Goal: Task Accomplishment & Management: Complete application form

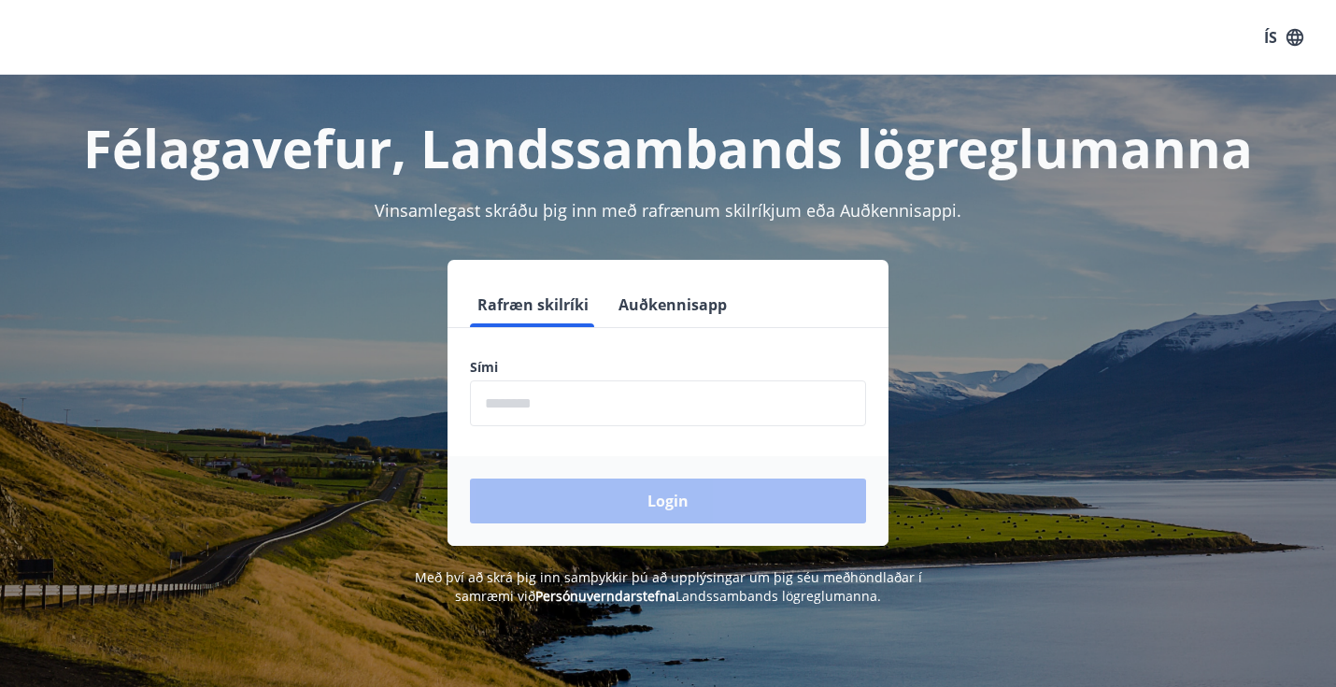
click at [630, 408] on input "phone" at bounding box center [668, 403] width 396 height 46
type input "********"
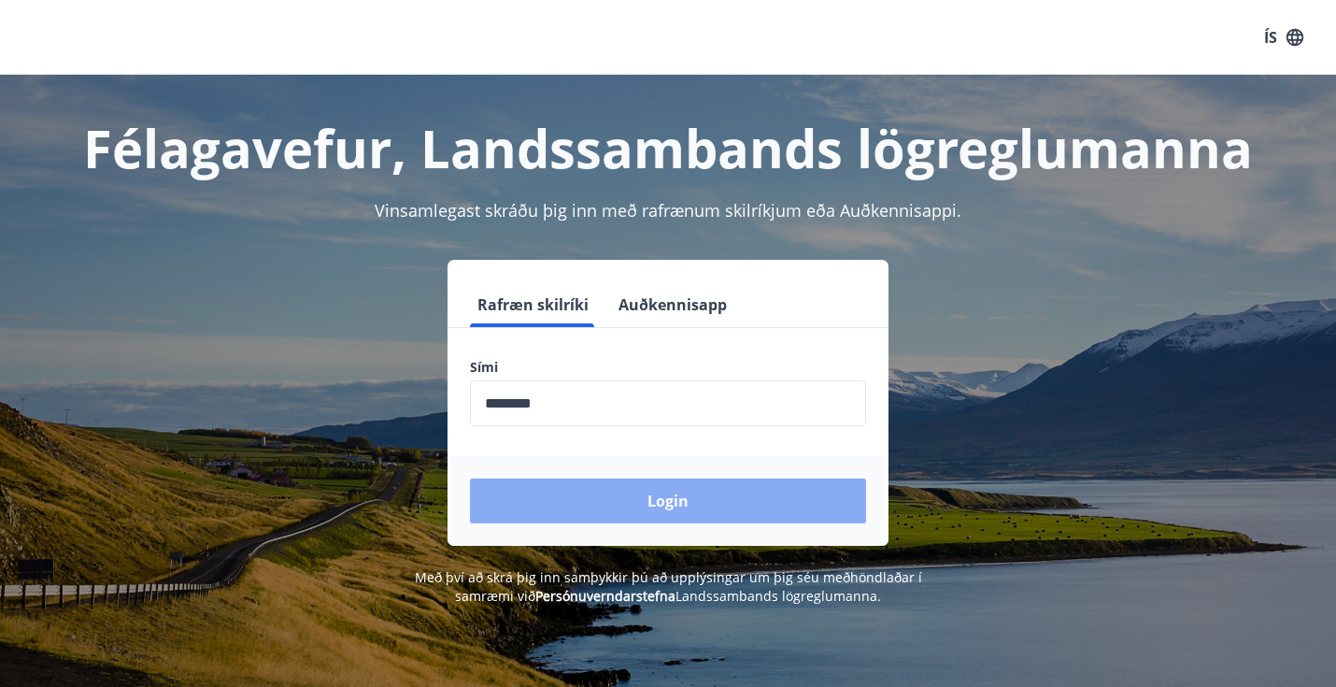
click at [625, 495] on button "Login" at bounding box center [668, 500] width 396 height 45
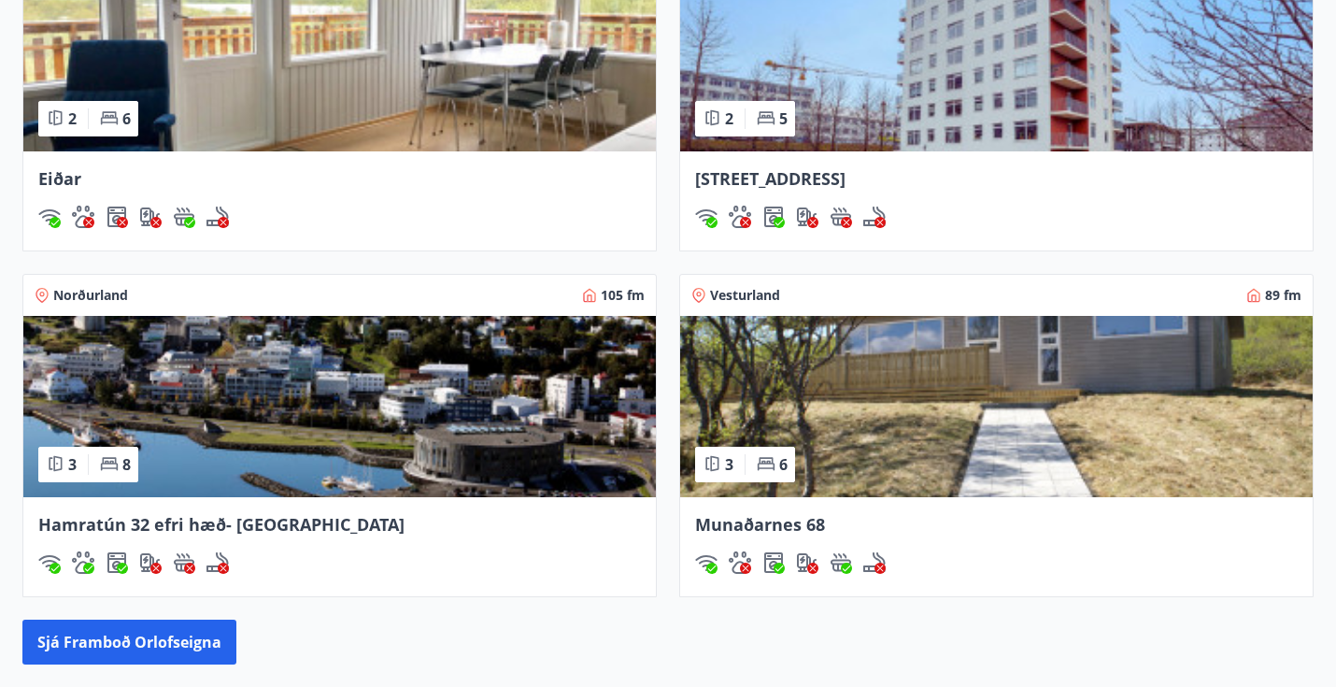
scroll to position [1686, 0]
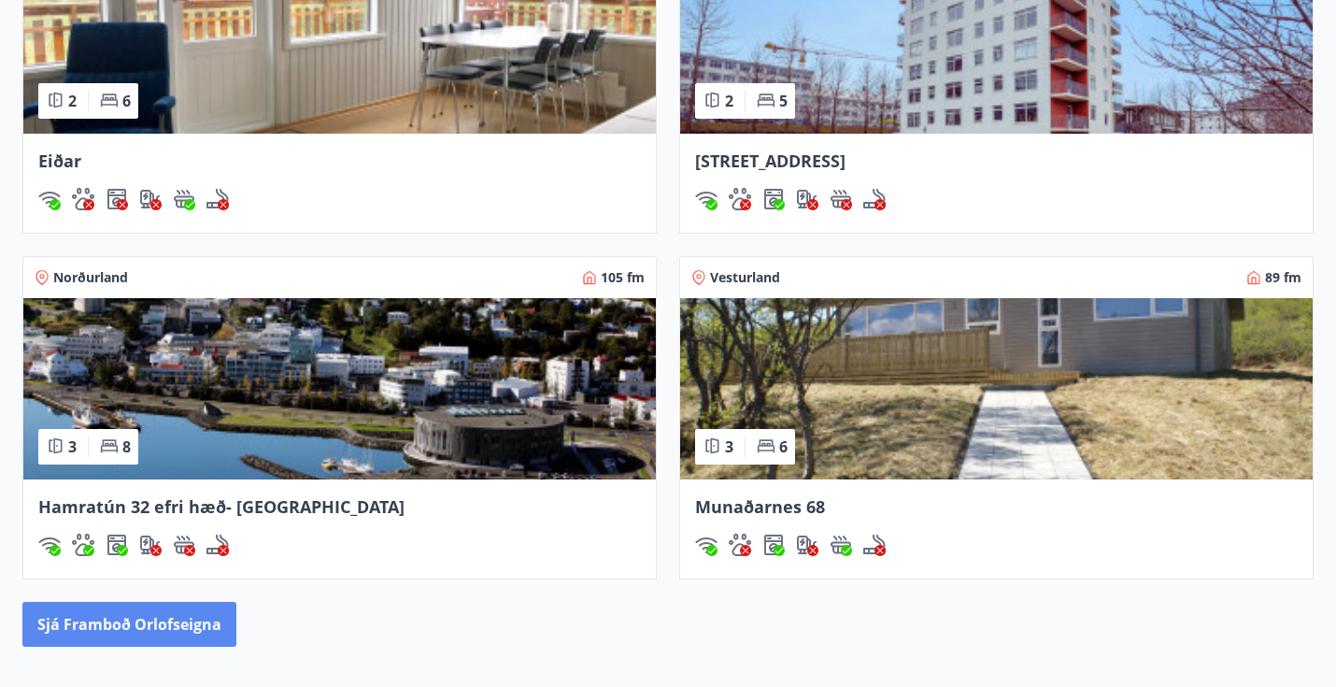
click at [143, 631] on button "Sjá framboð orlofseigna" at bounding box center [129, 624] width 214 height 45
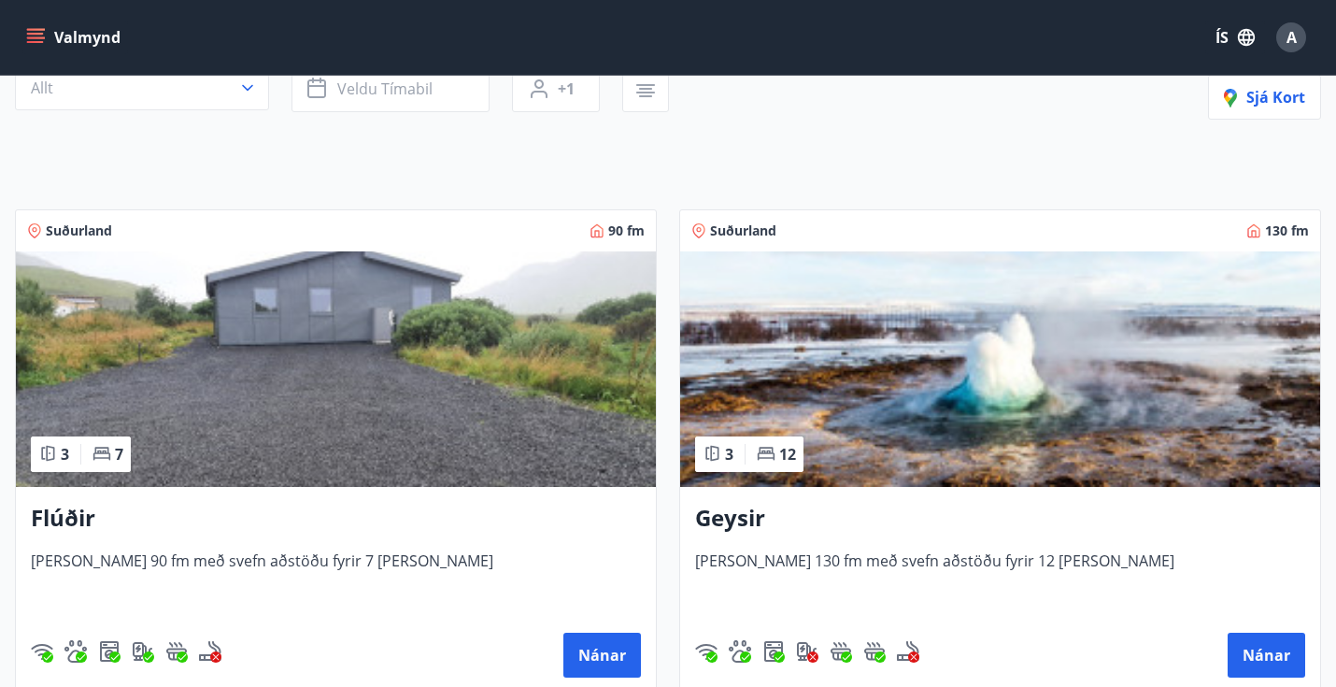
scroll to position [292, 0]
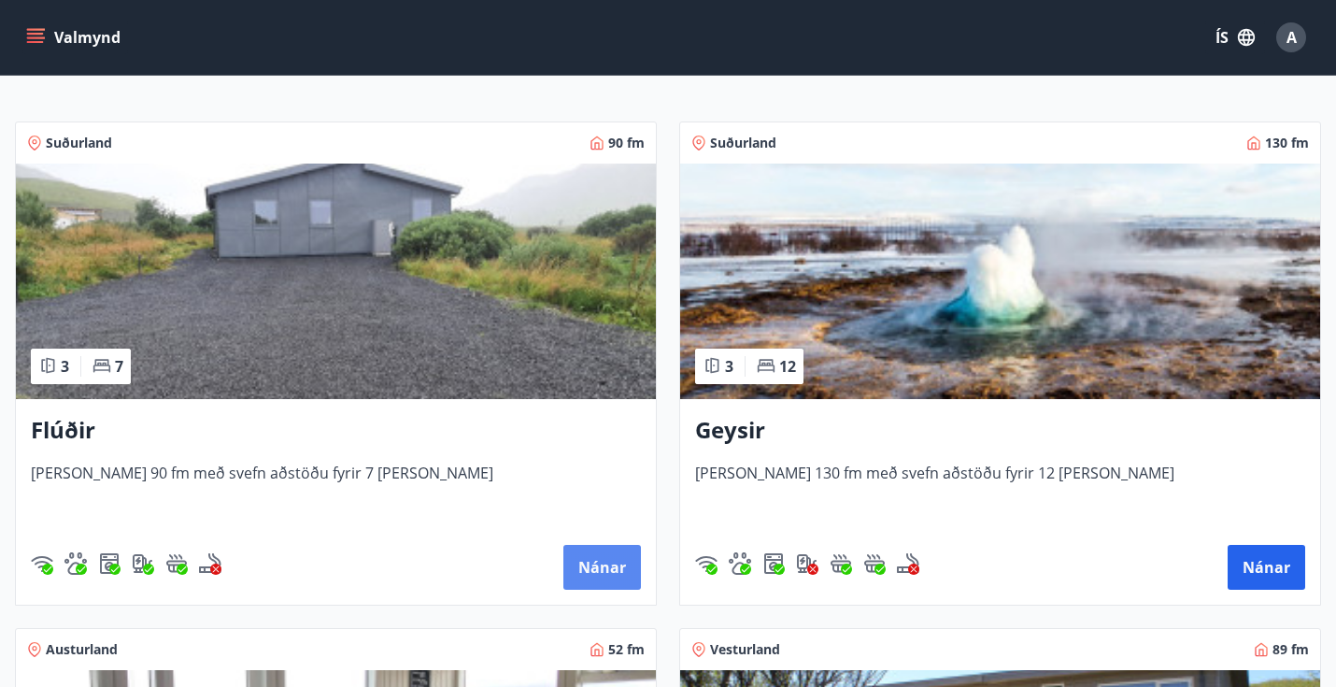
click at [586, 563] on button "Nánar" at bounding box center [602, 567] width 78 height 45
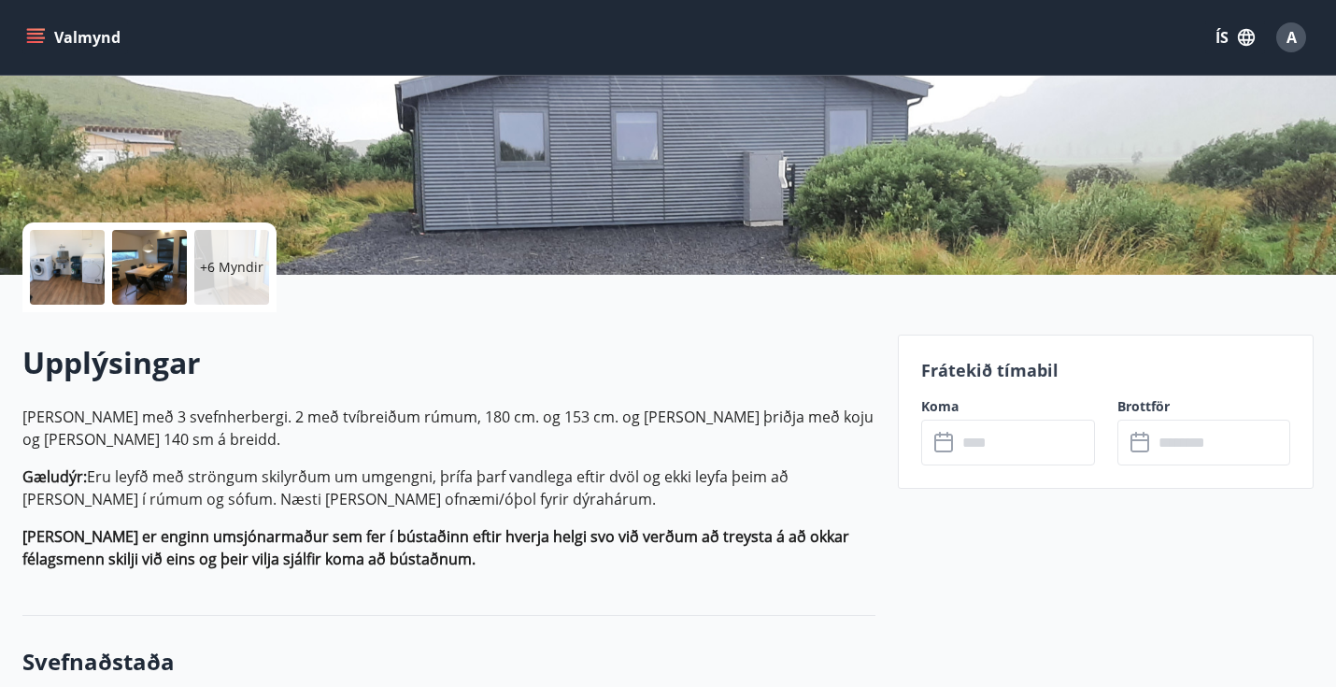
scroll to position [352, 0]
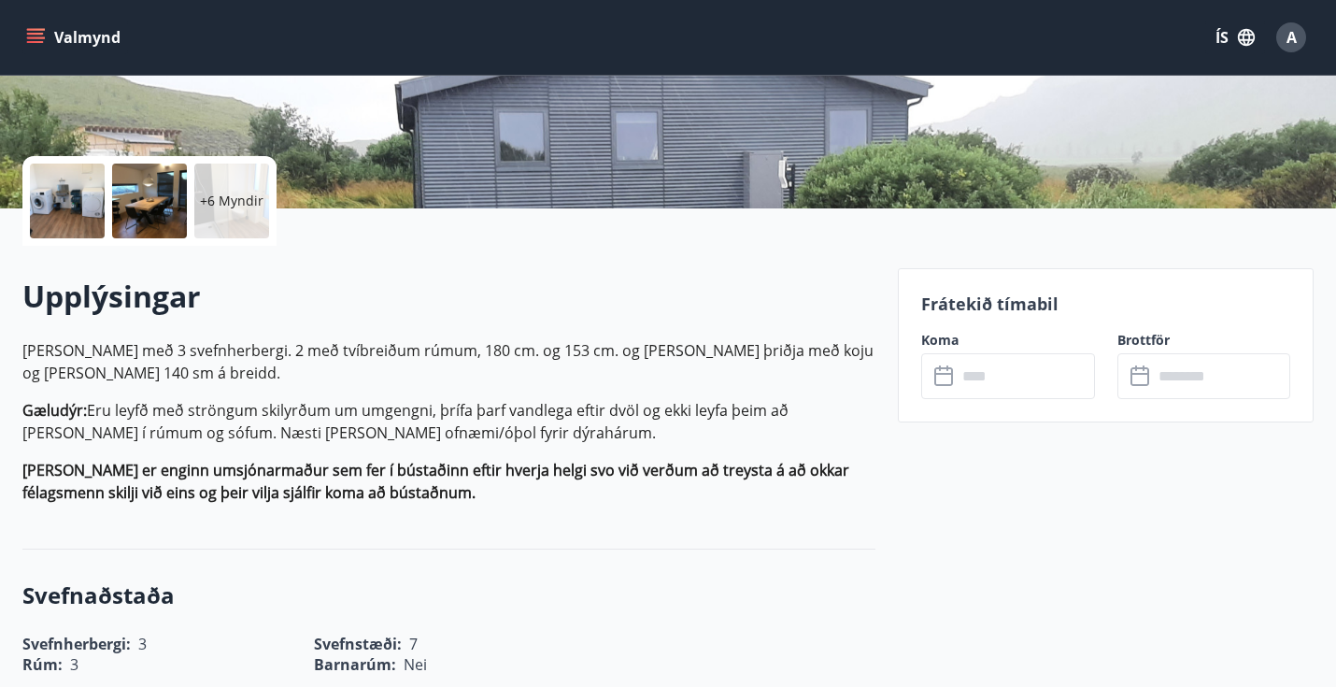
click at [1027, 363] on input "text" at bounding box center [1024, 376] width 137 height 46
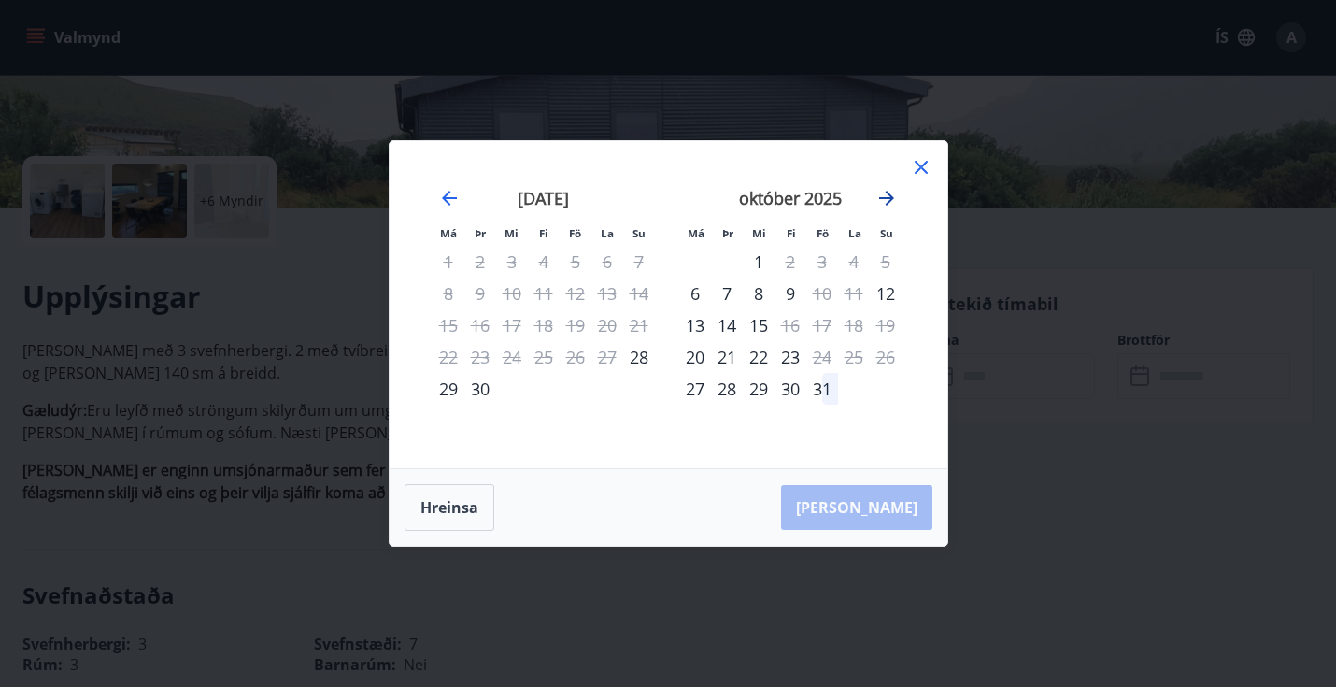
click at [890, 196] on icon "Move forward to switch to the next month." at bounding box center [886, 198] width 15 height 15
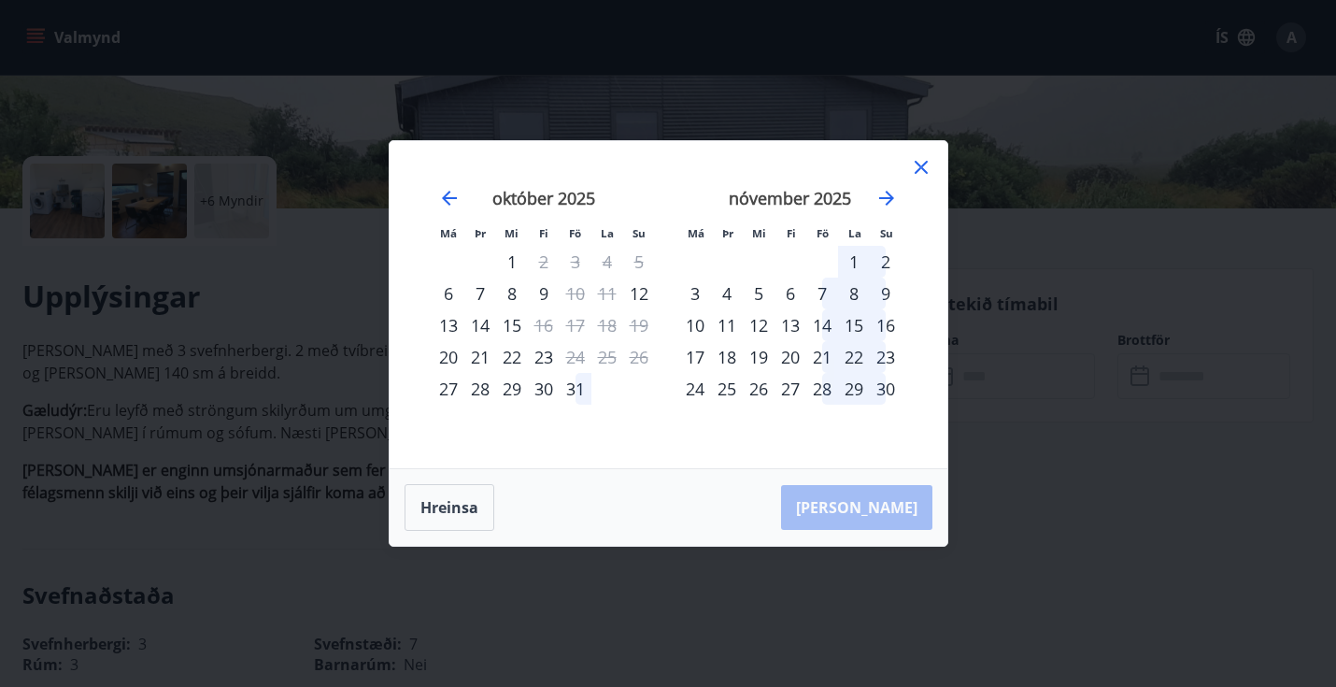
click at [917, 163] on icon at bounding box center [921, 167] width 22 height 22
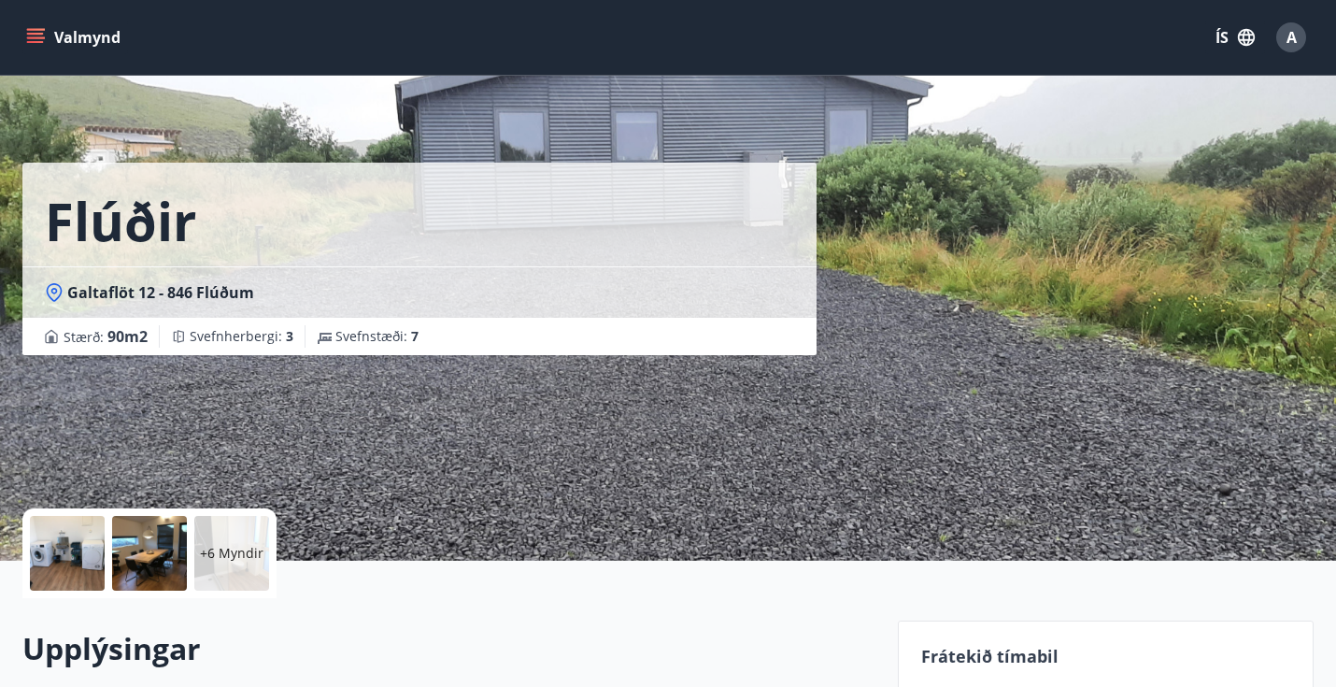
scroll to position [286, 0]
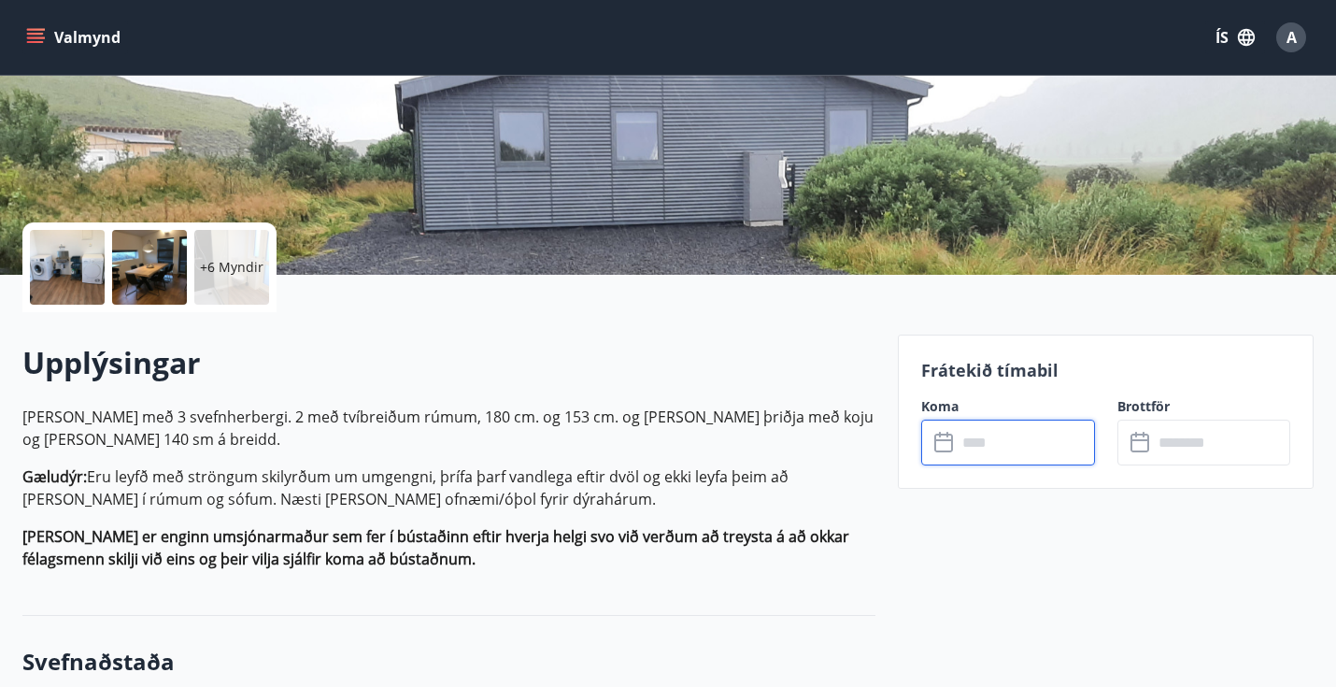
click at [1040, 446] on input "text" at bounding box center [1024, 442] width 137 height 46
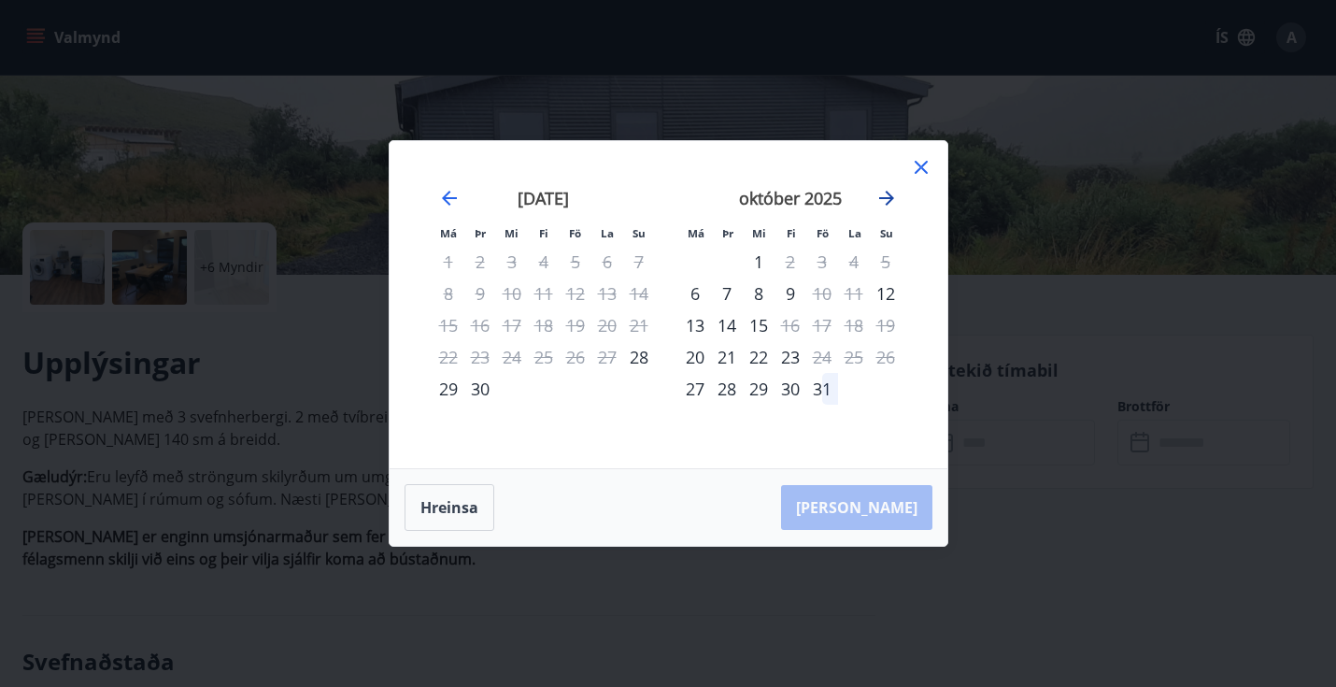
click at [889, 192] on icon "Move forward to switch to the next month." at bounding box center [886, 198] width 22 height 22
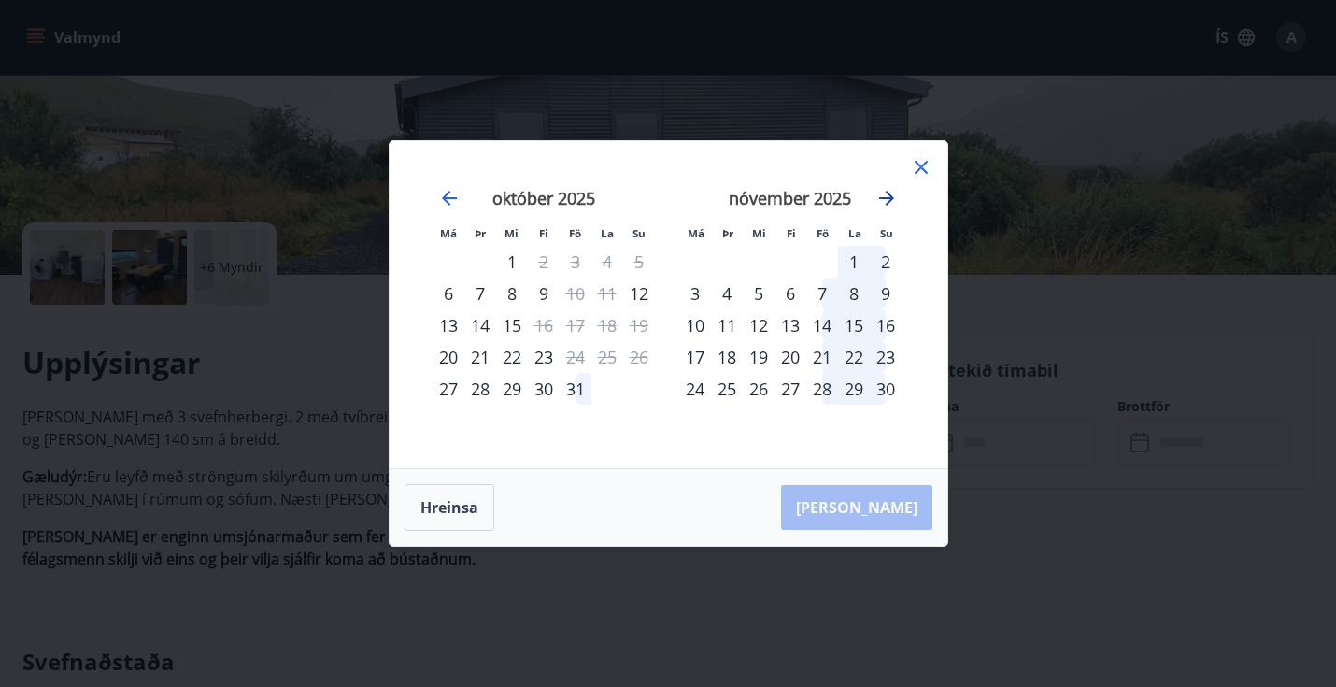
click at [893, 189] on icon "Move forward to switch to the next month." at bounding box center [886, 198] width 22 height 22
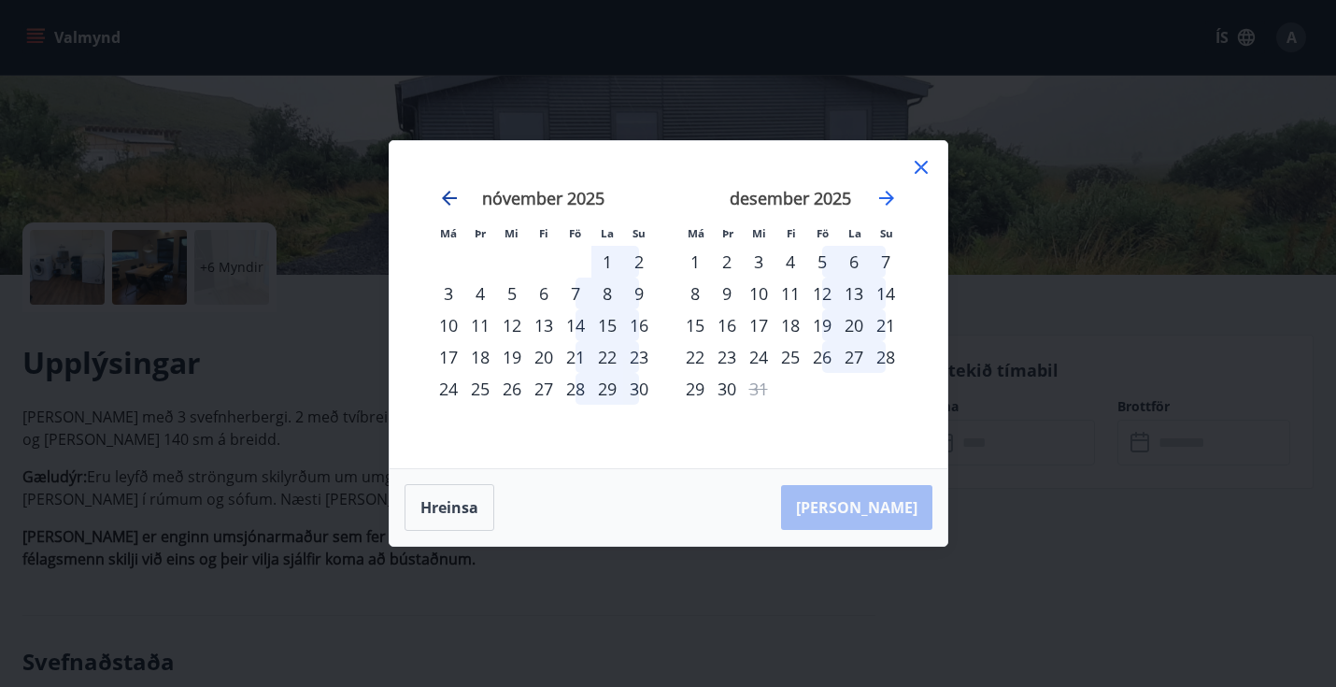
click at [451, 190] on icon "Move backward to switch to the previous month." at bounding box center [449, 198] width 22 height 22
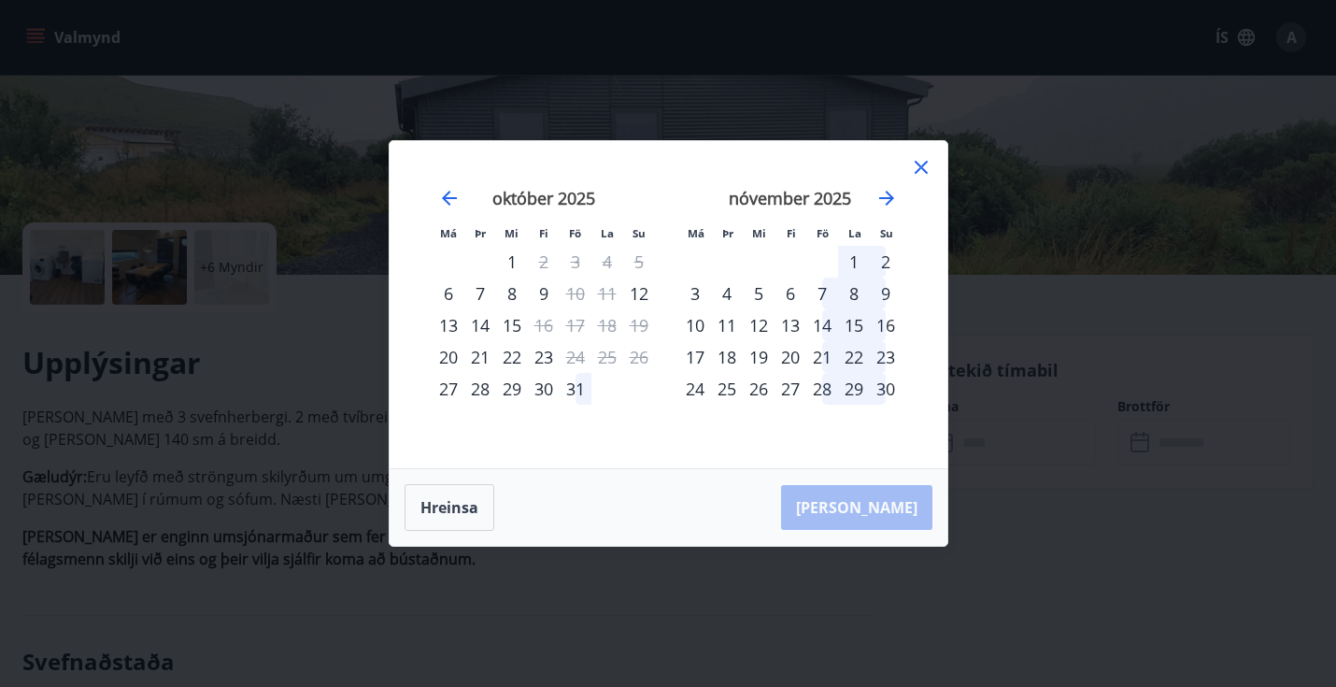
click at [697, 321] on div "10" at bounding box center [695, 325] width 32 height 32
click at [788, 324] on div "13" at bounding box center [790, 325] width 32 height 32
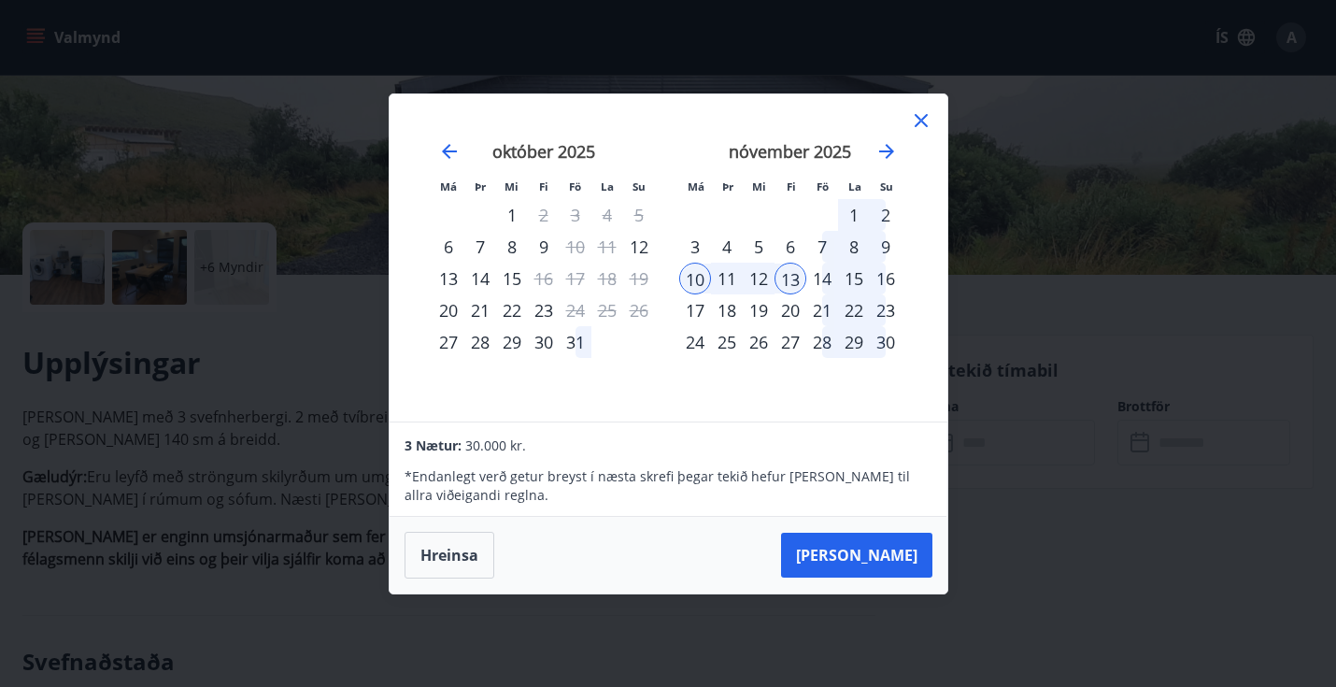
click at [815, 276] on div "14" at bounding box center [822, 278] width 32 height 32
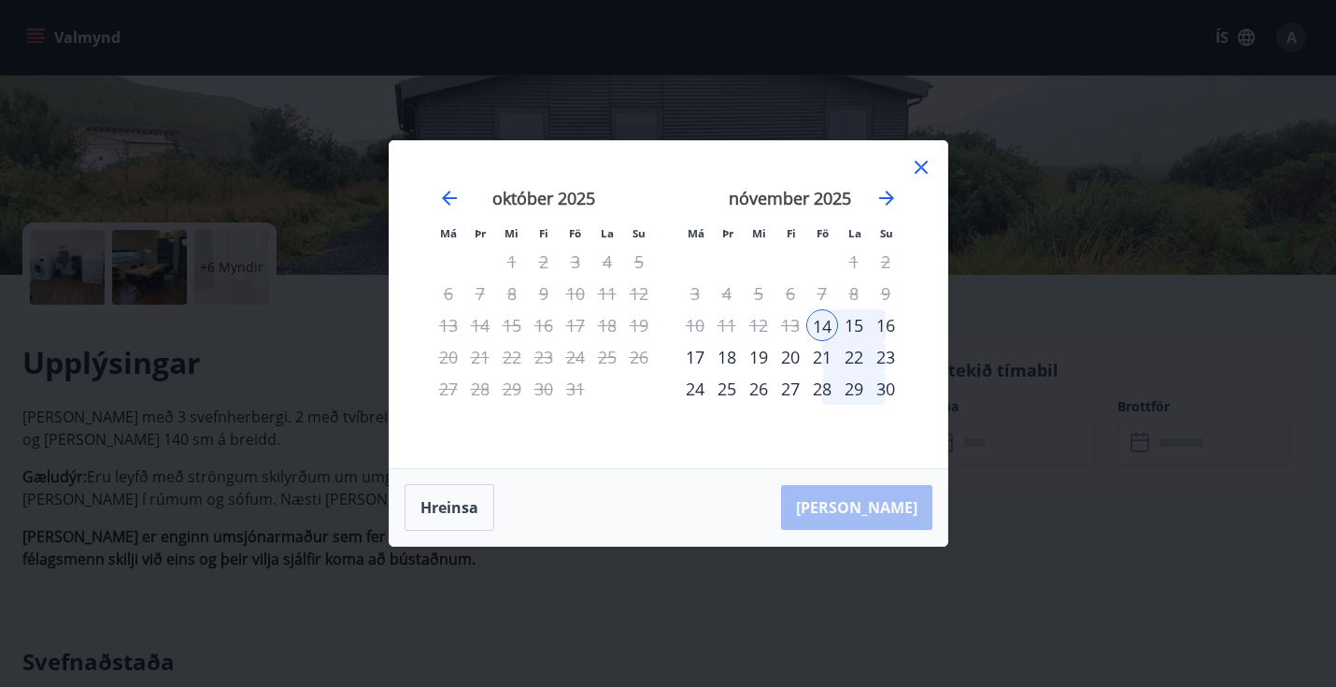
click at [696, 361] on div "17" at bounding box center [695, 357] width 32 height 32
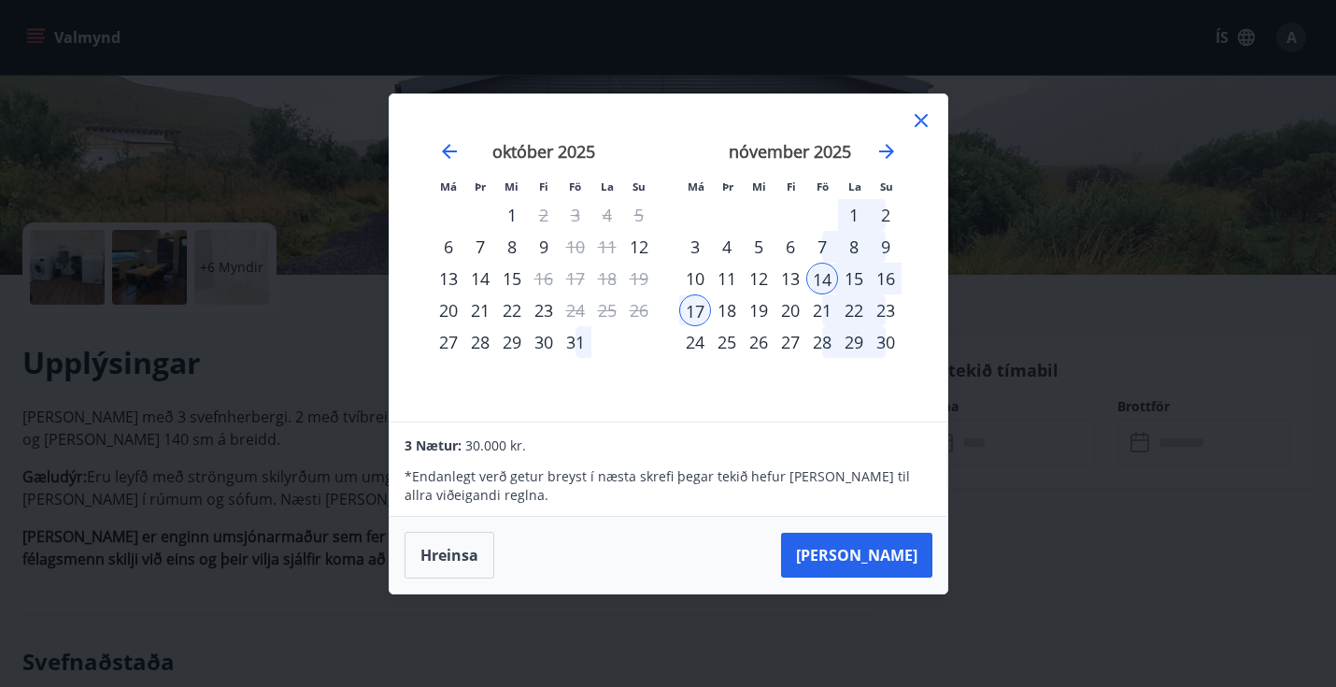
click at [797, 317] on div "20" at bounding box center [790, 310] width 32 height 32
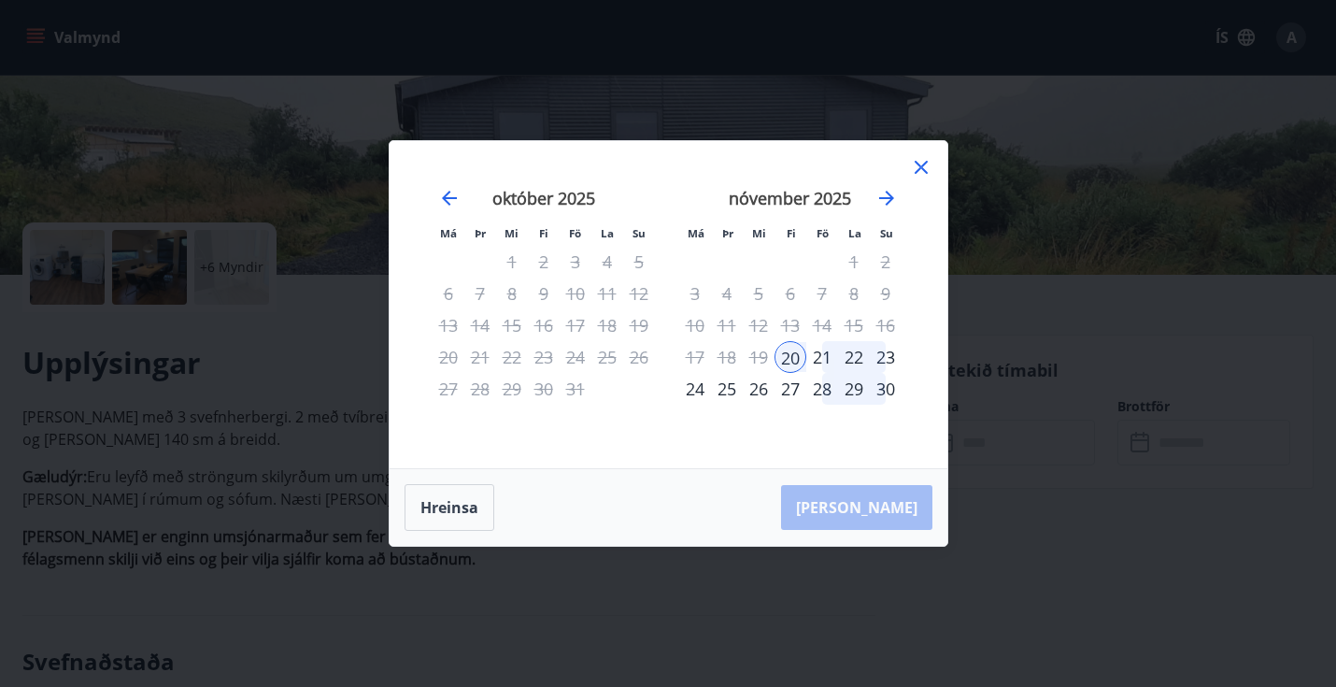
click at [700, 391] on div "24" at bounding box center [695, 389] width 32 height 32
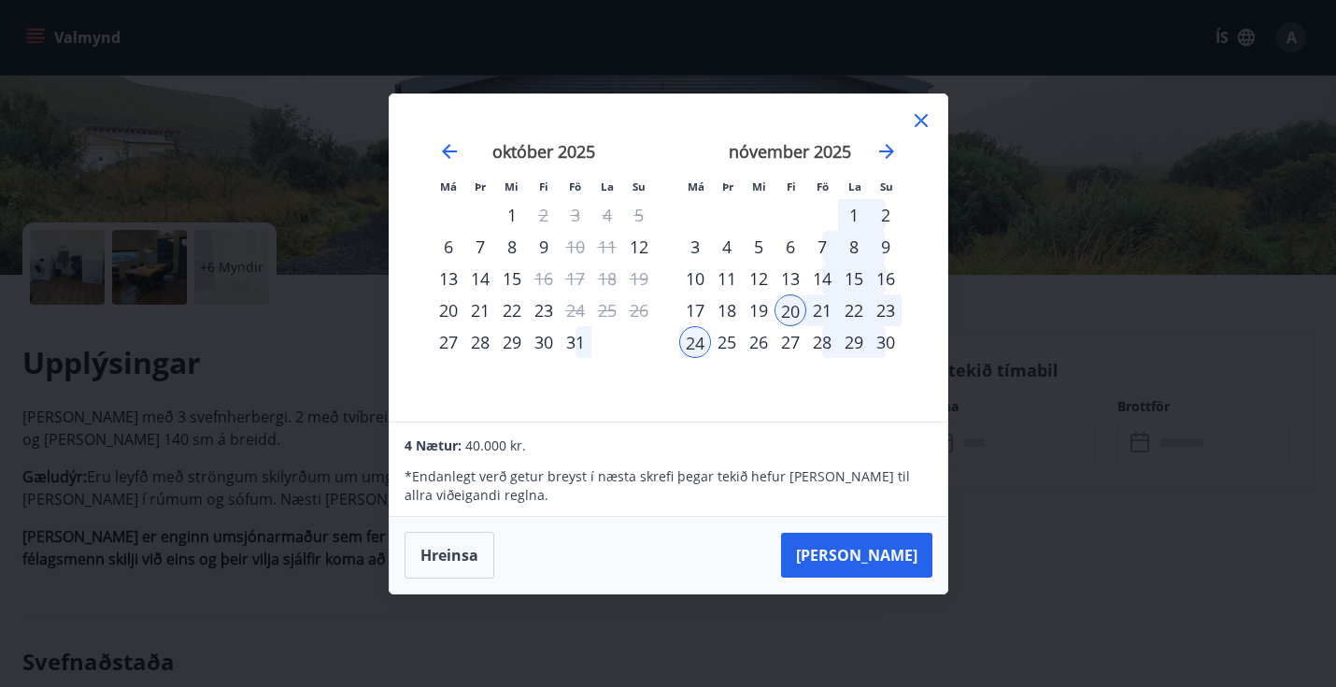
click at [917, 122] on icon at bounding box center [920, 120] width 13 height 13
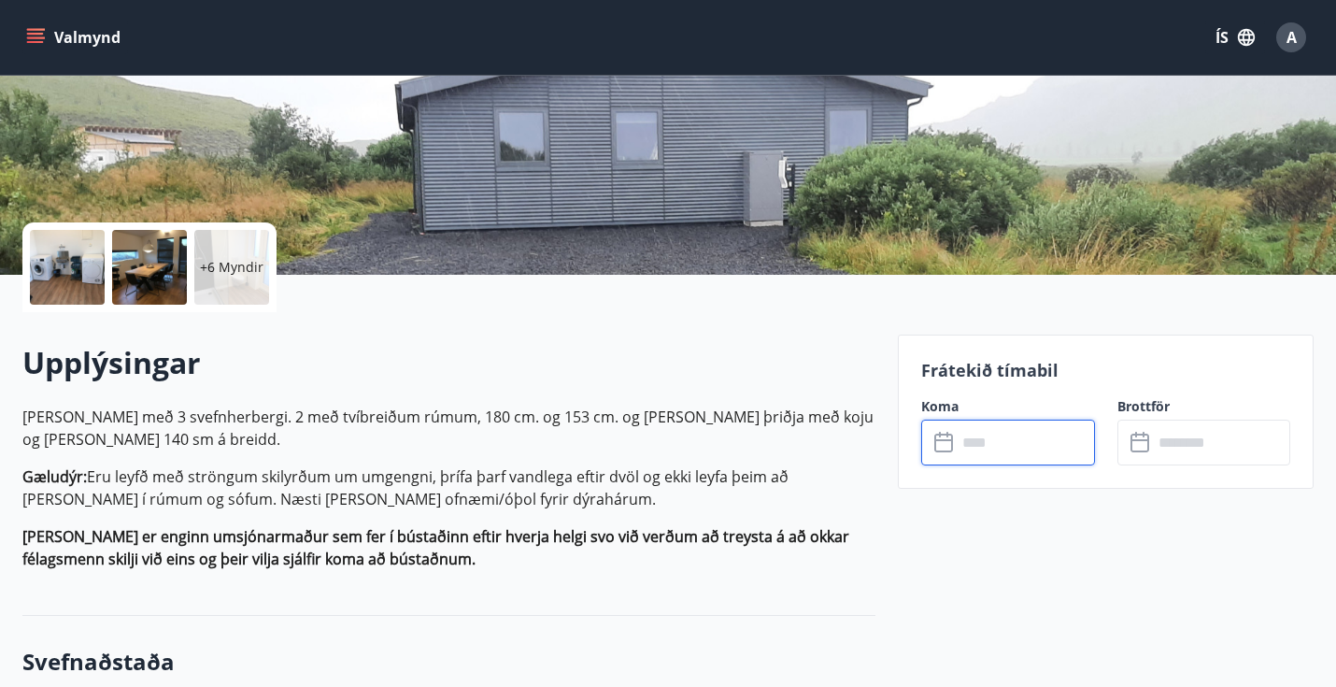
click at [961, 442] on input "text" at bounding box center [1024, 442] width 137 height 46
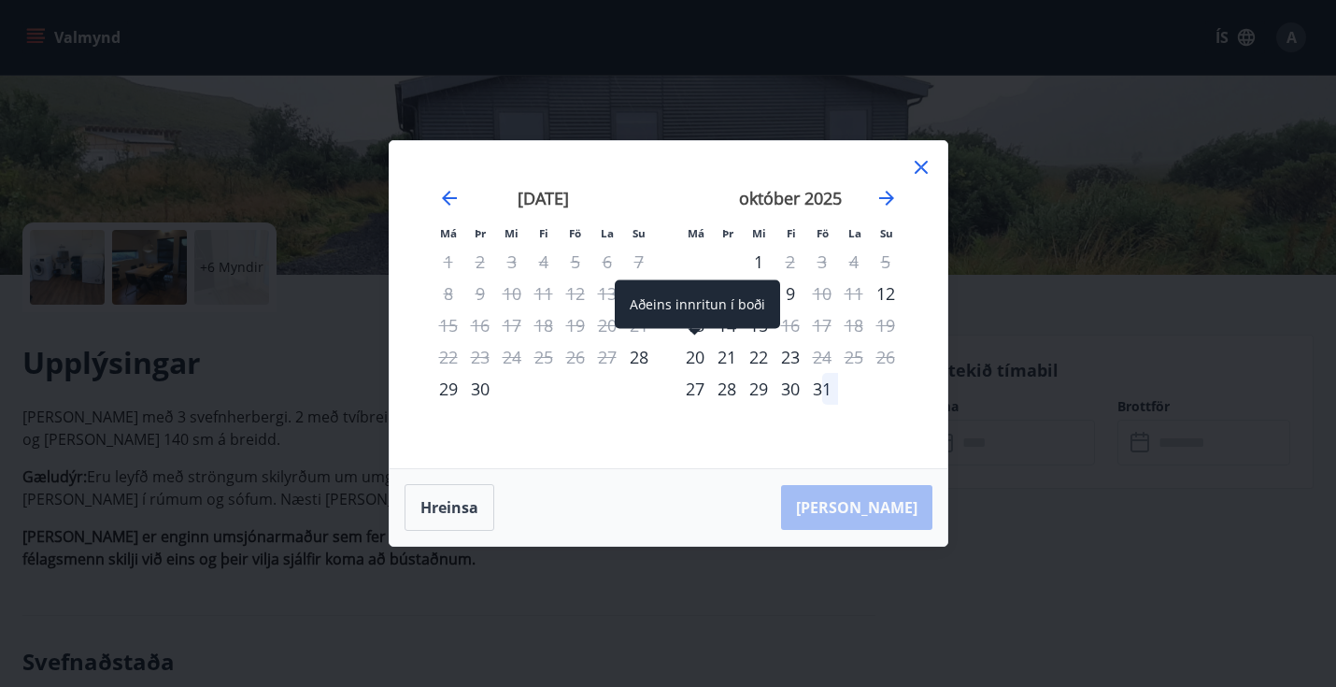
click at [700, 351] on div "20" at bounding box center [695, 357] width 32 height 32
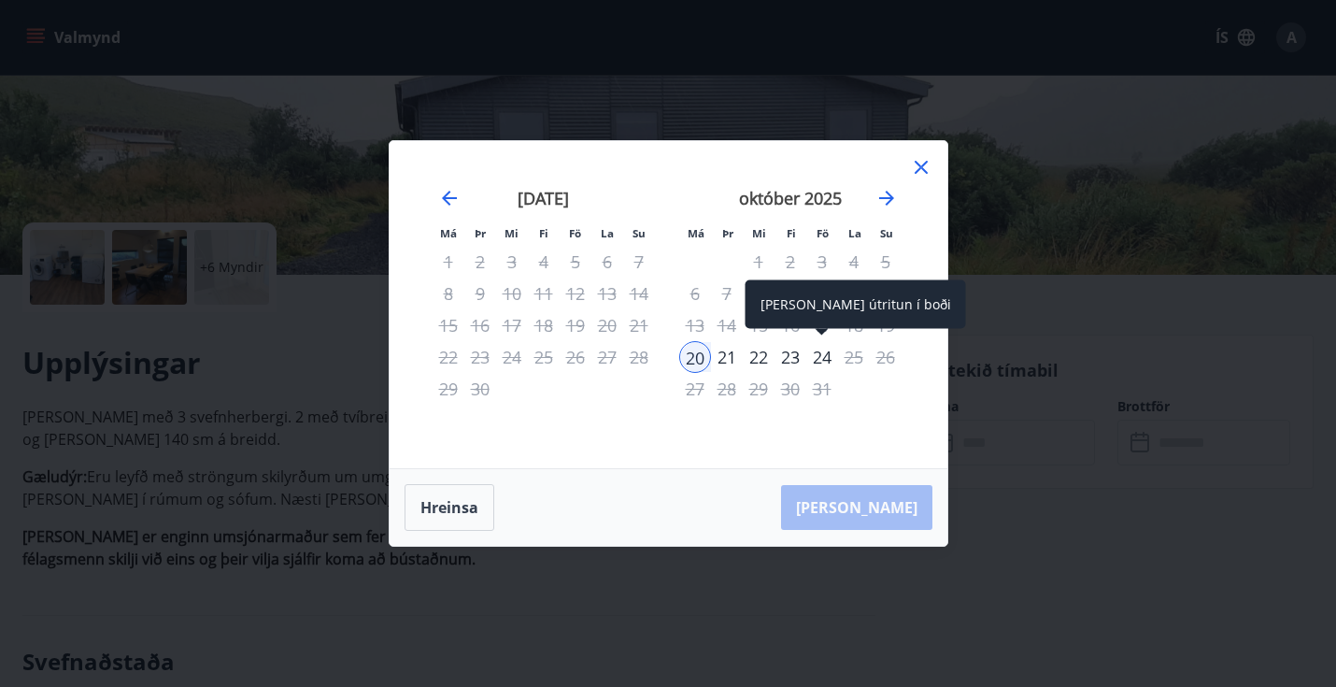
click at [815, 353] on div "24" at bounding box center [822, 357] width 32 height 32
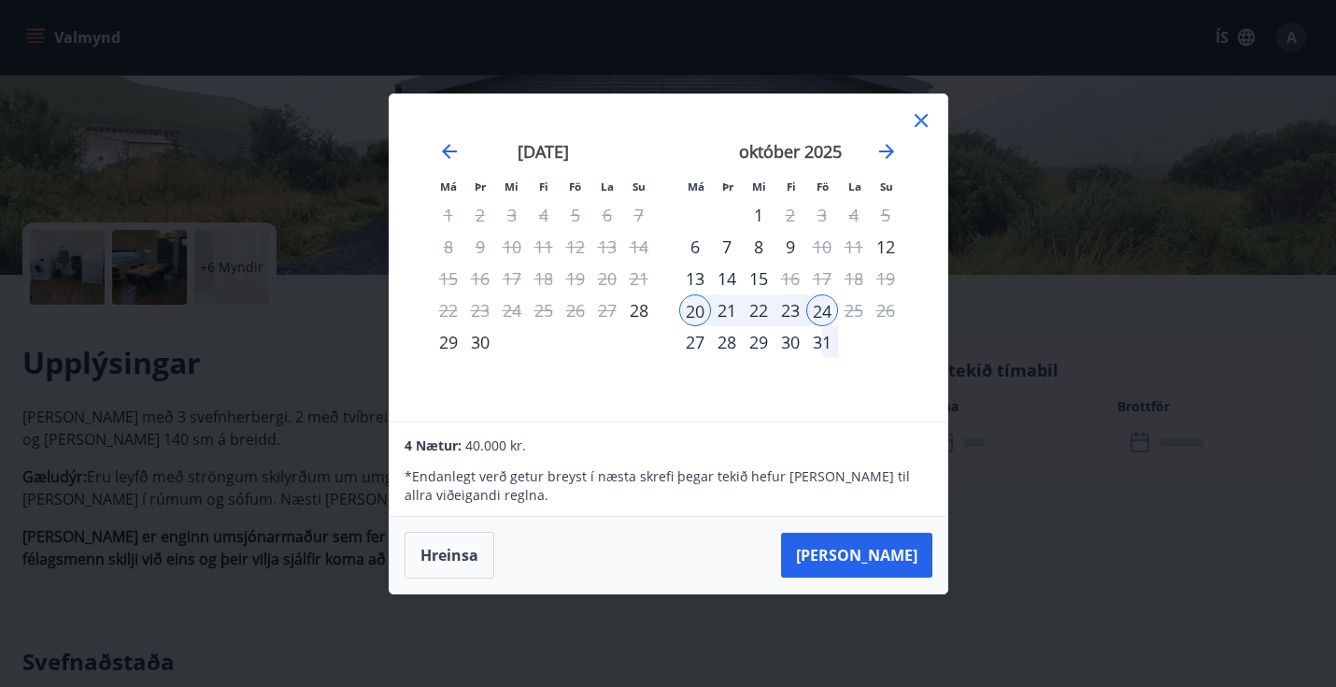
click at [923, 111] on icon at bounding box center [921, 120] width 22 height 22
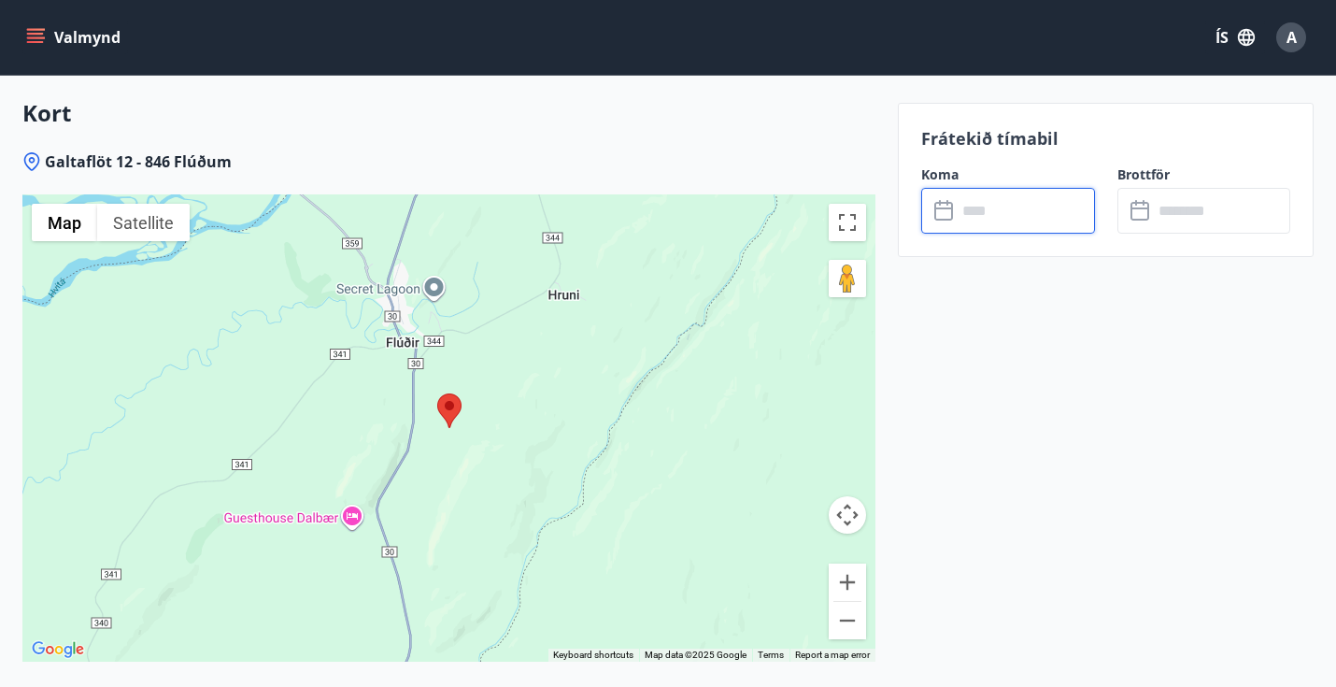
scroll to position [2714, 0]
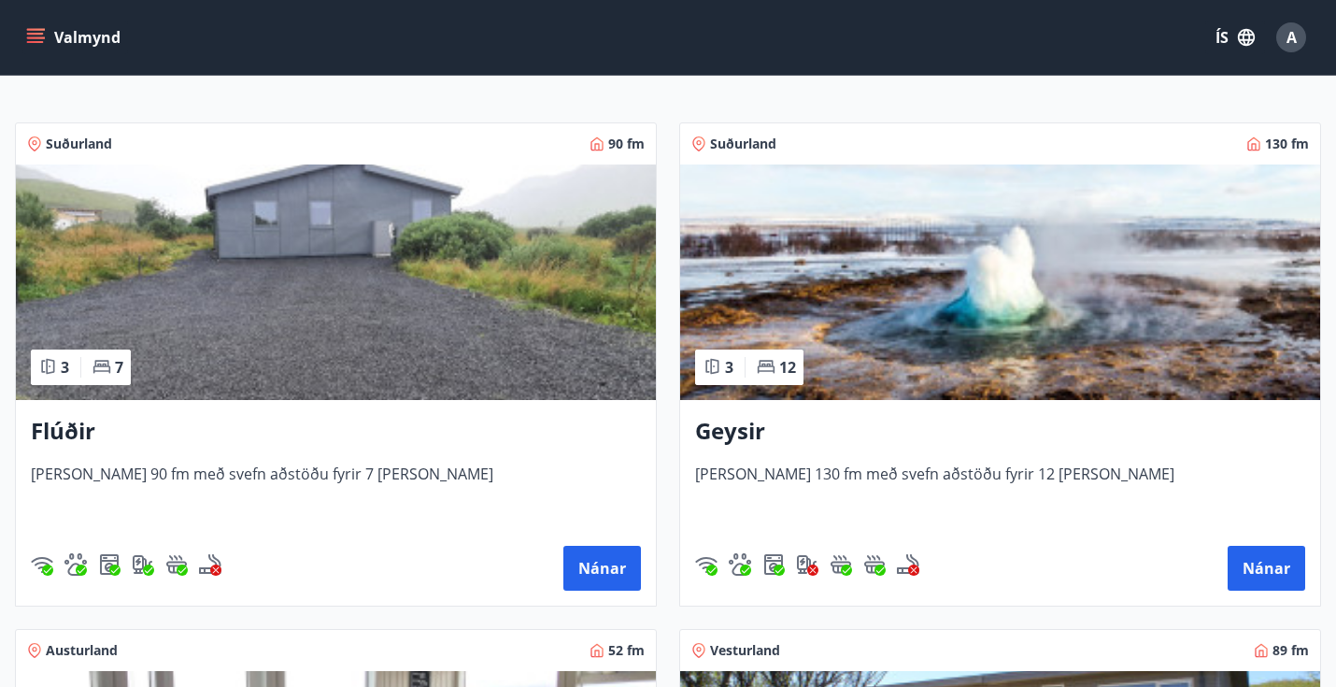
scroll to position [288, 0]
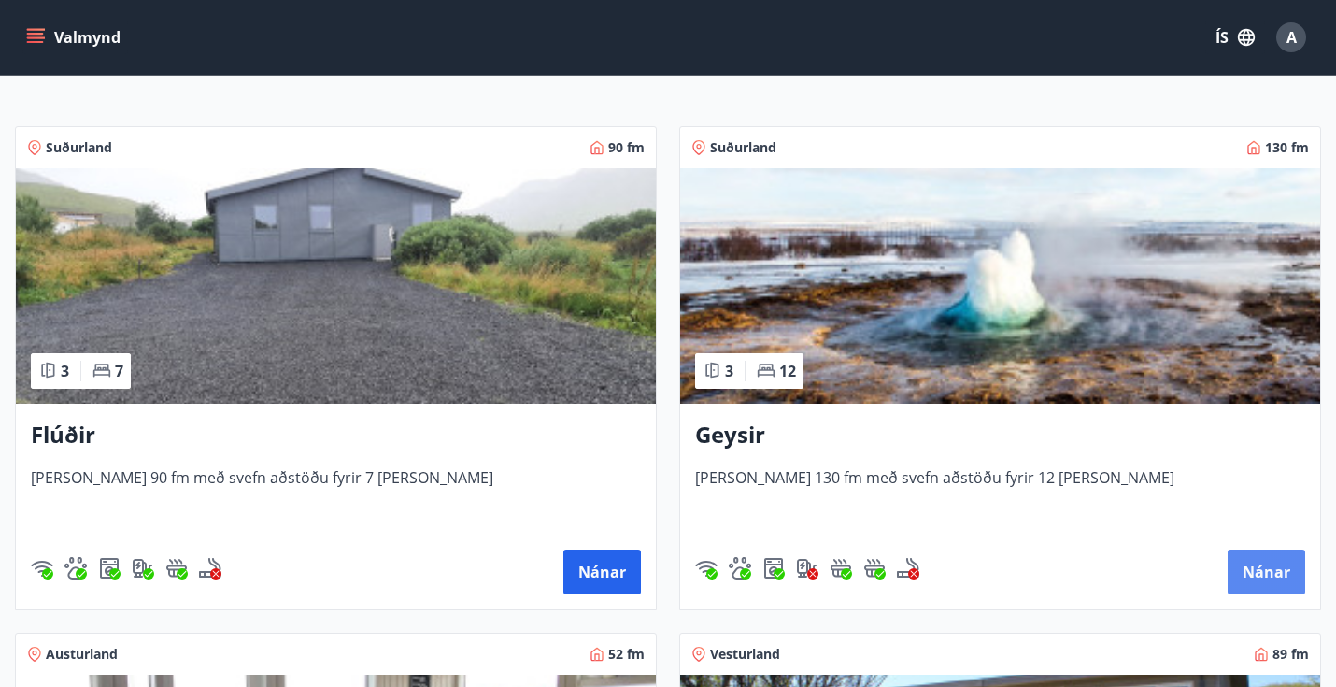
click at [1284, 569] on button "Nánar" at bounding box center [1266, 571] width 78 height 45
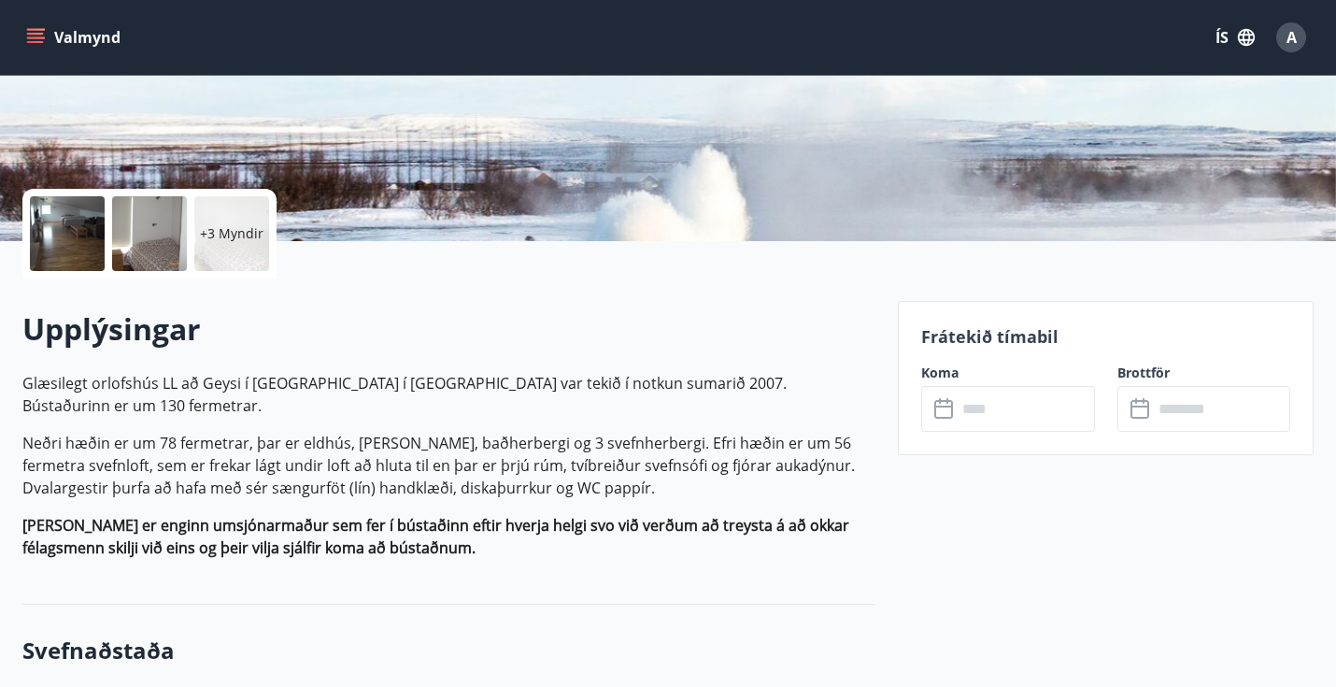
scroll to position [316, 0]
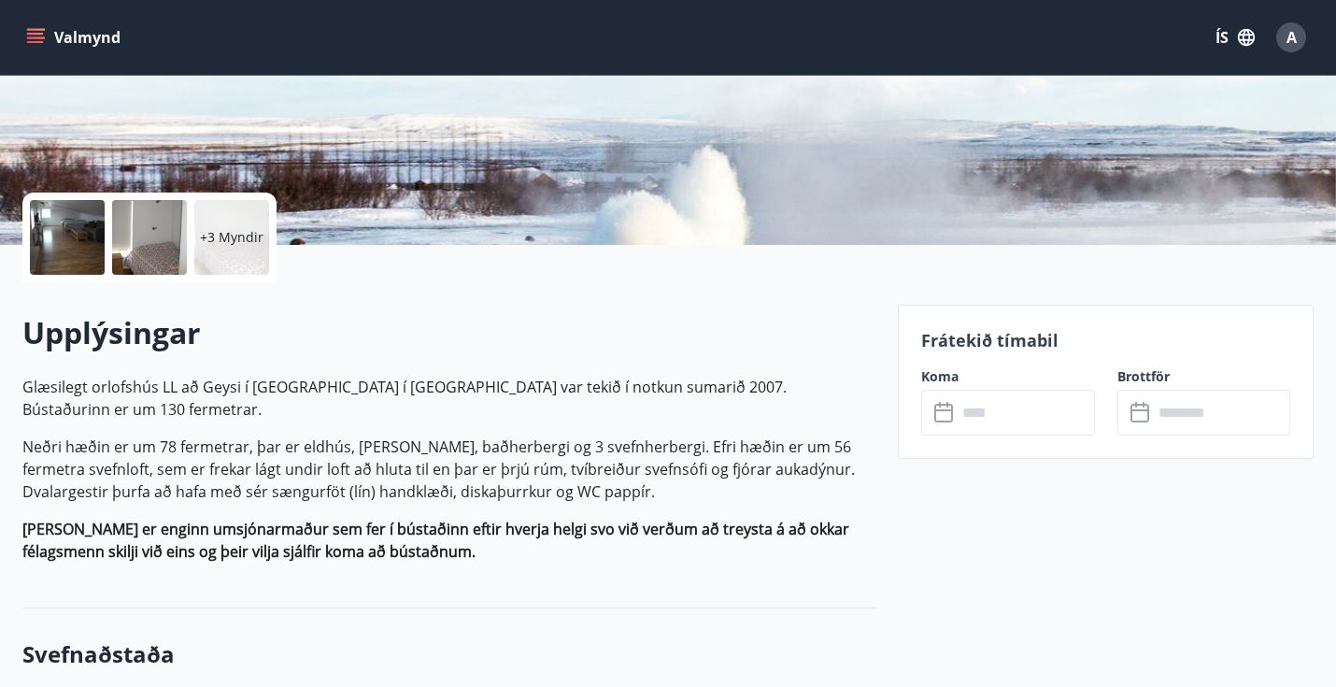
click at [248, 250] on div "+3 Myndir" at bounding box center [231, 237] width 75 height 75
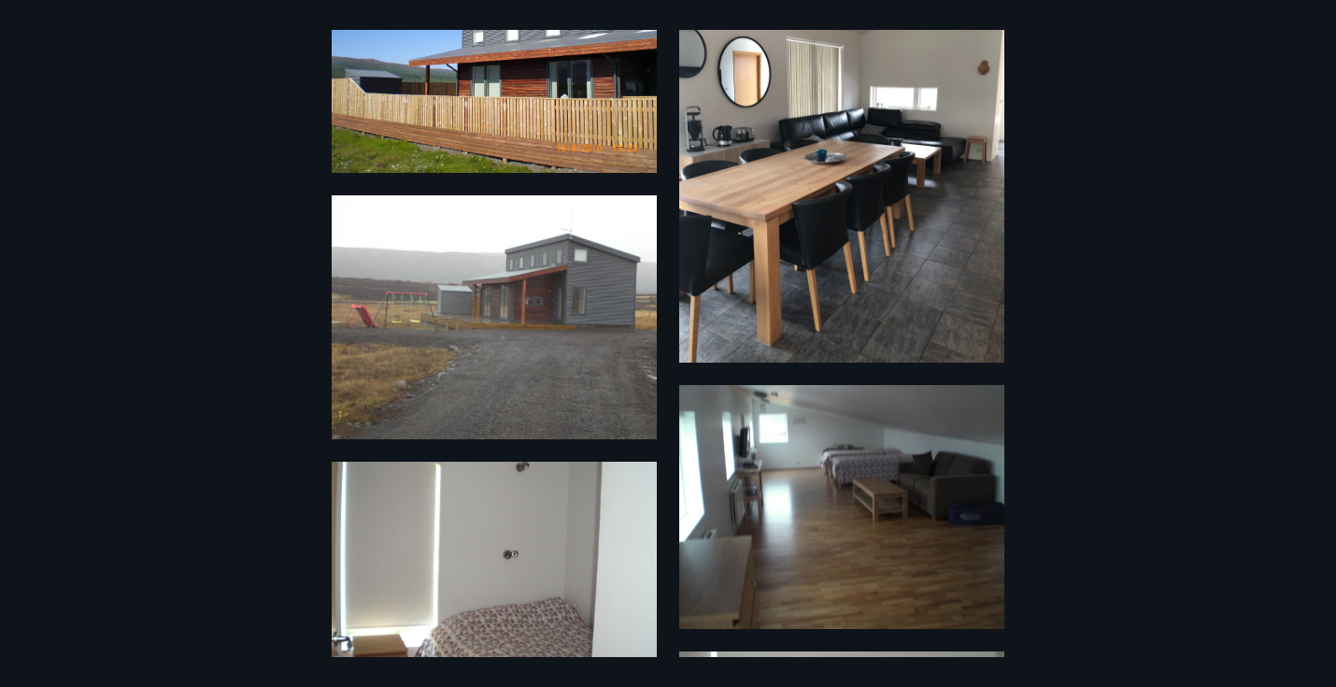
scroll to position [21, 0]
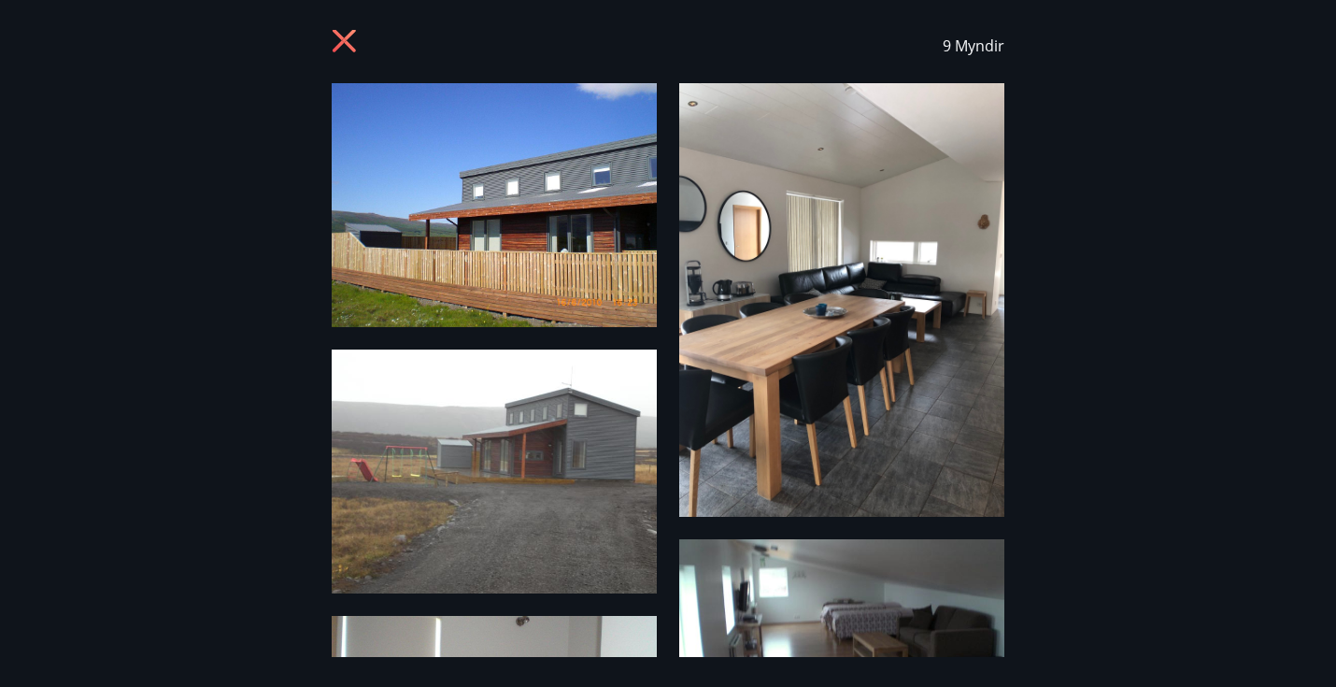
click at [348, 43] on icon at bounding box center [344, 40] width 23 height 23
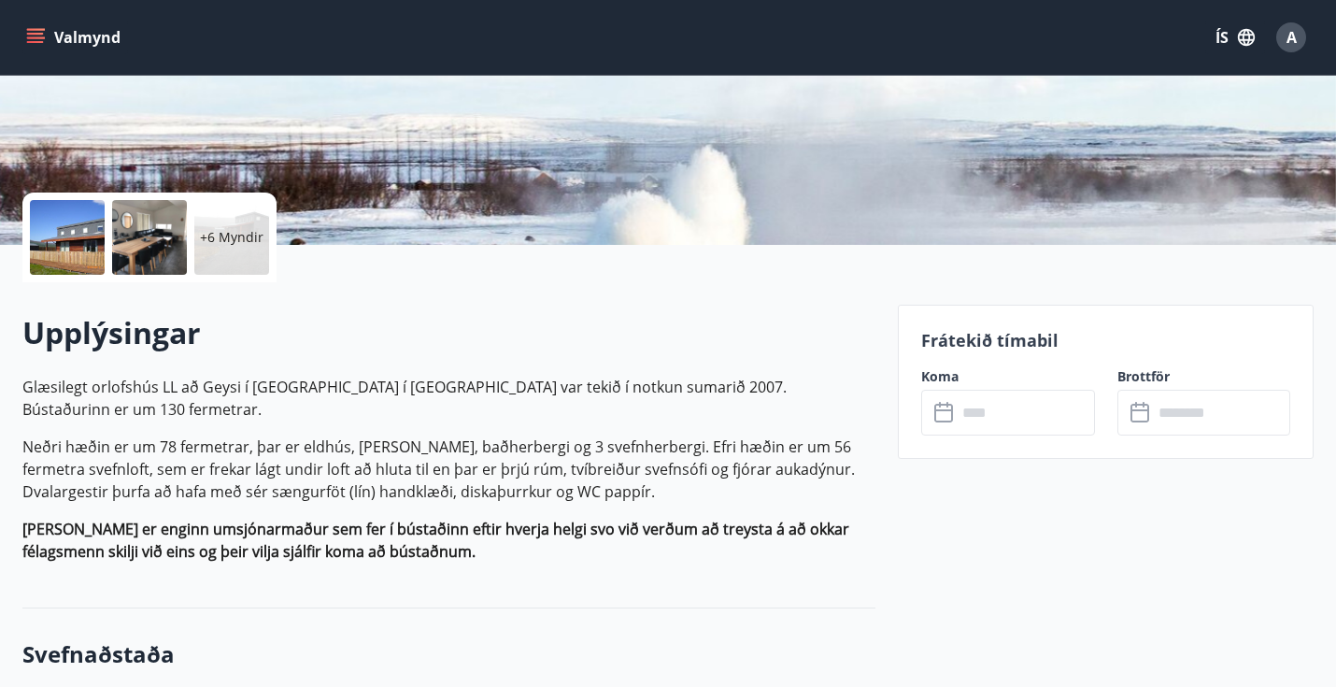
click at [1022, 419] on input "text" at bounding box center [1024, 413] width 137 height 46
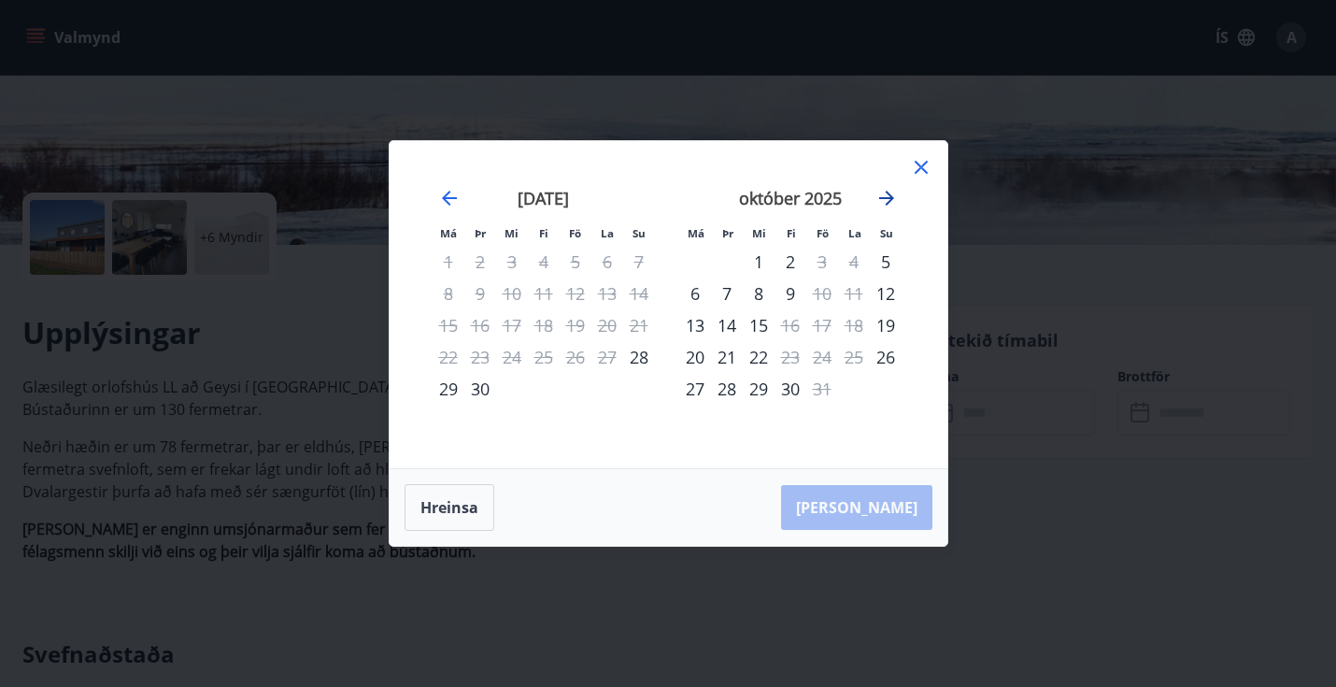
click at [893, 190] on icon "Move forward to switch to the next month." at bounding box center [886, 198] width 22 height 22
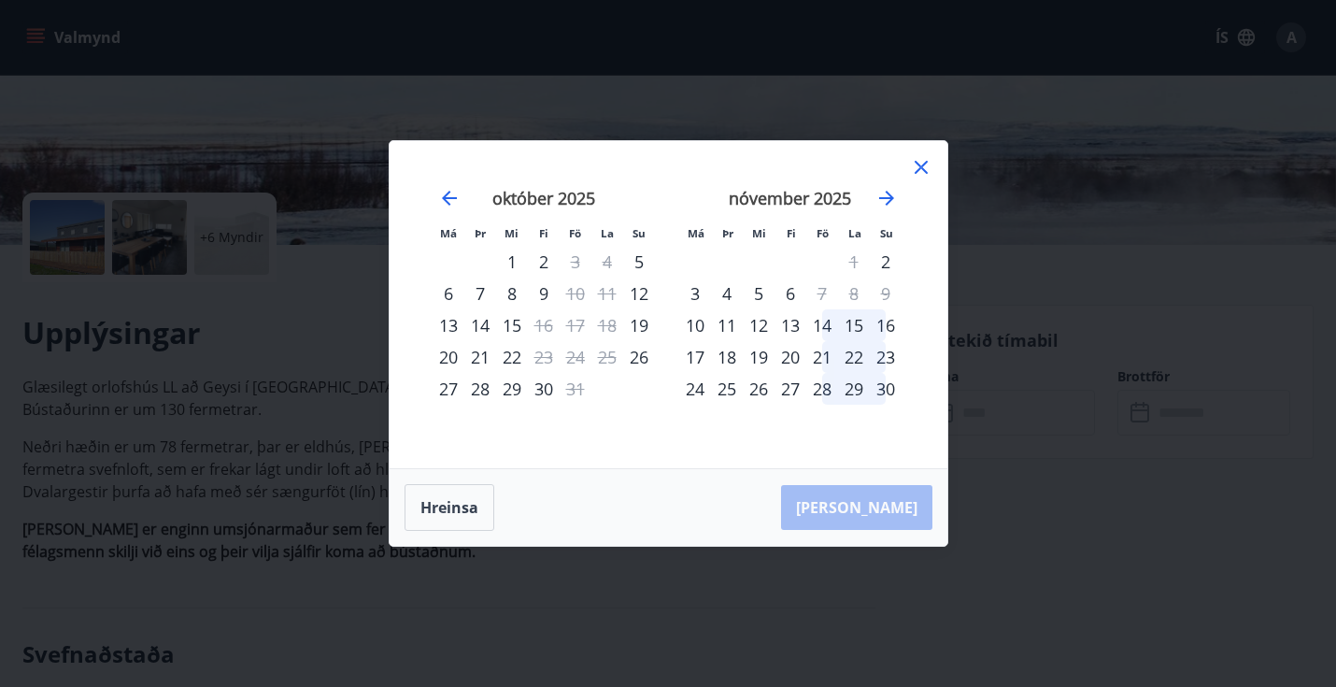
click at [705, 356] on div "17" at bounding box center [695, 357] width 32 height 32
click at [801, 354] on div "20" at bounding box center [790, 357] width 32 height 32
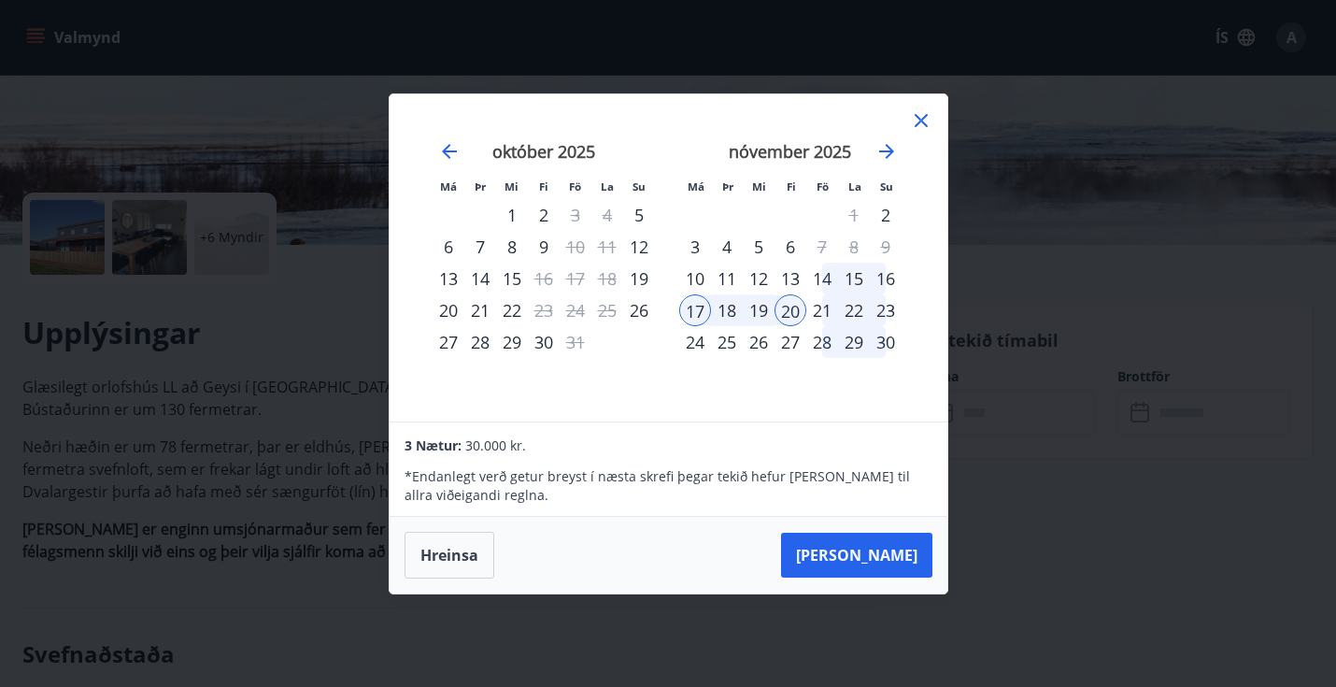
click at [699, 339] on div "24" at bounding box center [695, 342] width 32 height 32
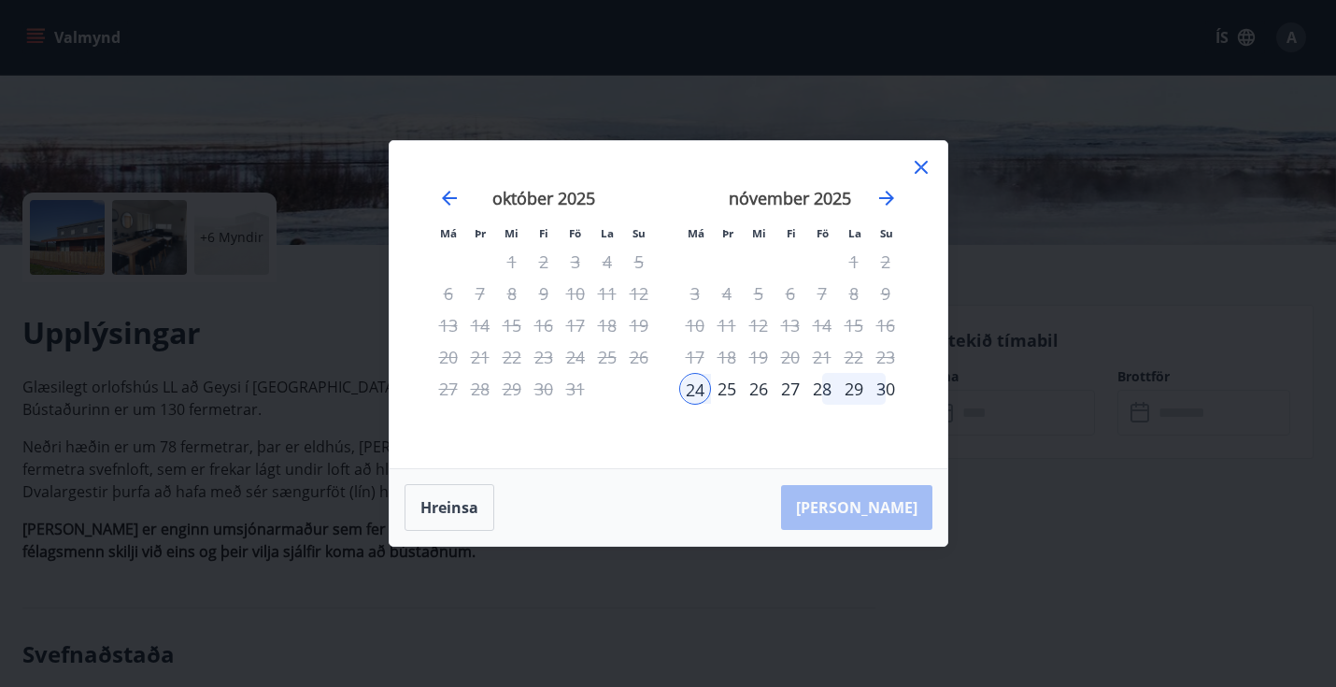
click at [818, 390] on div "28" at bounding box center [822, 389] width 32 height 32
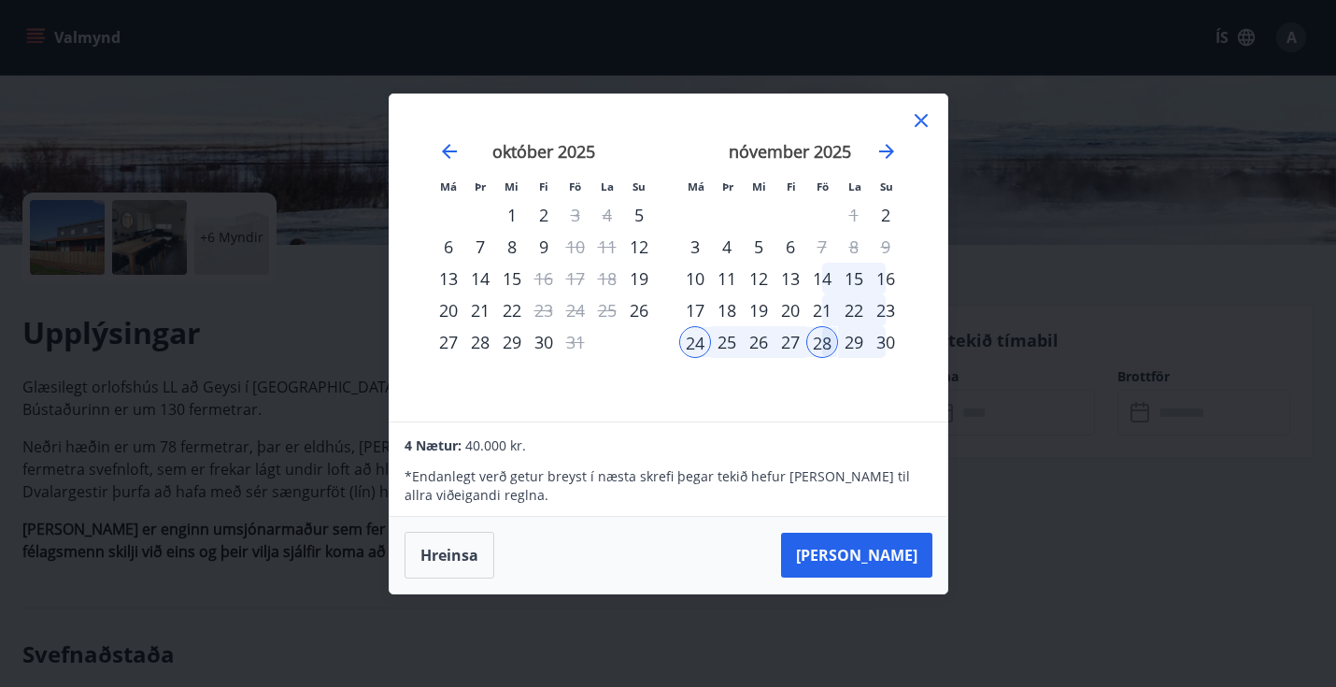
click at [921, 121] on icon at bounding box center [920, 120] width 13 height 13
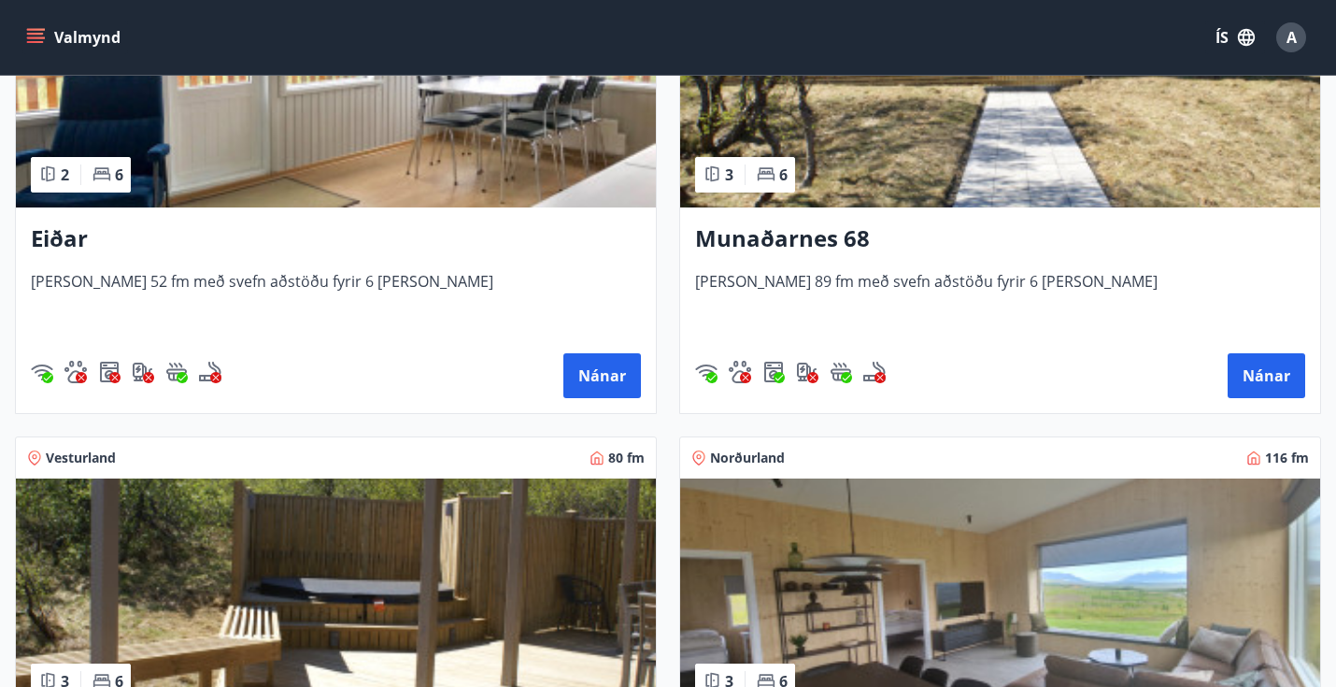
scroll to position [1382, 0]
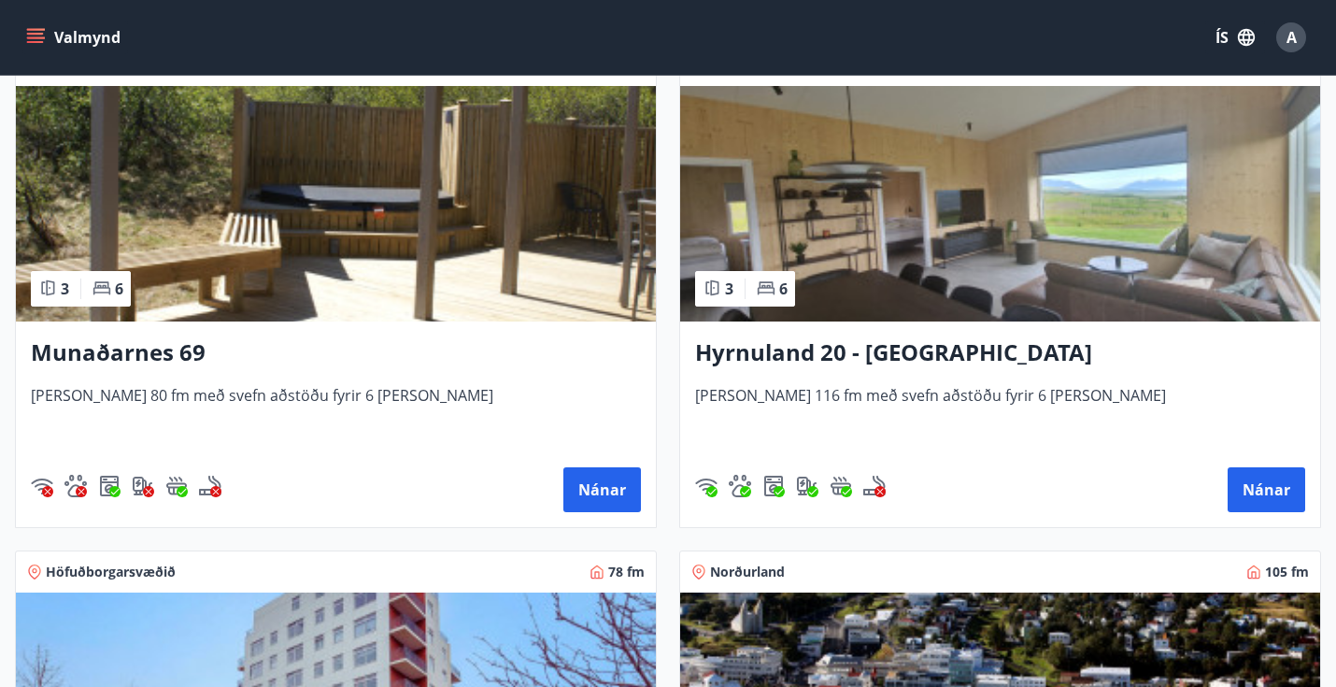
click at [831, 350] on h3 "Hyrnuland 20 - [GEOGRAPHIC_DATA]" at bounding box center [1000, 353] width 610 height 34
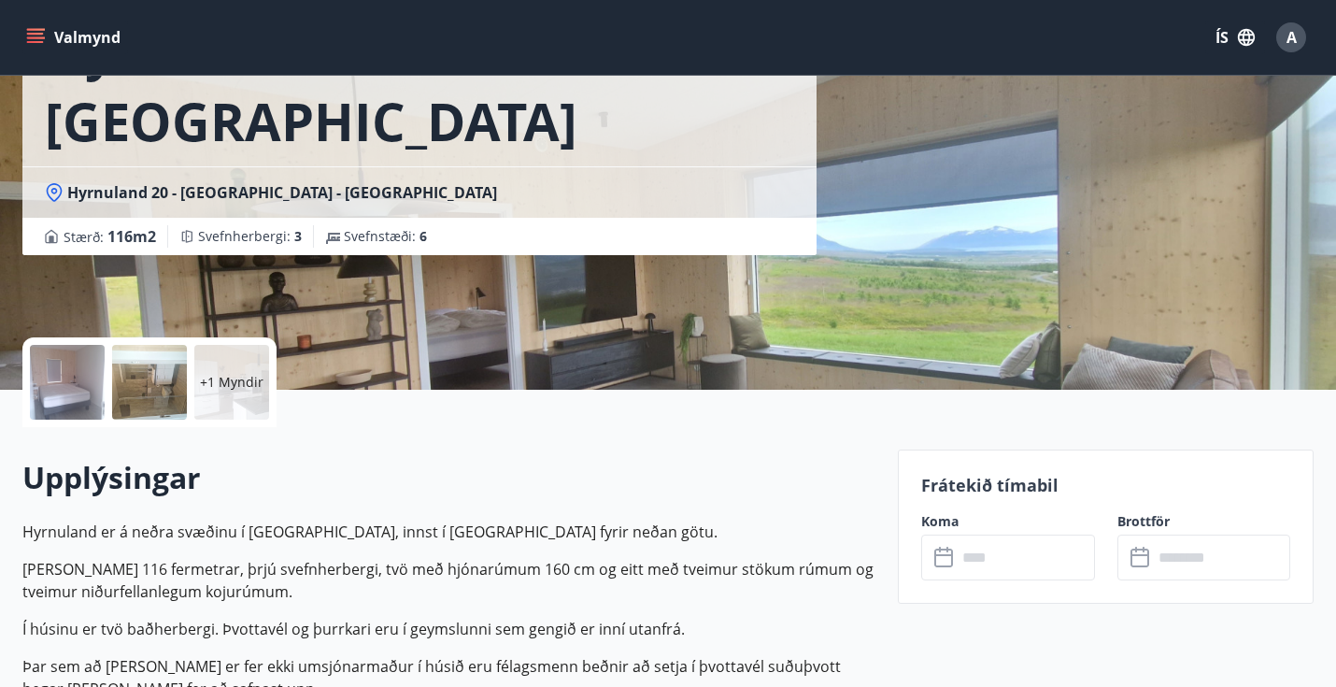
scroll to position [296, 0]
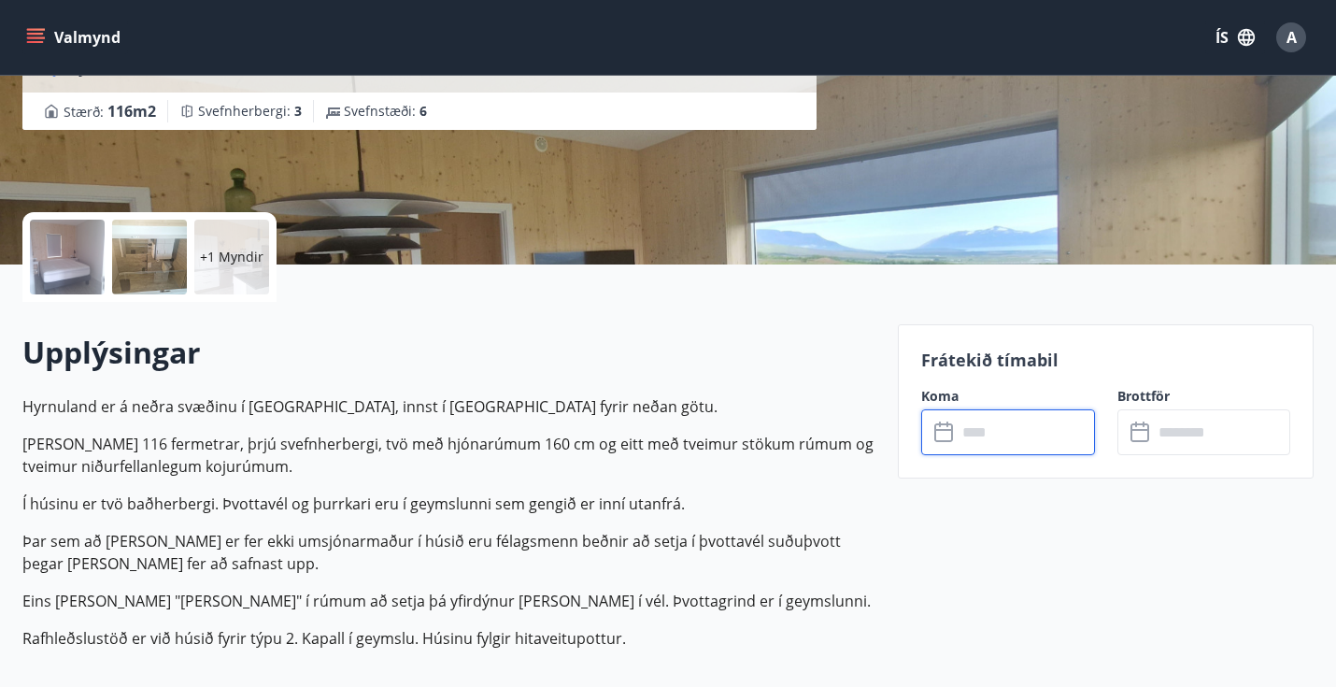
click at [1054, 445] on input "text" at bounding box center [1024, 432] width 137 height 46
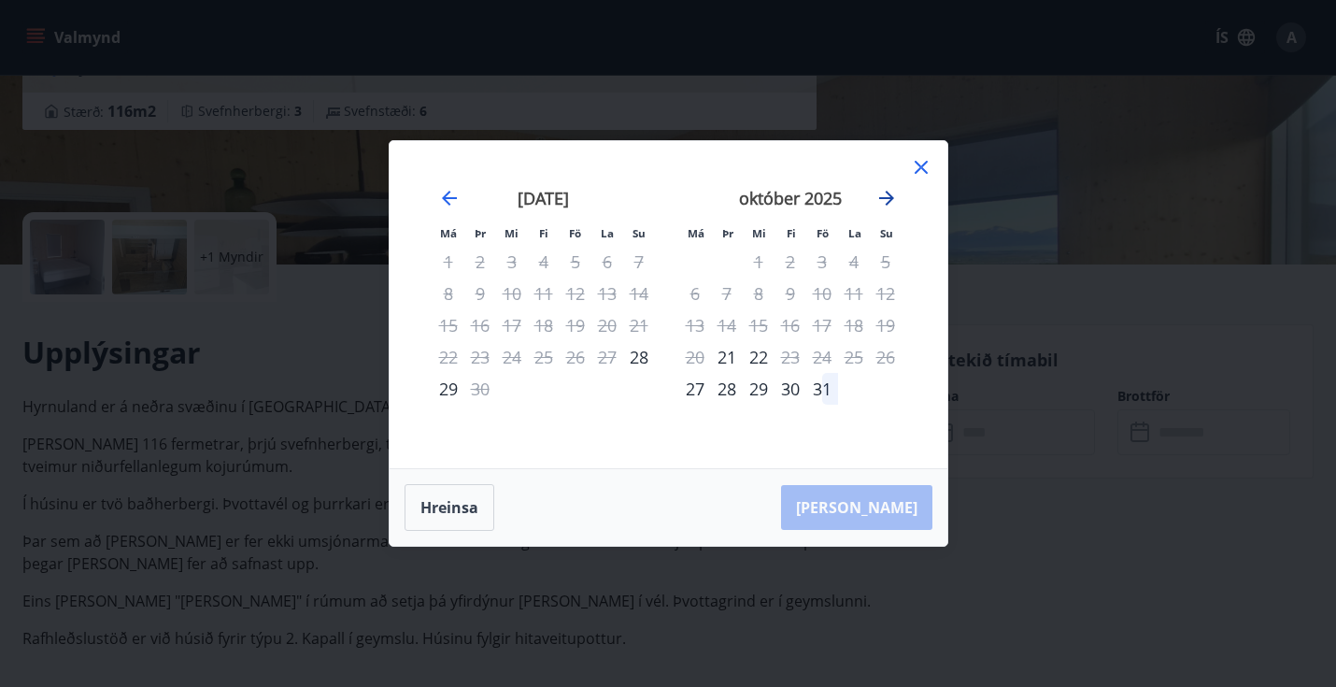
click at [884, 187] on icon "Move forward to switch to the next month." at bounding box center [886, 198] width 22 height 22
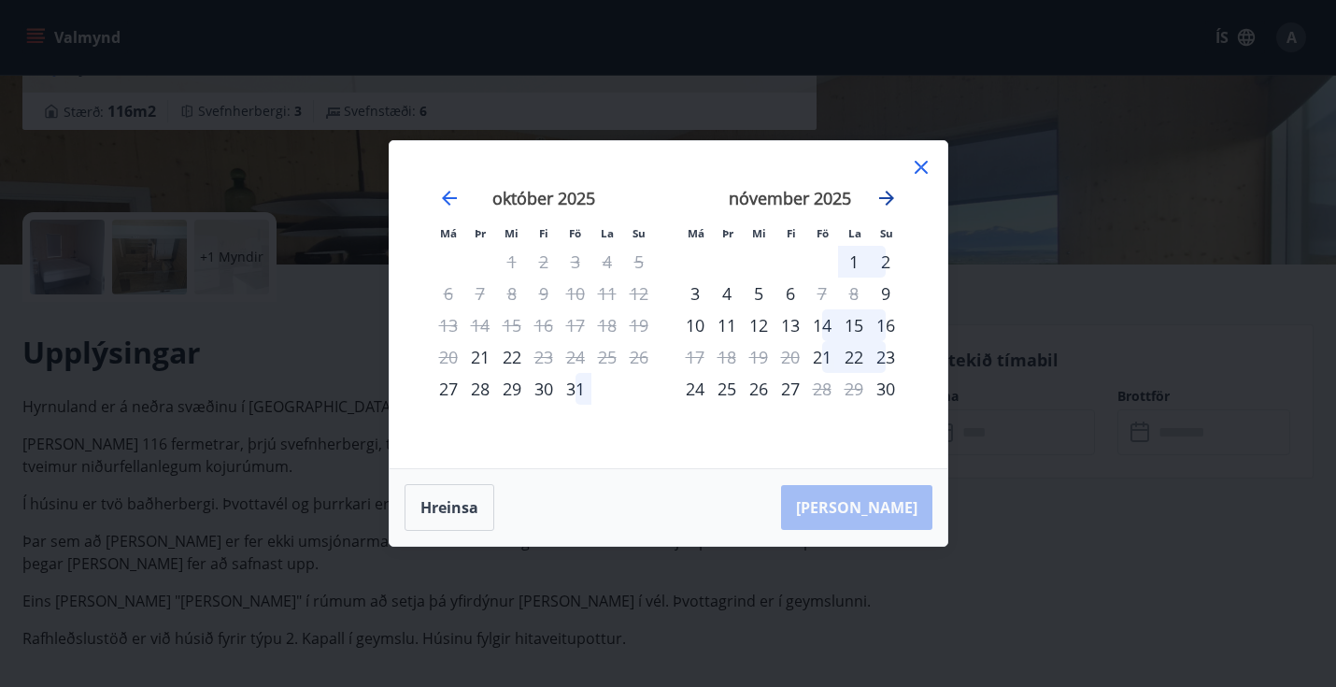
click at [886, 187] on icon "Move forward to switch to the next month." at bounding box center [886, 198] width 22 height 22
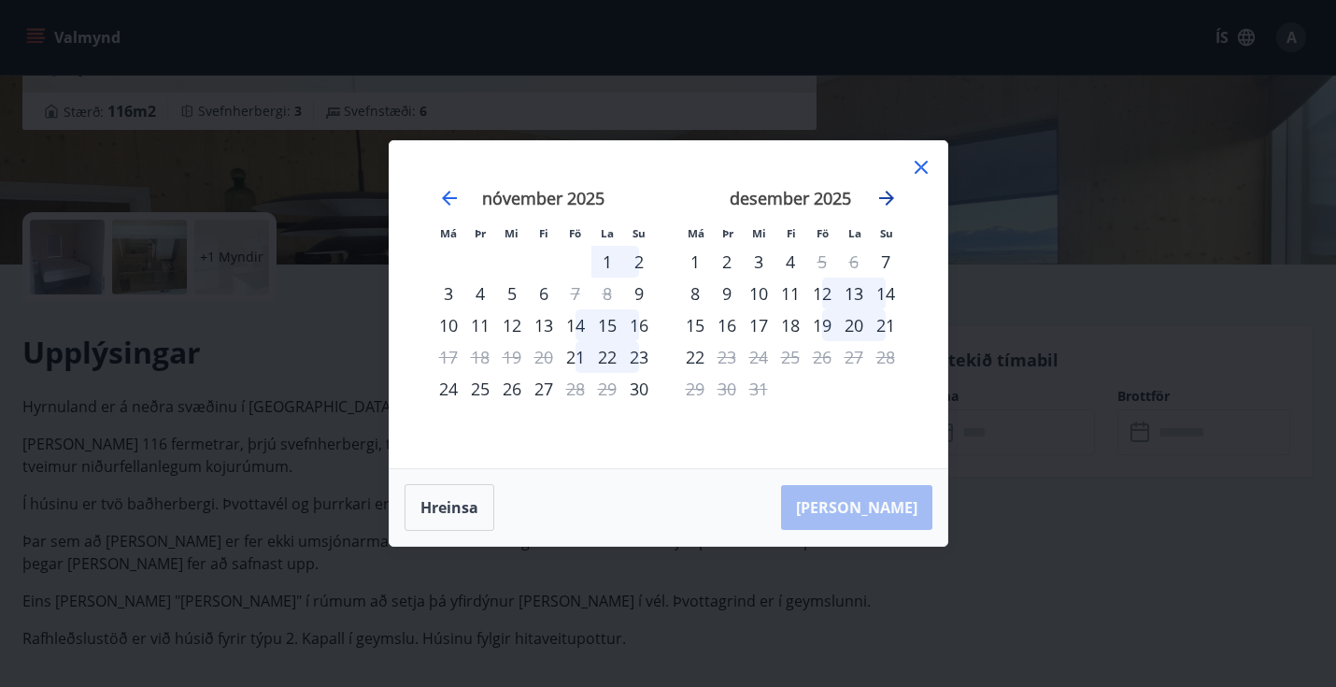
click at [886, 187] on icon "Move forward to switch to the next month." at bounding box center [886, 198] width 22 height 22
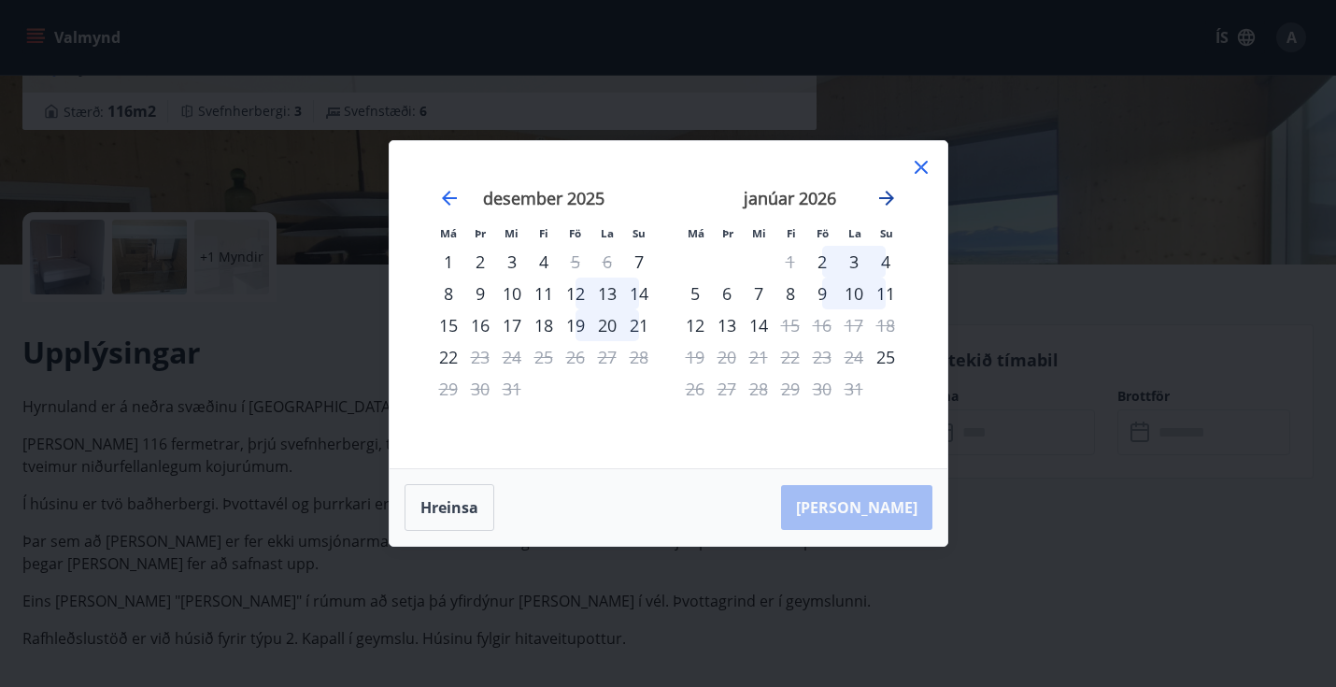
click at [886, 187] on icon "Move forward to switch to the next month." at bounding box center [886, 198] width 22 height 22
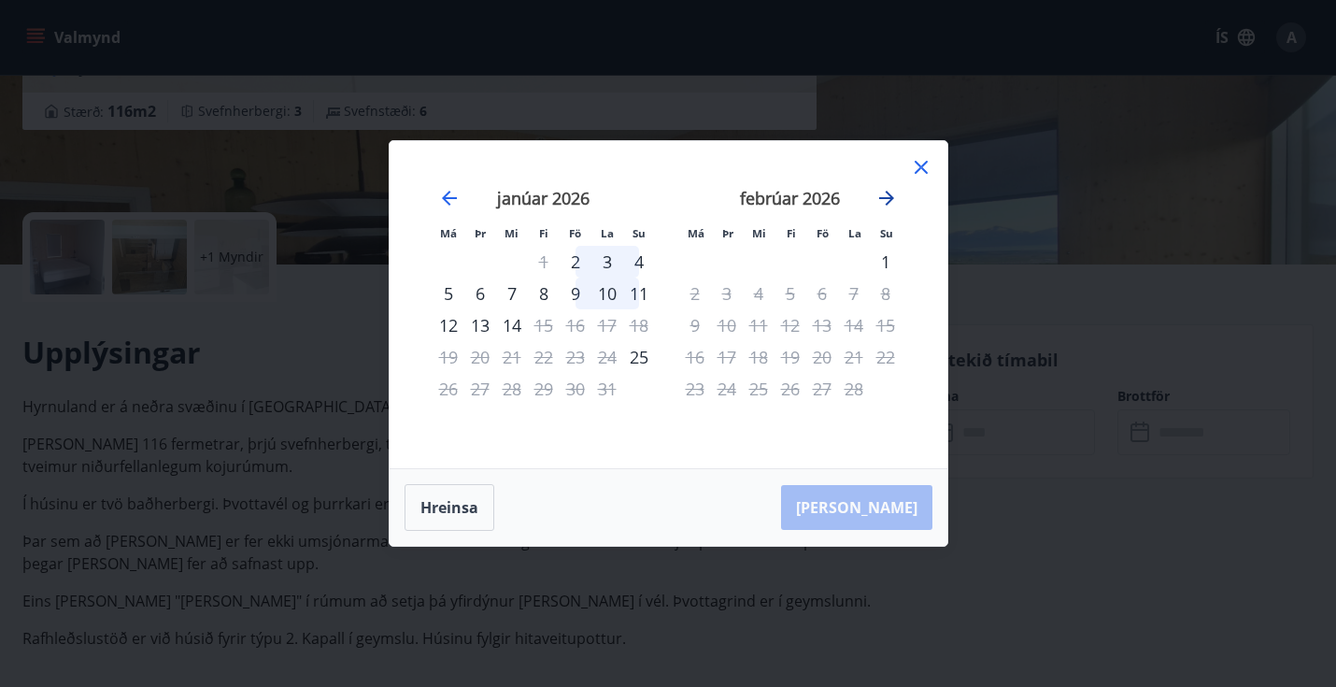
click at [886, 187] on icon "Move forward to switch to the next month." at bounding box center [886, 198] width 22 height 22
click at [901, 201] on div "[DATE] 1 2 3 4 5 6 7 8 9 10 11 12 13 14 15 16 17 18 19 20 21 22 23 24 25 26 27 …" at bounding box center [790, 316] width 247 height 306
click at [898, 200] on div "[DATE]" at bounding box center [790, 204] width 222 height 82
click at [911, 177] on icon at bounding box center [921, 167] width 22 height 22
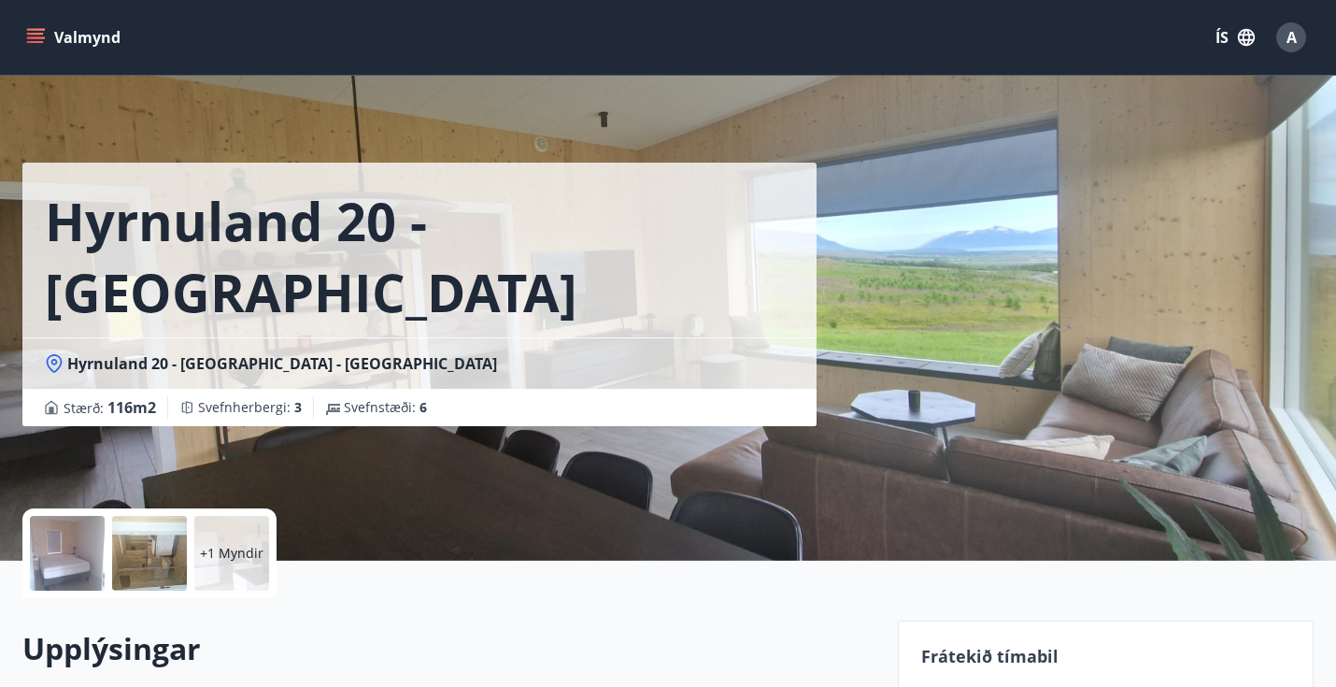
scroll to position [409, 0]
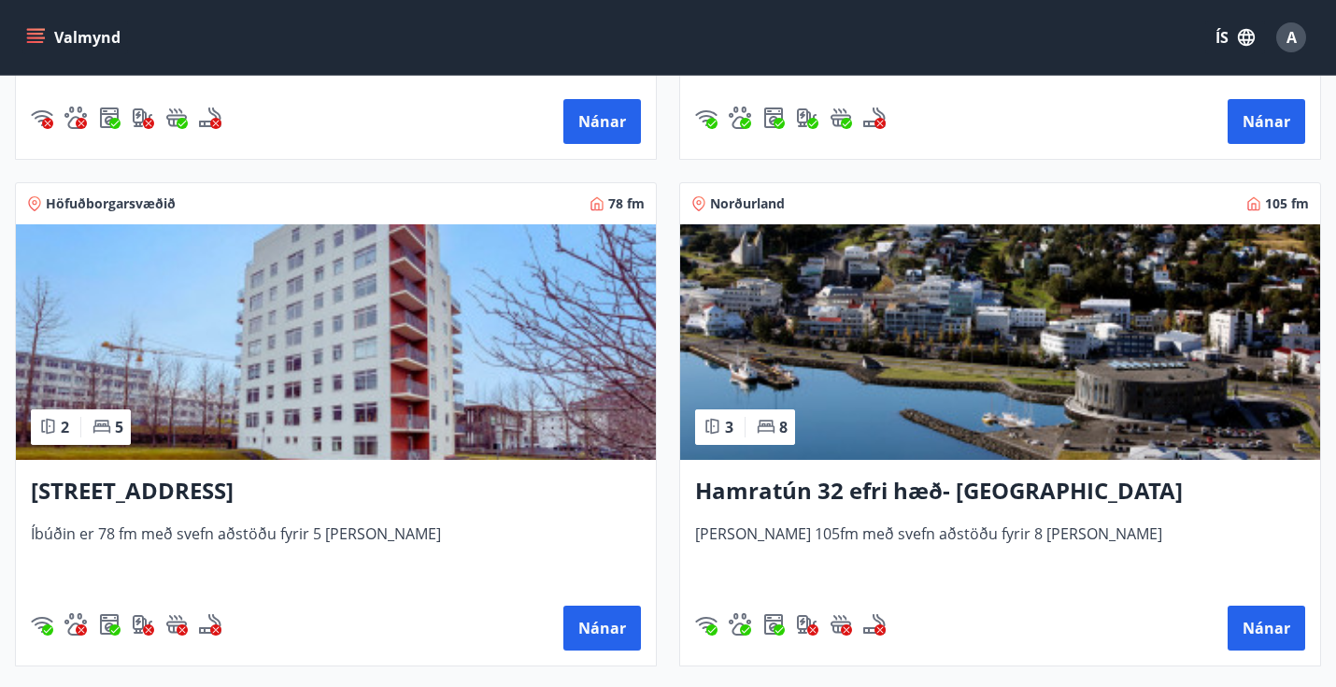
scroll to position [1896, 0]
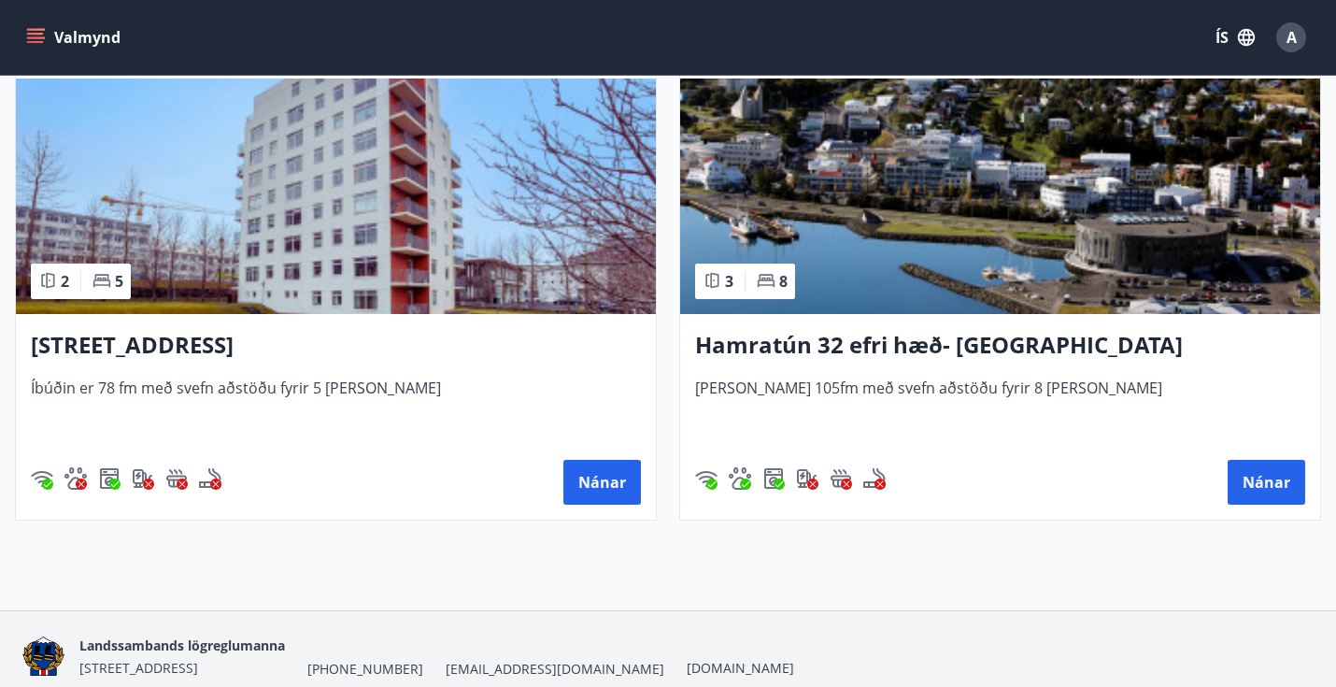
click at [800, 344] on h3 "Hamratún 32 efri hæð- [GEOGRAPHIC_DATA]" at bounding box center [1000, 346] width 610 height 34
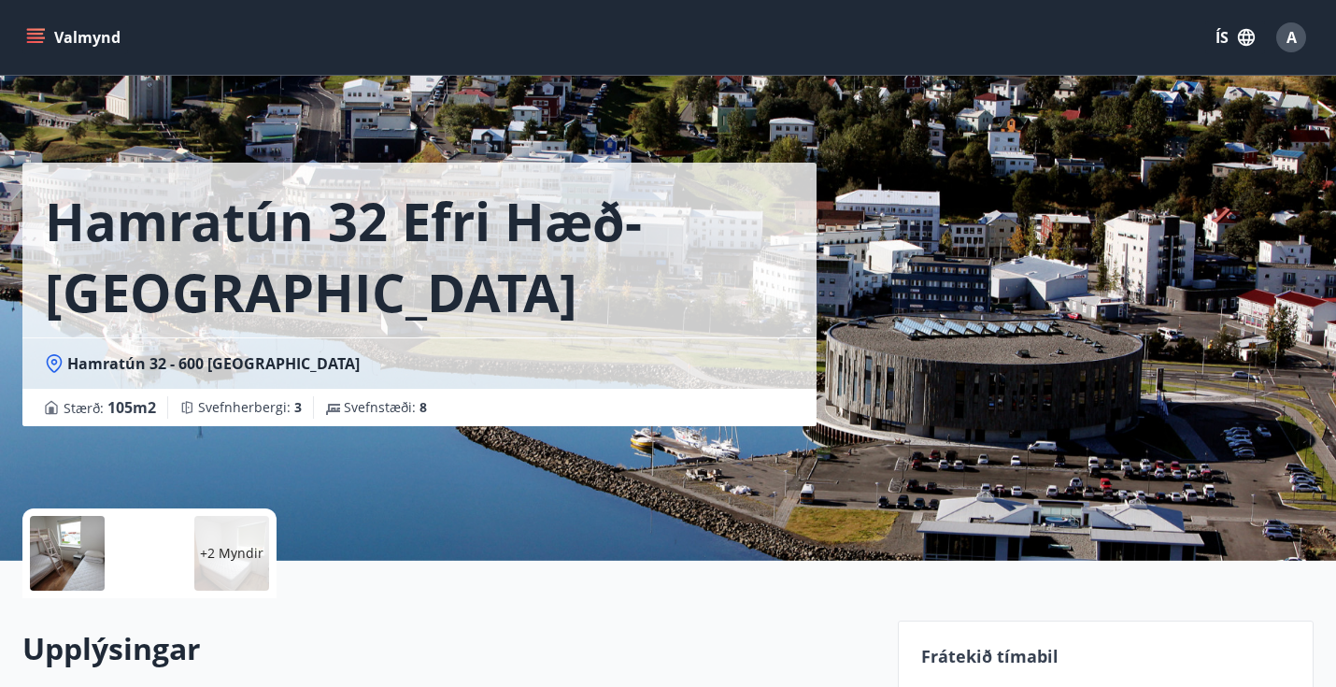
scroll to position [180, 0]
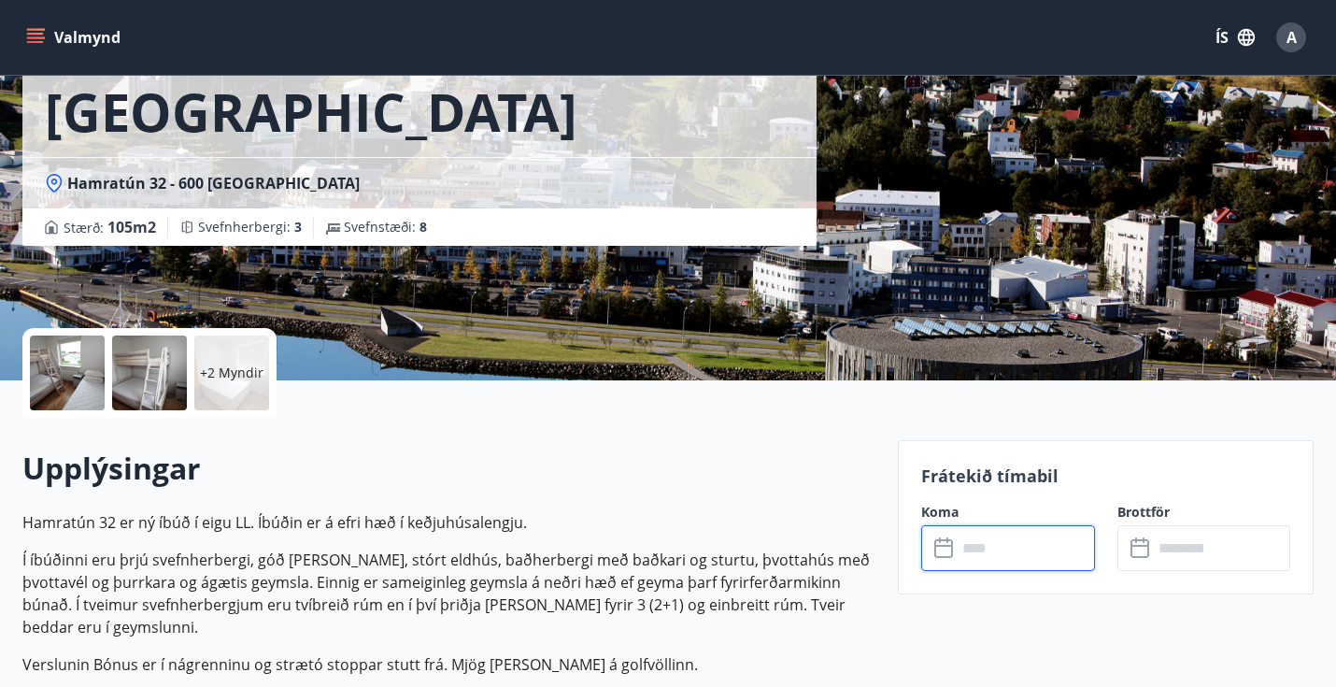
click at [1020, 541] on input "text" at bounding box center [1024, 548] width 137 height 46
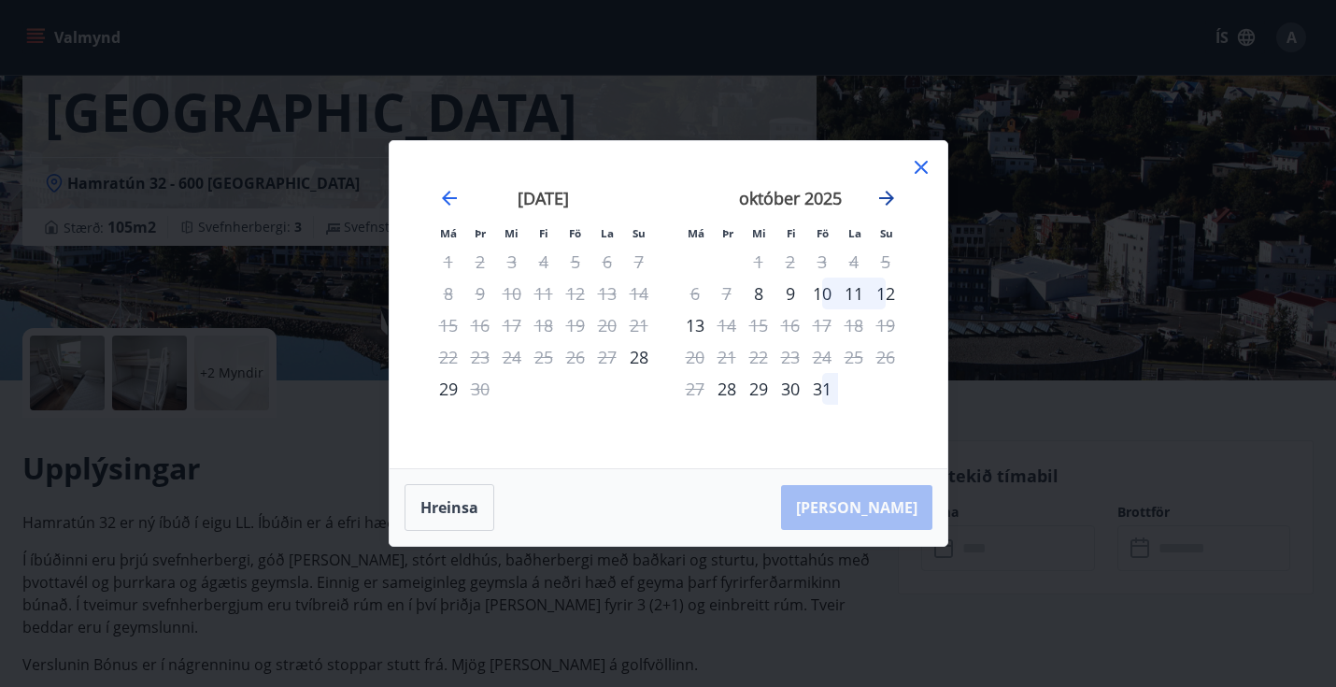
click at [886, 195] on icon "Move forward to switch to the next month." at bounding box center [886, 198] width 22 height 22
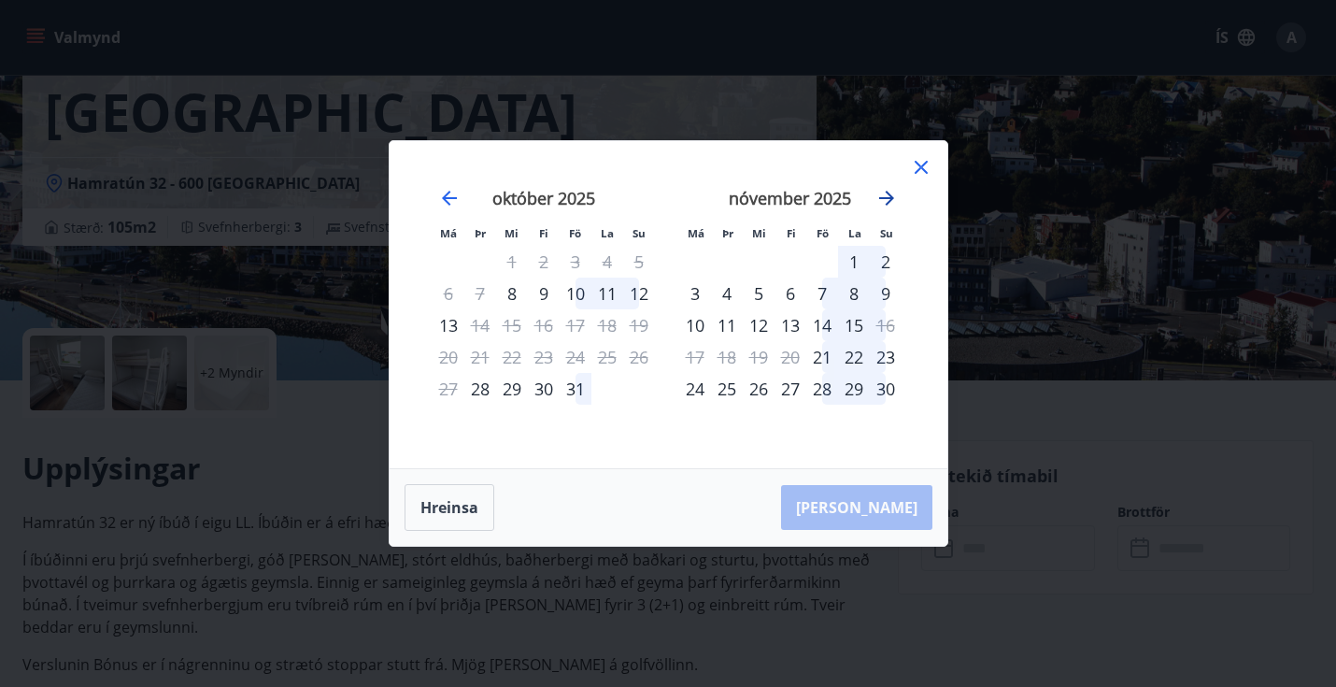
click at [886, 195] on icon "Move forward to switch to the next month." at bounding box center [886, 198] width 22 height 22
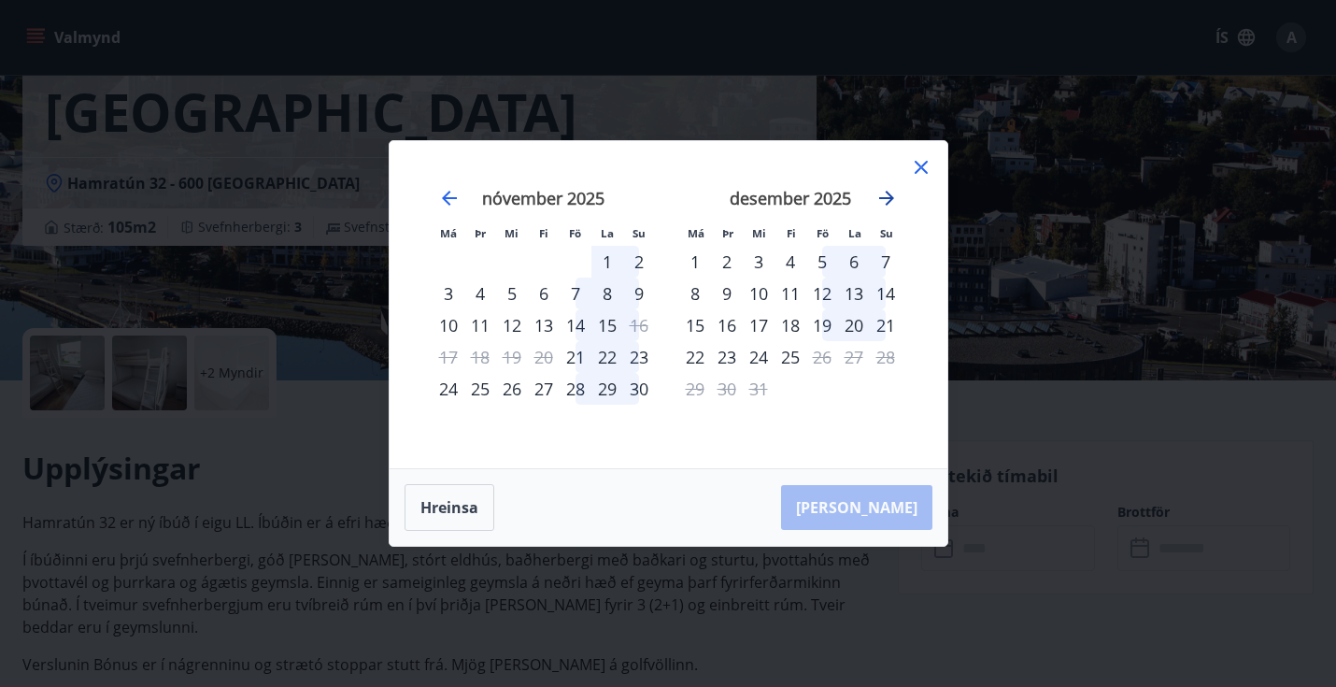
click at [887, 195] on icon "Move forward to switch to the next month." at bounding box center [886, 198] width 22 height 22
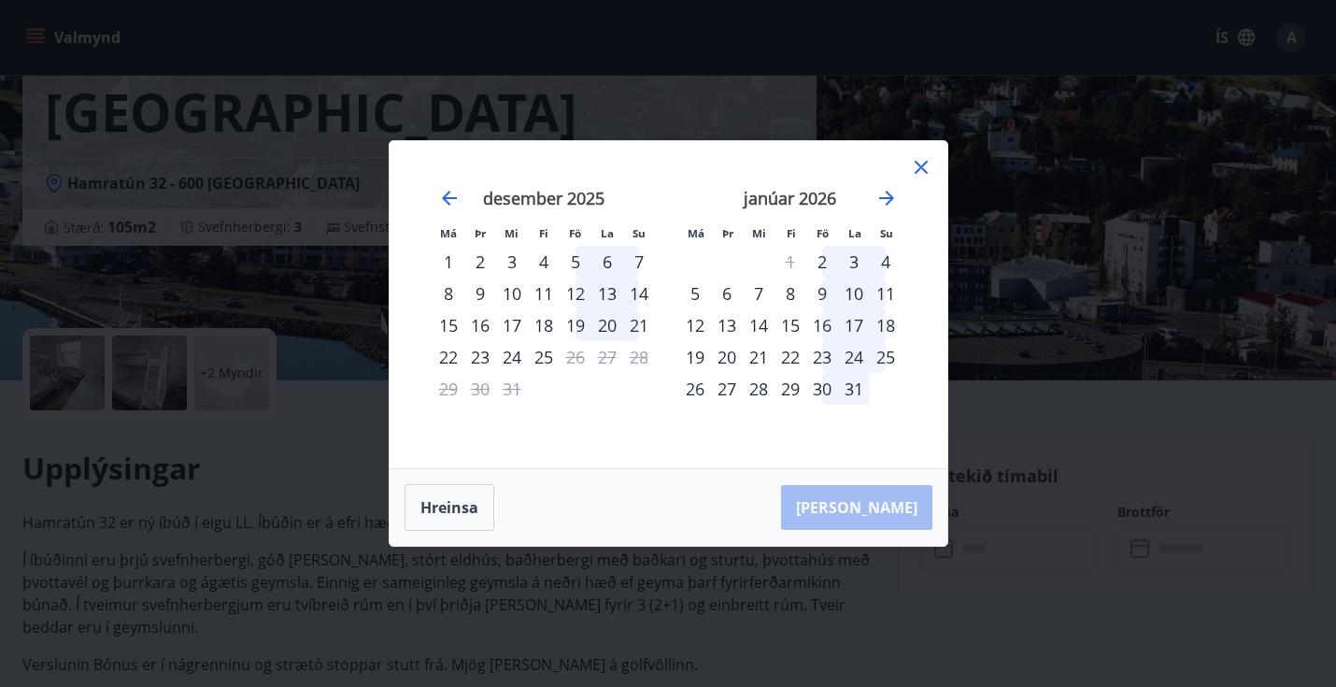
click at [704, 331] on div "12" at bounding box center [695, 325] width 32 height 32
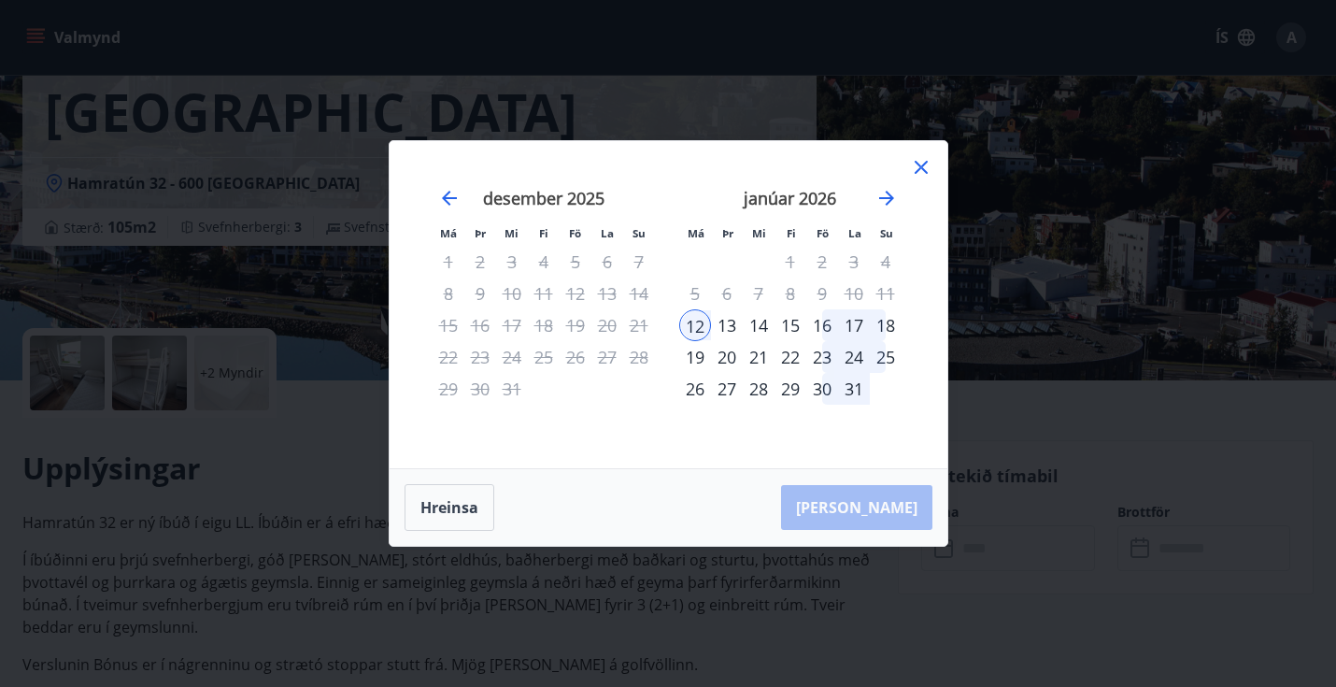
click at [800, 325] on div "15" at bounding box center [790, 325] width 32 height 32
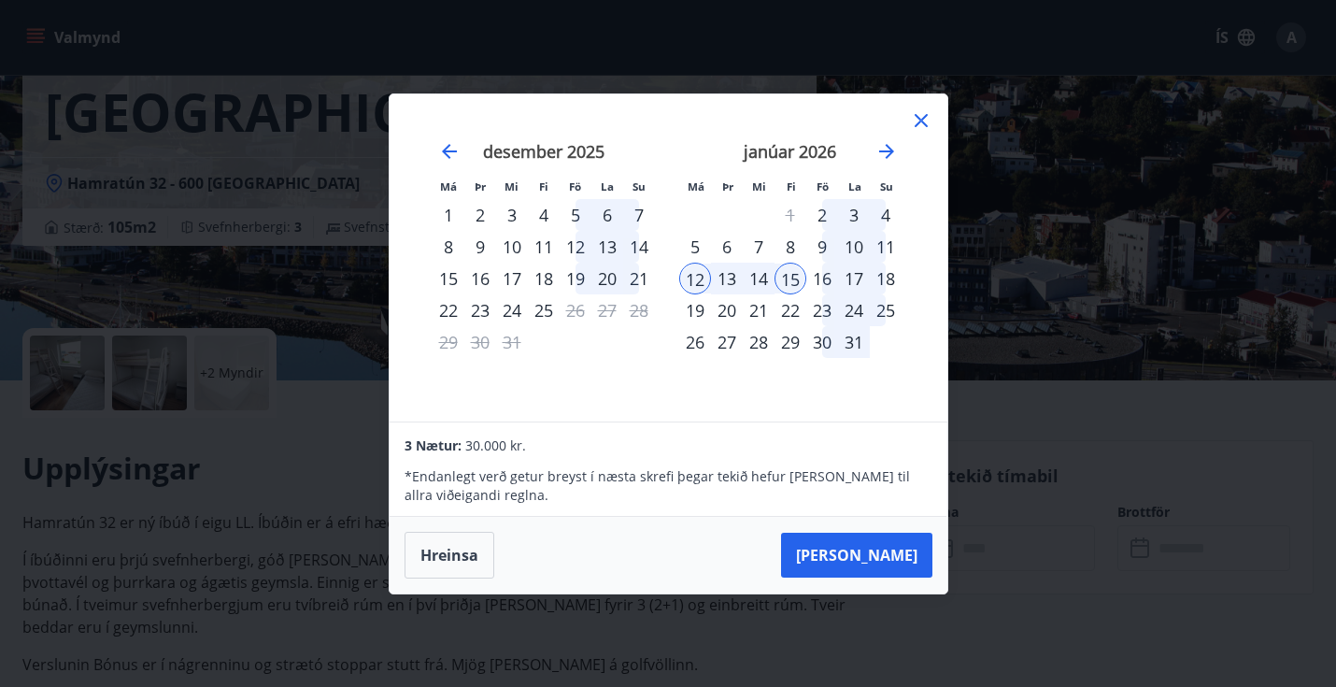
click at [914, 122] on icon at bounding box center [921, 120] width 22 height 22
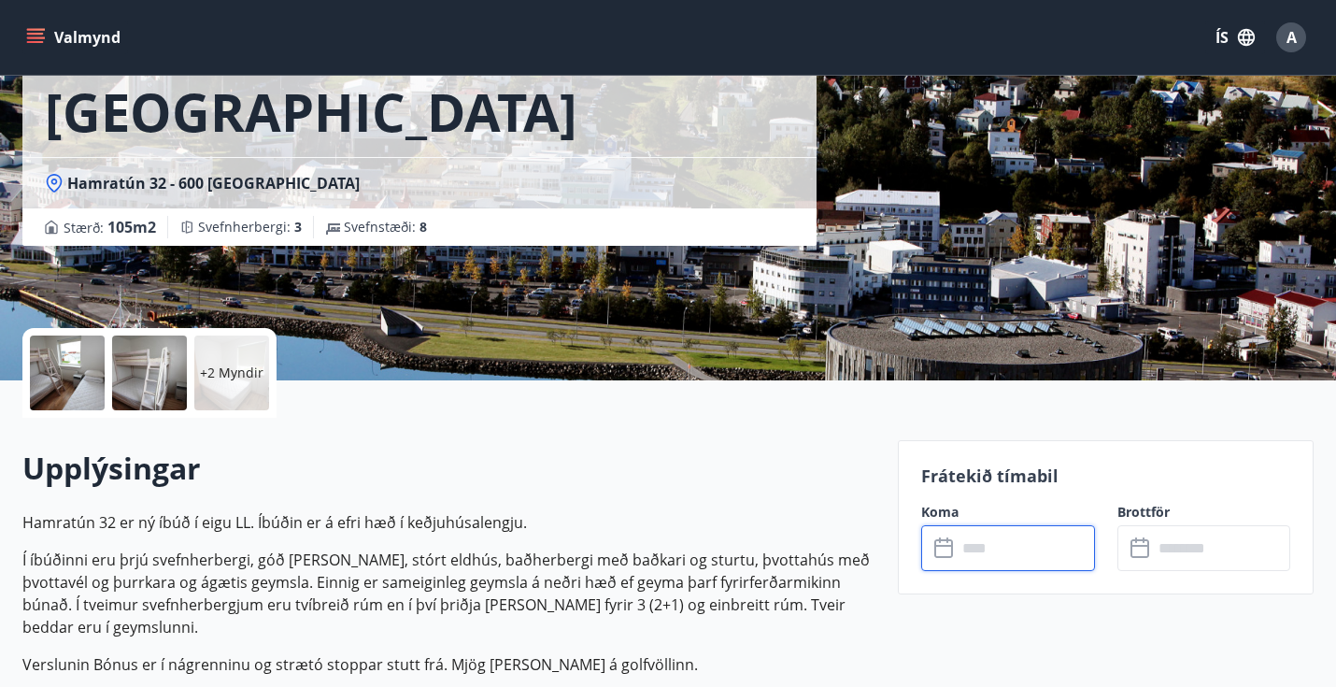
scroll to position [0, 0]
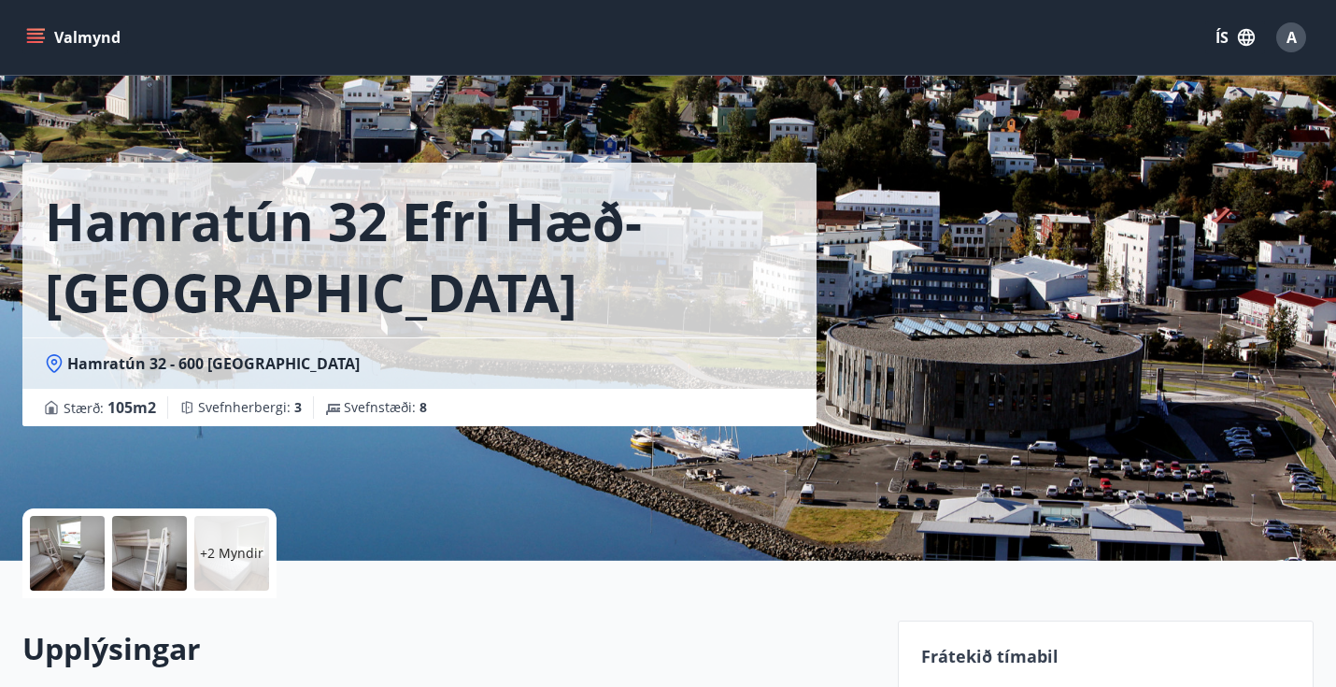
click at [75, 32] on button "Valmynd" at bounding box center [75, 38] width 106 height 34
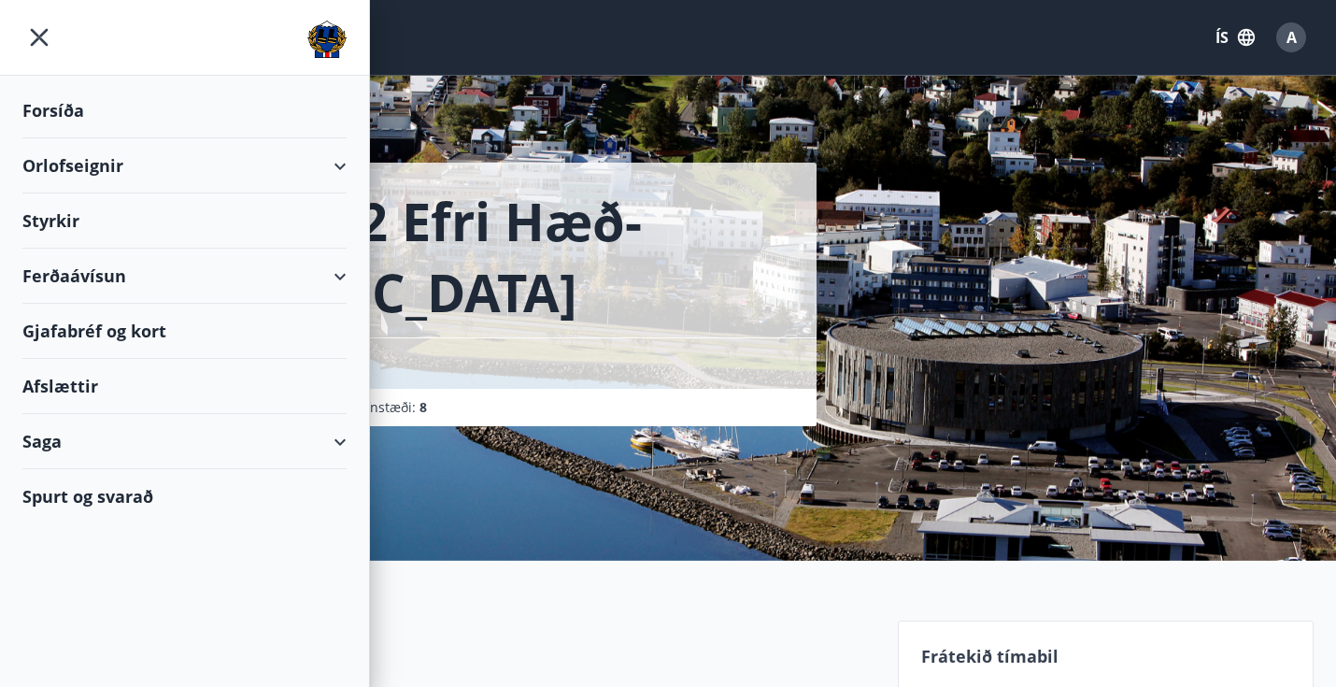
click at [67, 104] on div "Forsíða" at bounding box center [184, 110] width 324 height 55
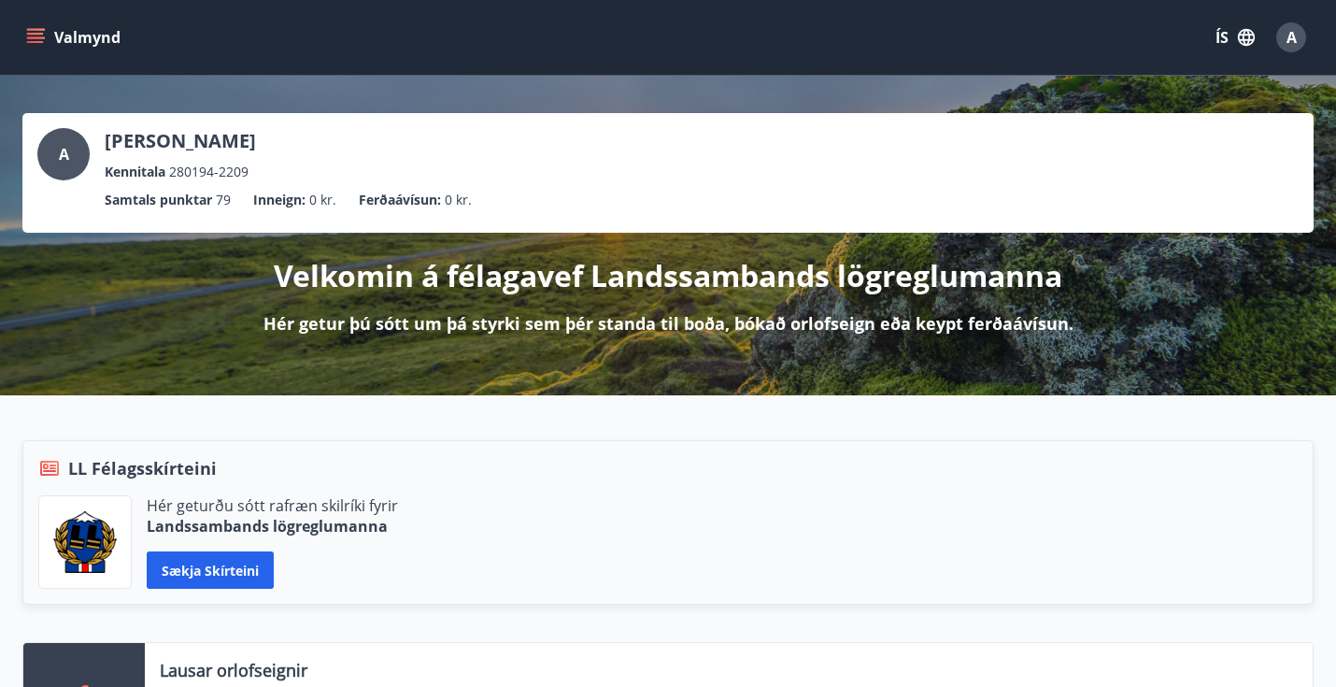
click at [34, 40] on icon "menu" at bounding box center [35, 37] width 19 height 19
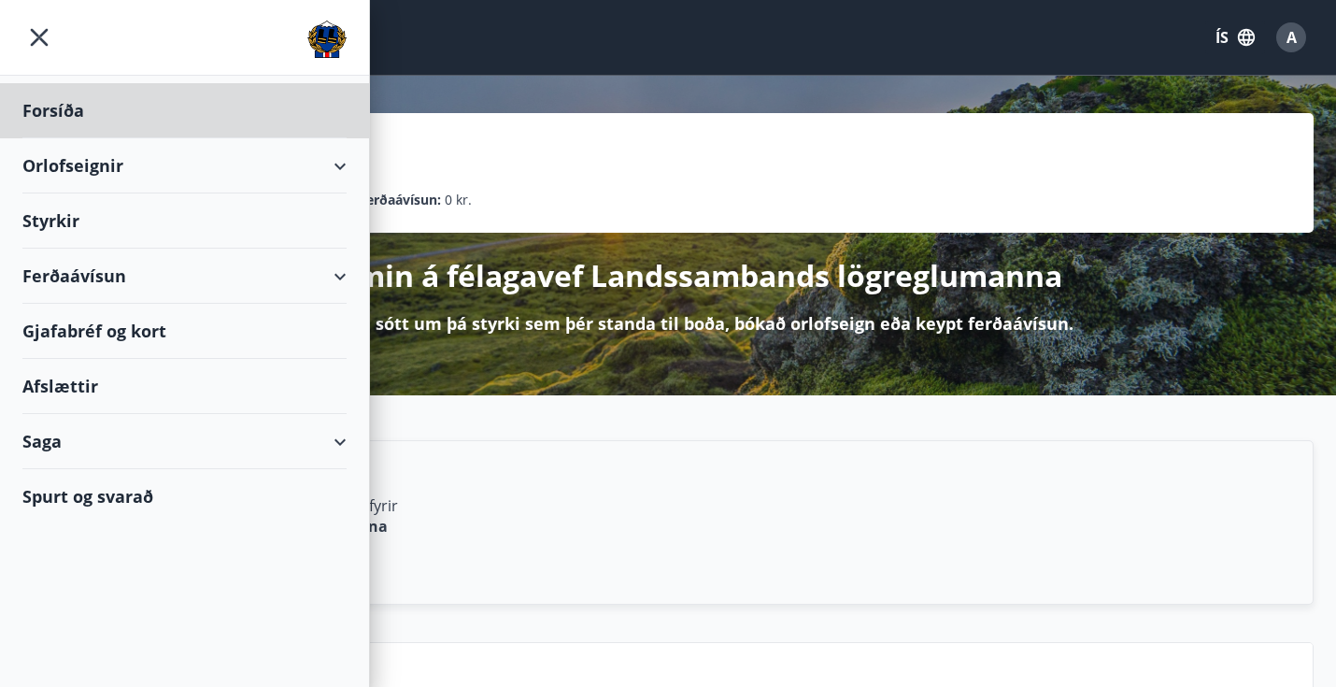
click at [59, 215] on div "Styrkir" at bounding box center [184, 220] width 324 height 55
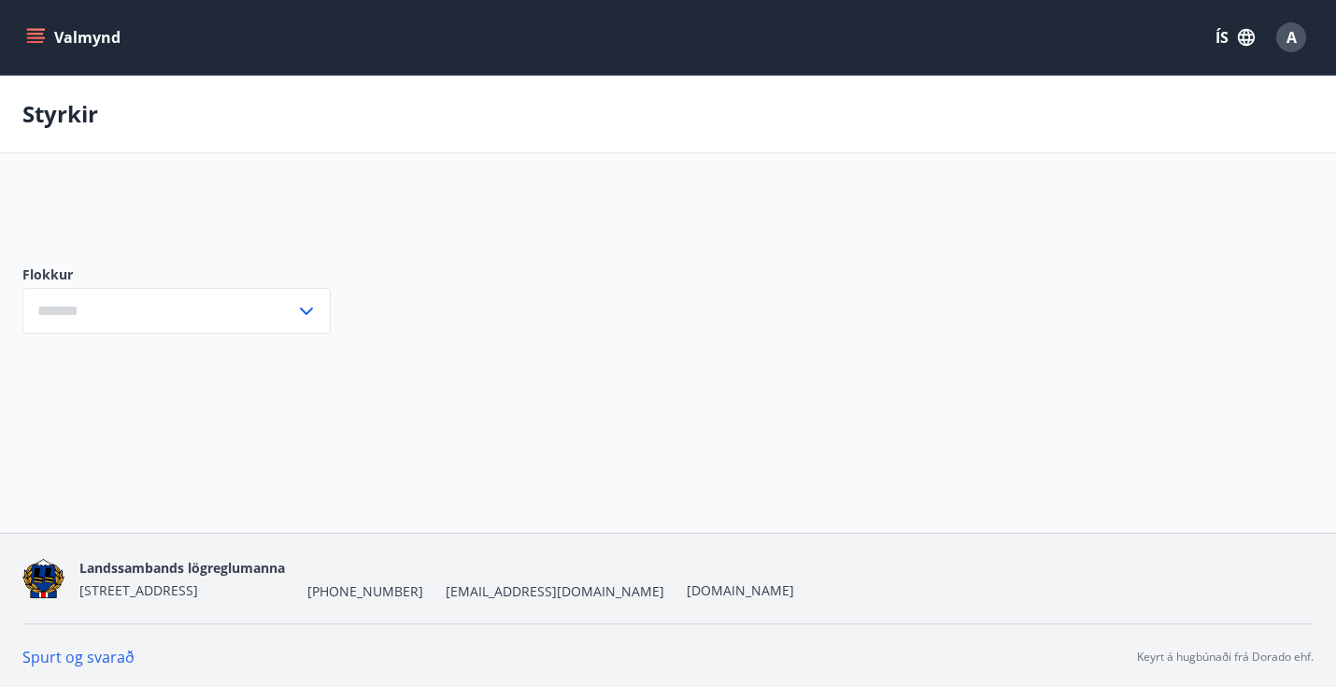
type input "***"
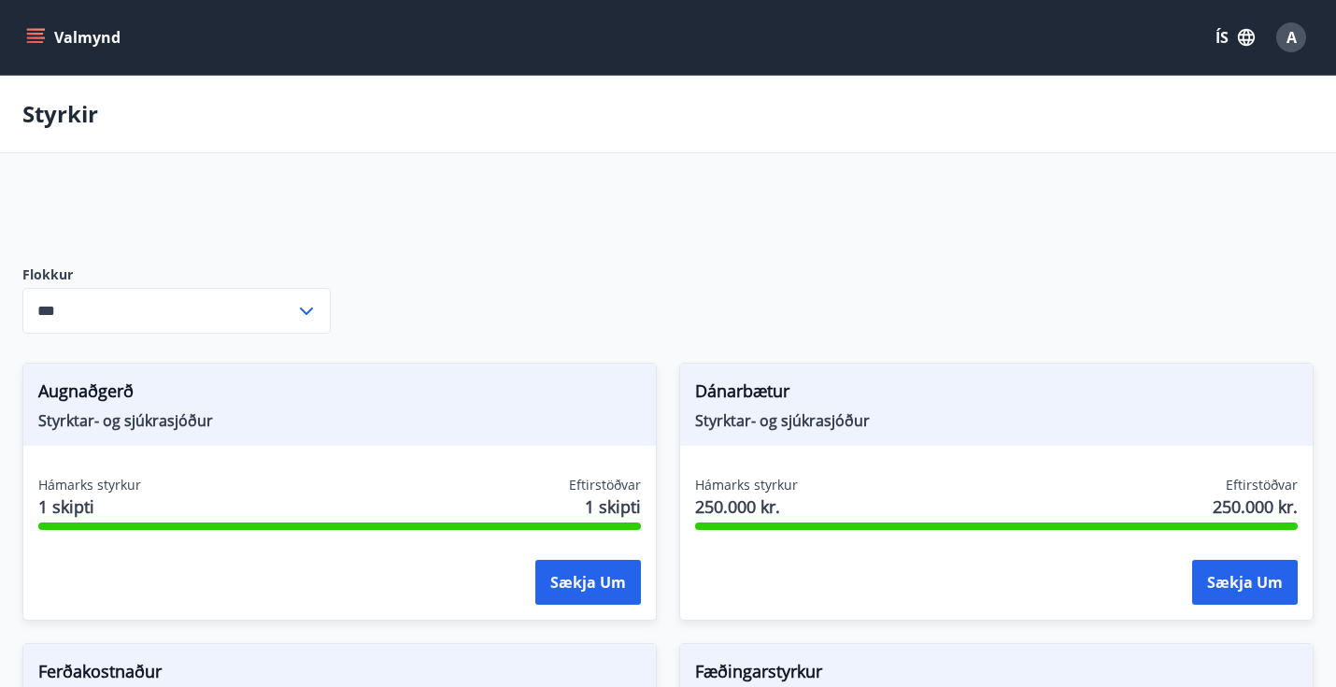
scroll to position [449, 0]
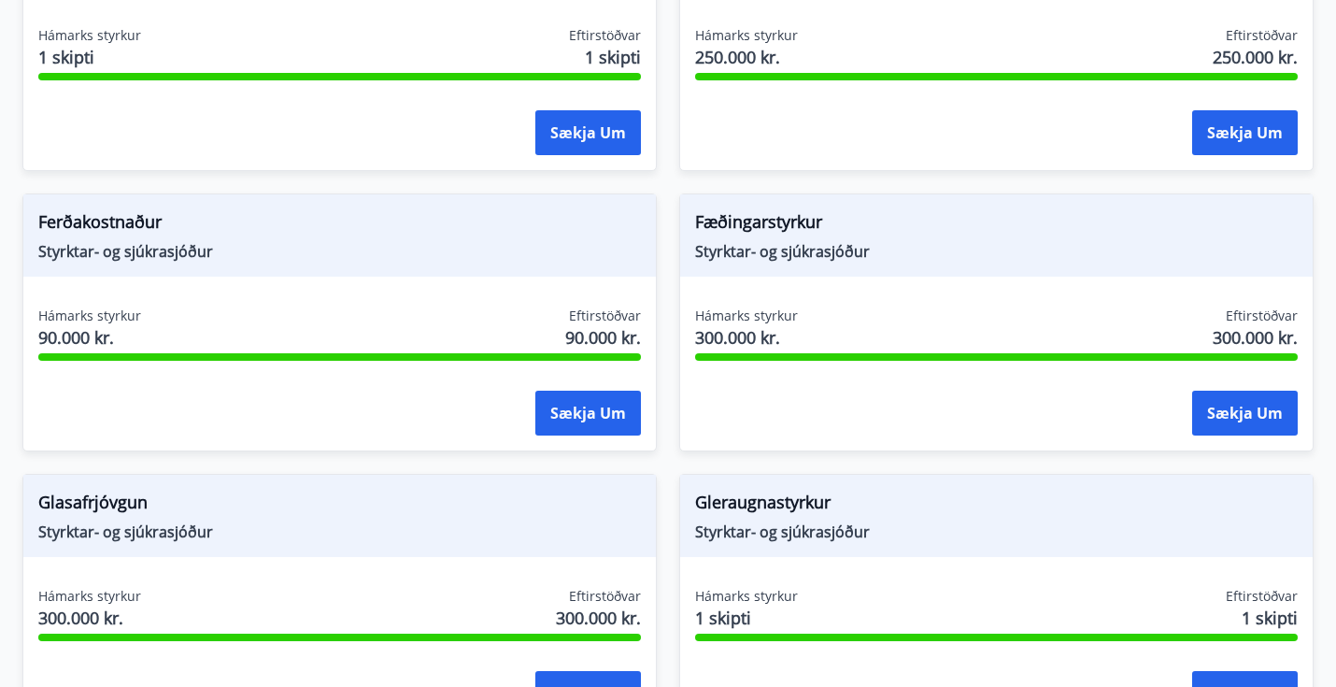
click at [772, 227] on span "Fæðingarstyrkur" at bounding box center [996, 225] width 602 height 32
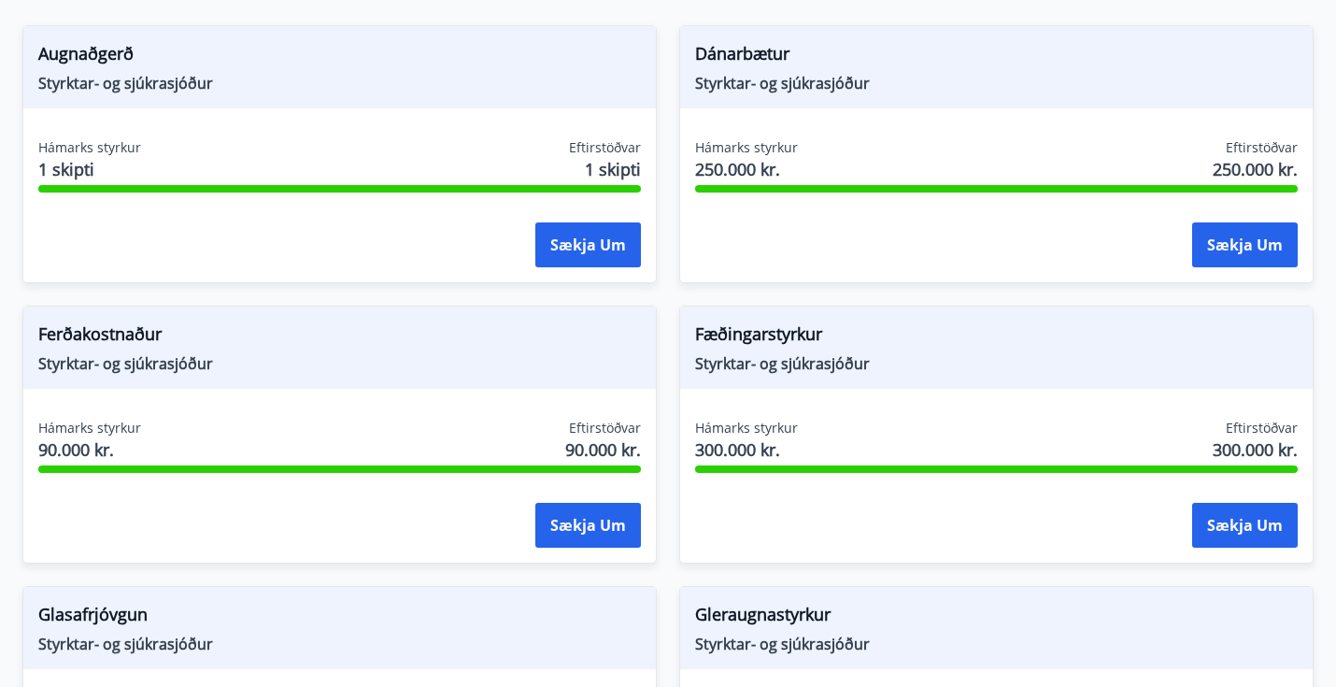
scroll to position [0, 0]
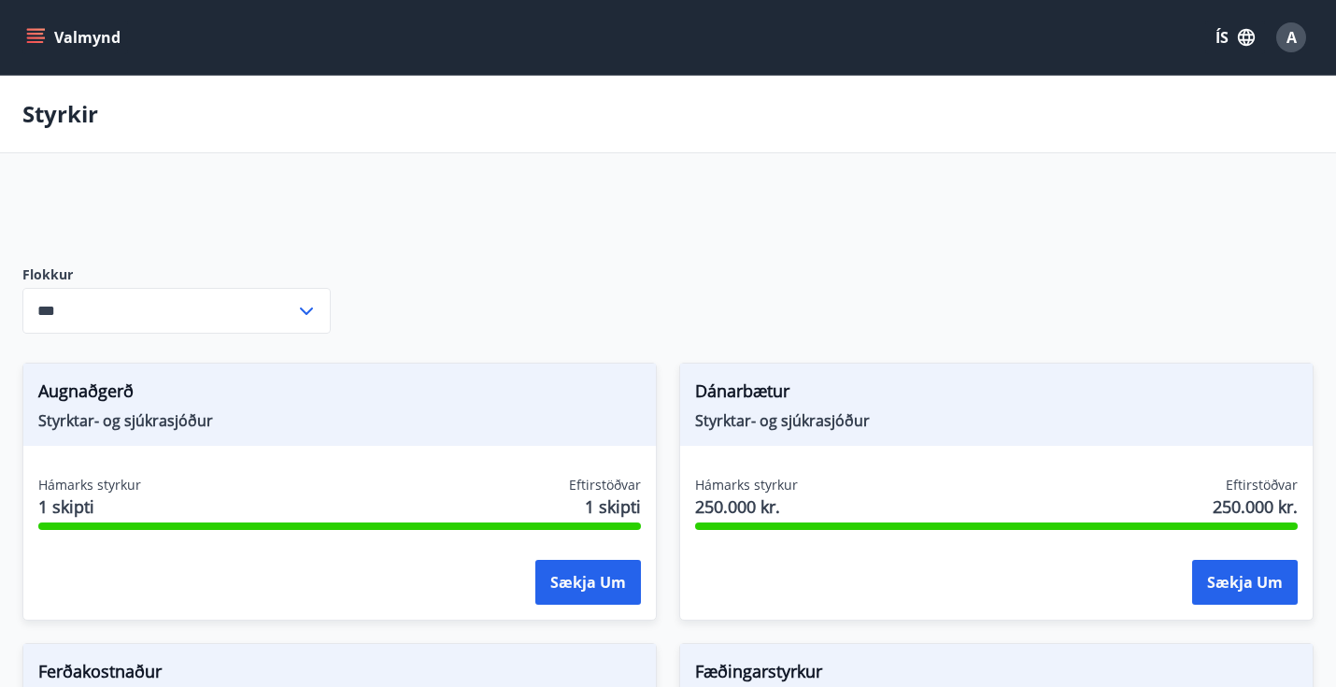
click at [35, 31] on icon "menu" at bounding box center [35, 37] width 19 height 19
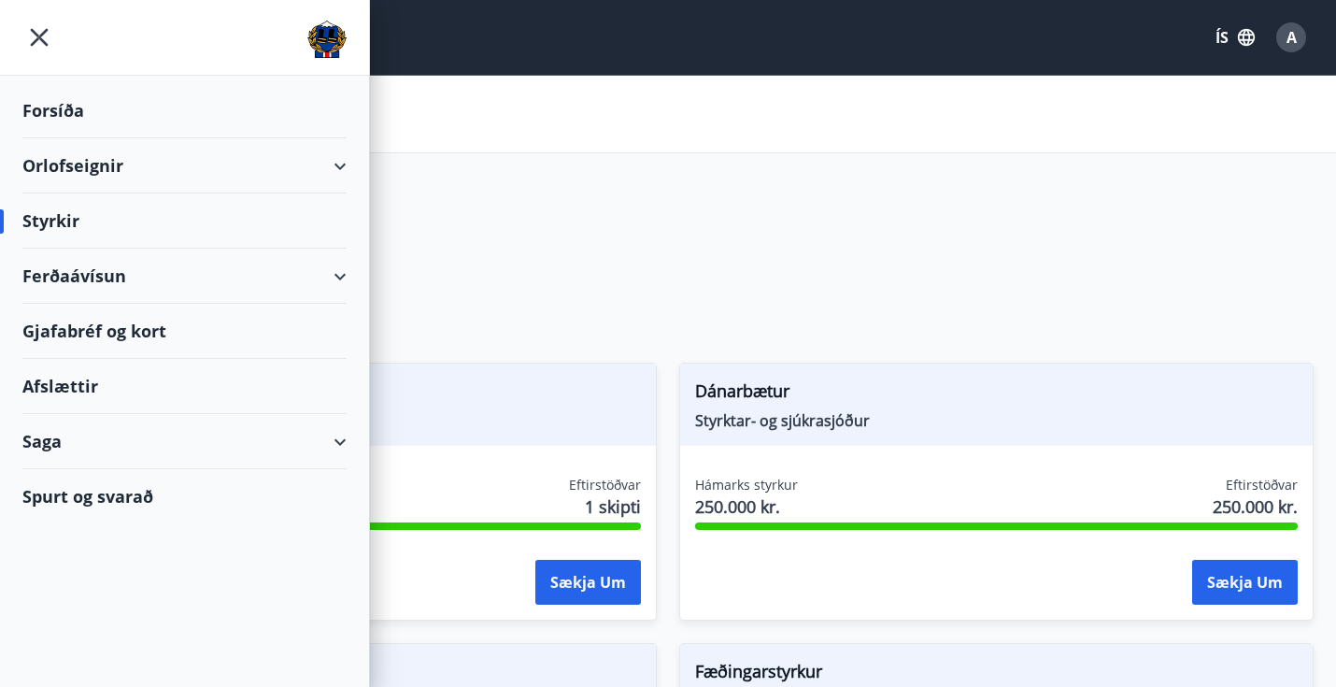
click at [348, 431] on icon at bounding box center [340, 442] width 22 height 22
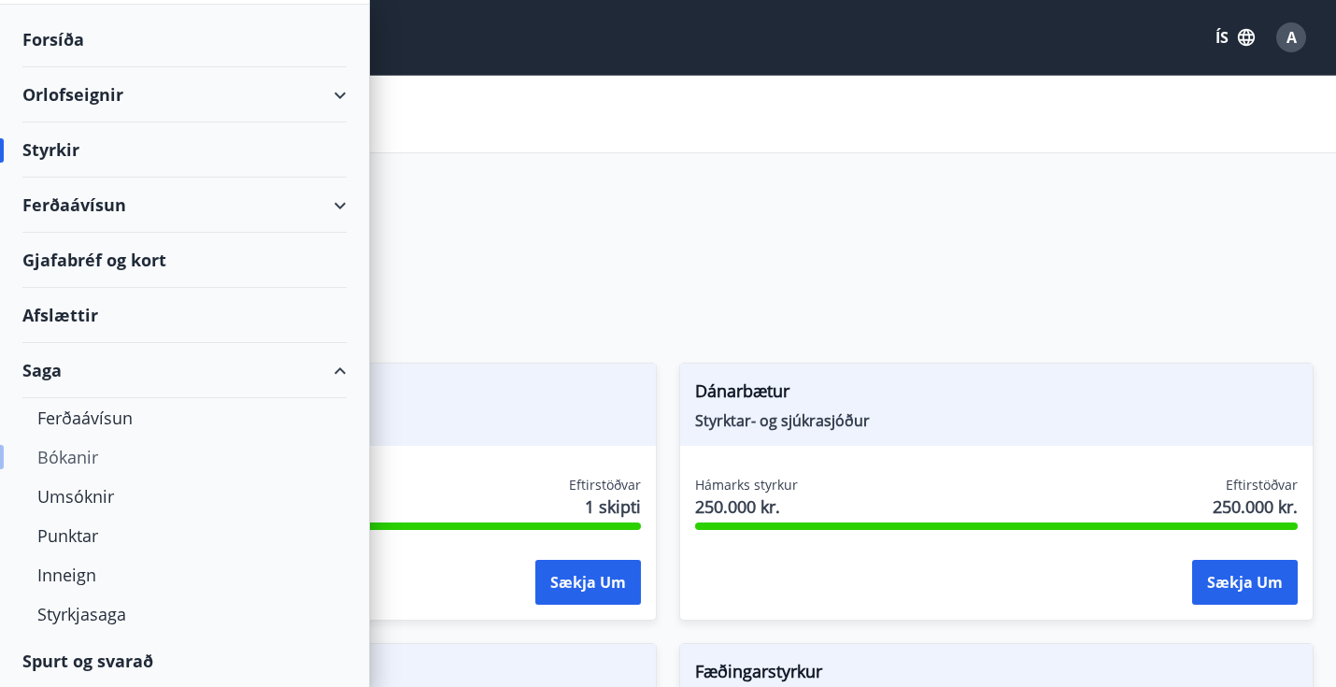
scroll to position [72, 0]
click at [101, 606] on div "Styrkjasaga" at bounding box center [184, 612] width 294 height 39
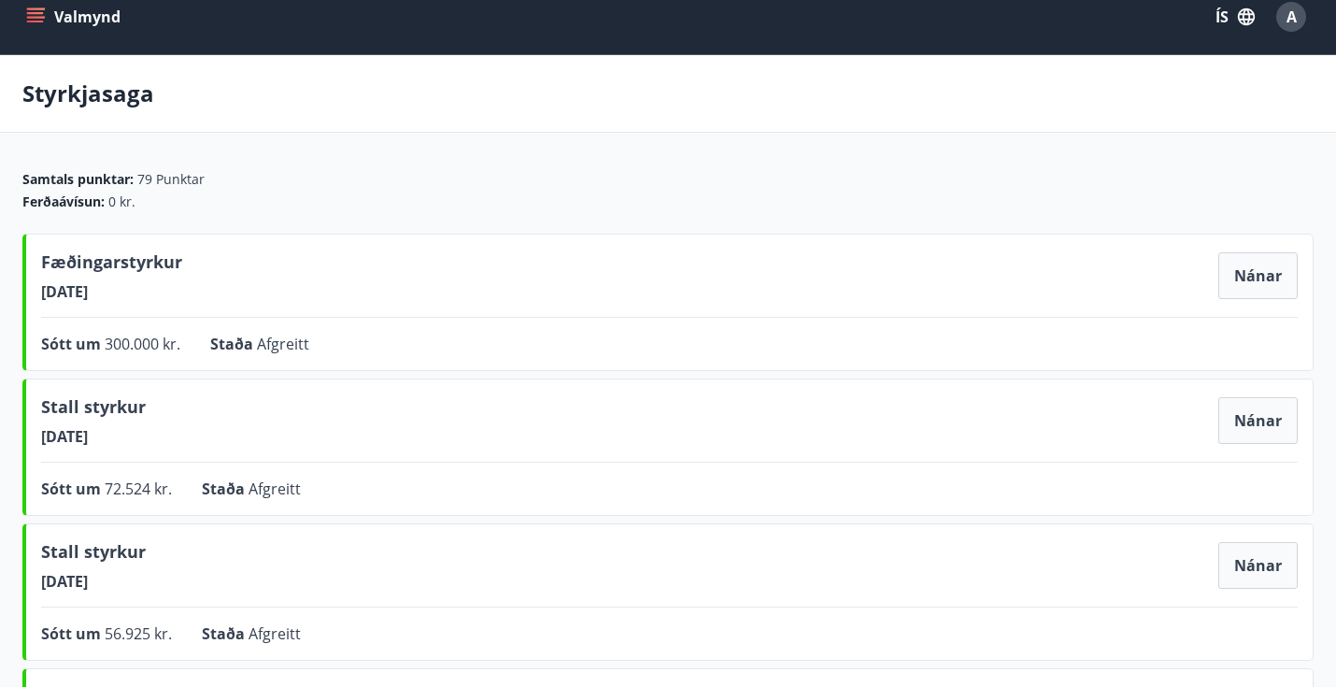
scroll to position [25, 0]
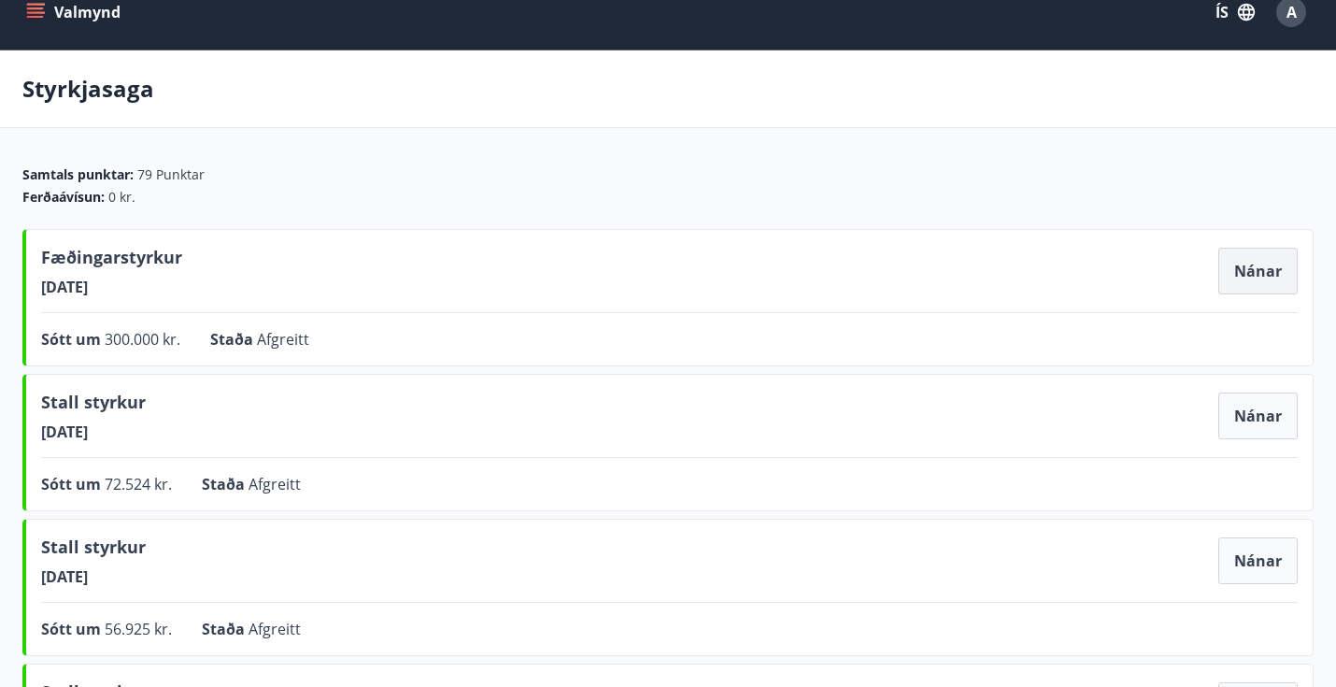
click at [1260, 274] on button "Nánar" at bounding box center [1257, 271] width 79 height 47
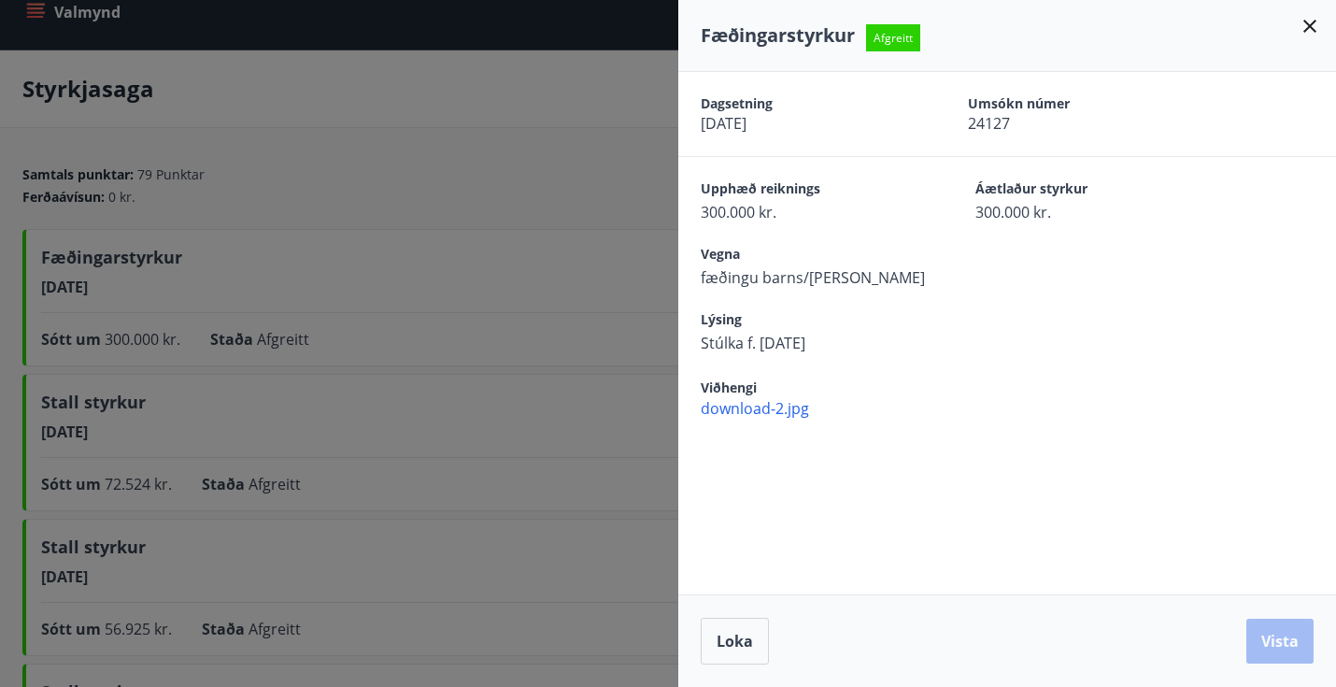
click at [1311, 24] on icon at bounding box center [1309, 26] width 13 height 13
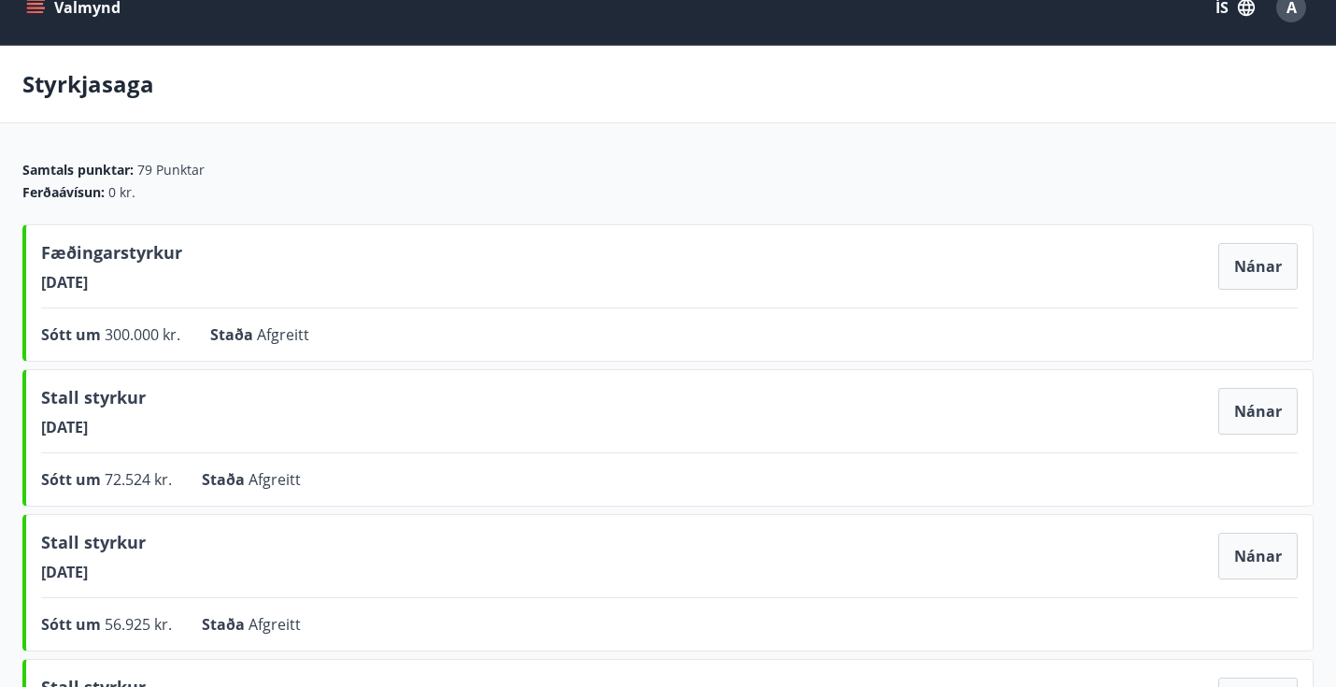
scroll to position [0, 0]
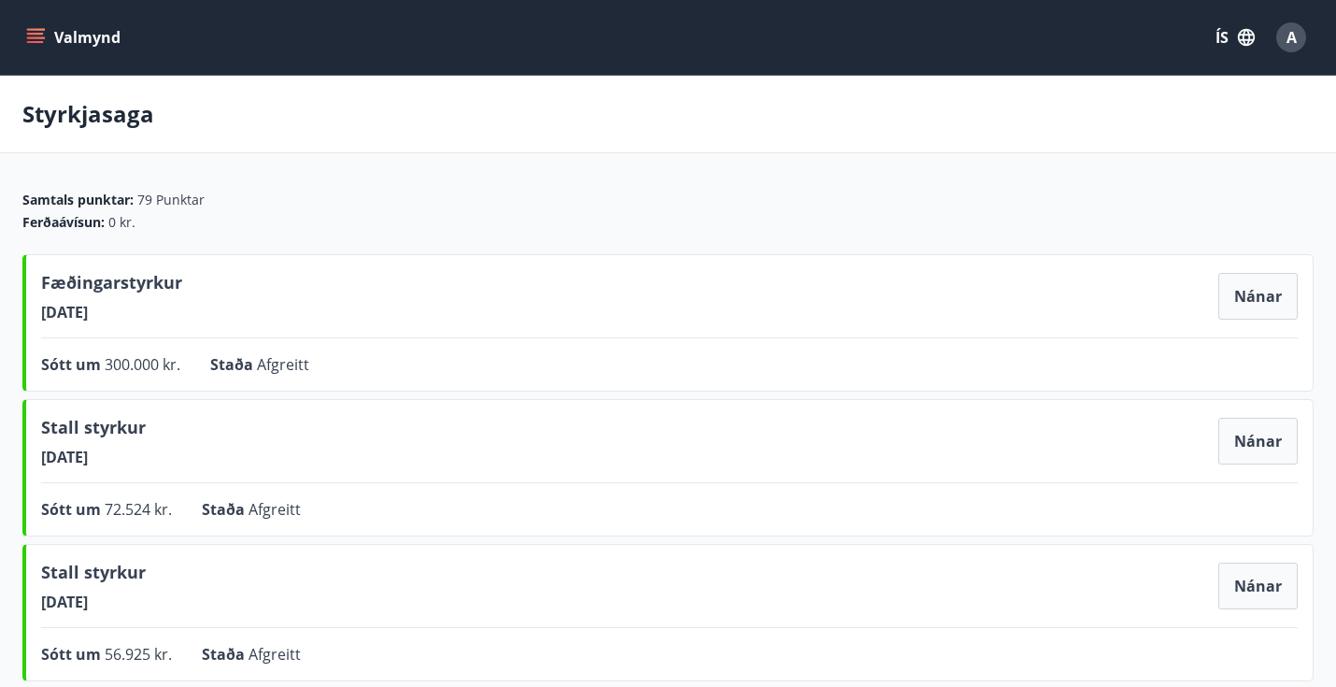
click at [50, 33] on button "Valmynd" at bounding box center [75, 38] width 106 height 34
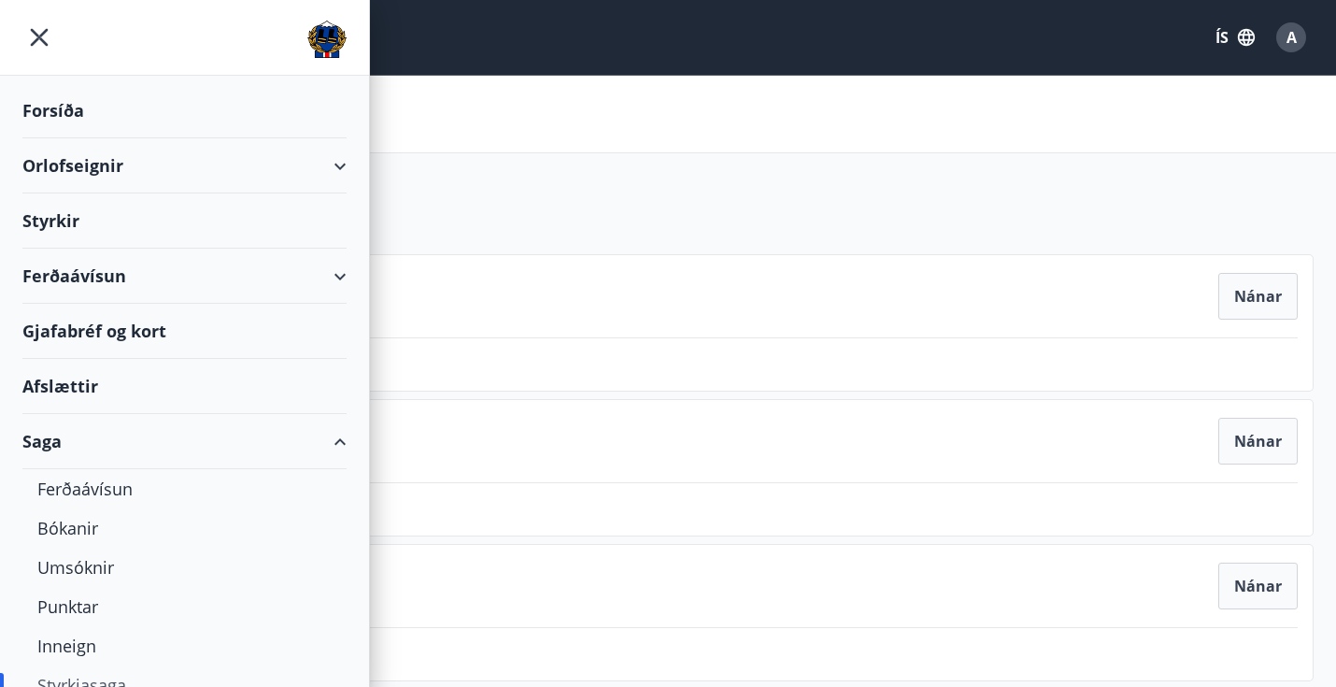
click at [69, 220] on div "Styrkir" at bounding box center [184, 220] width 324 height 55
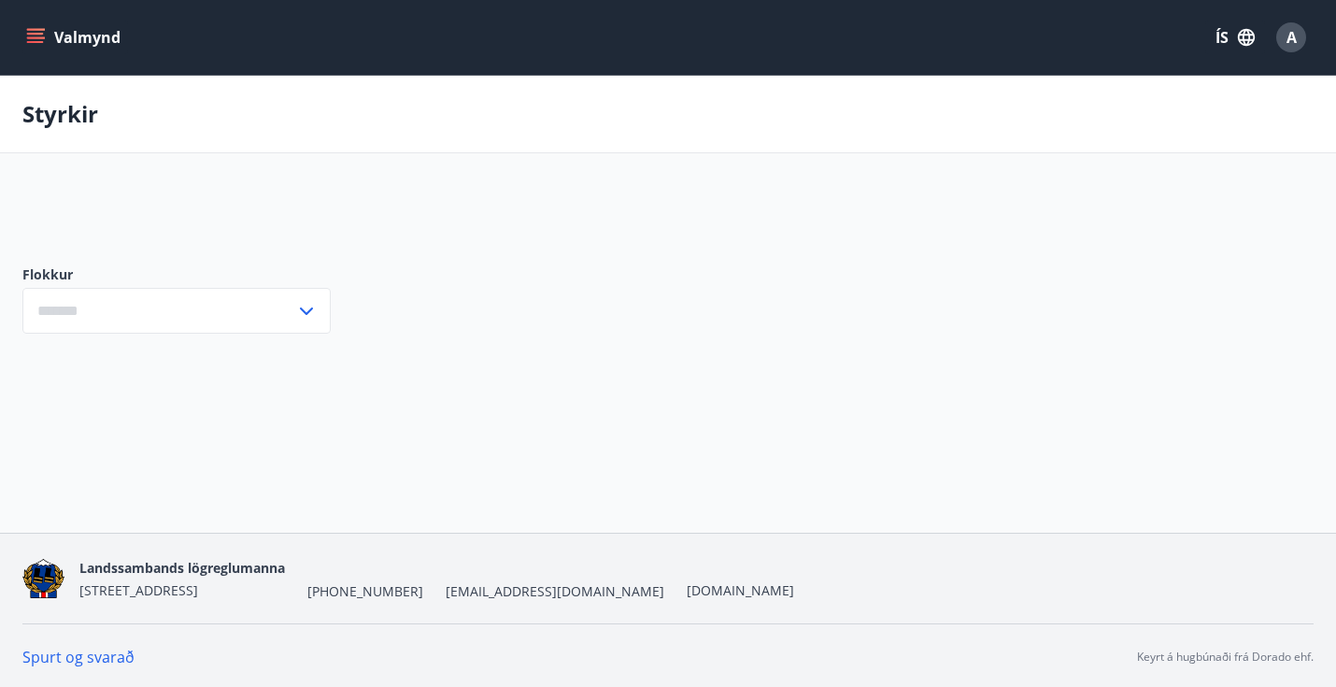
type input "***"
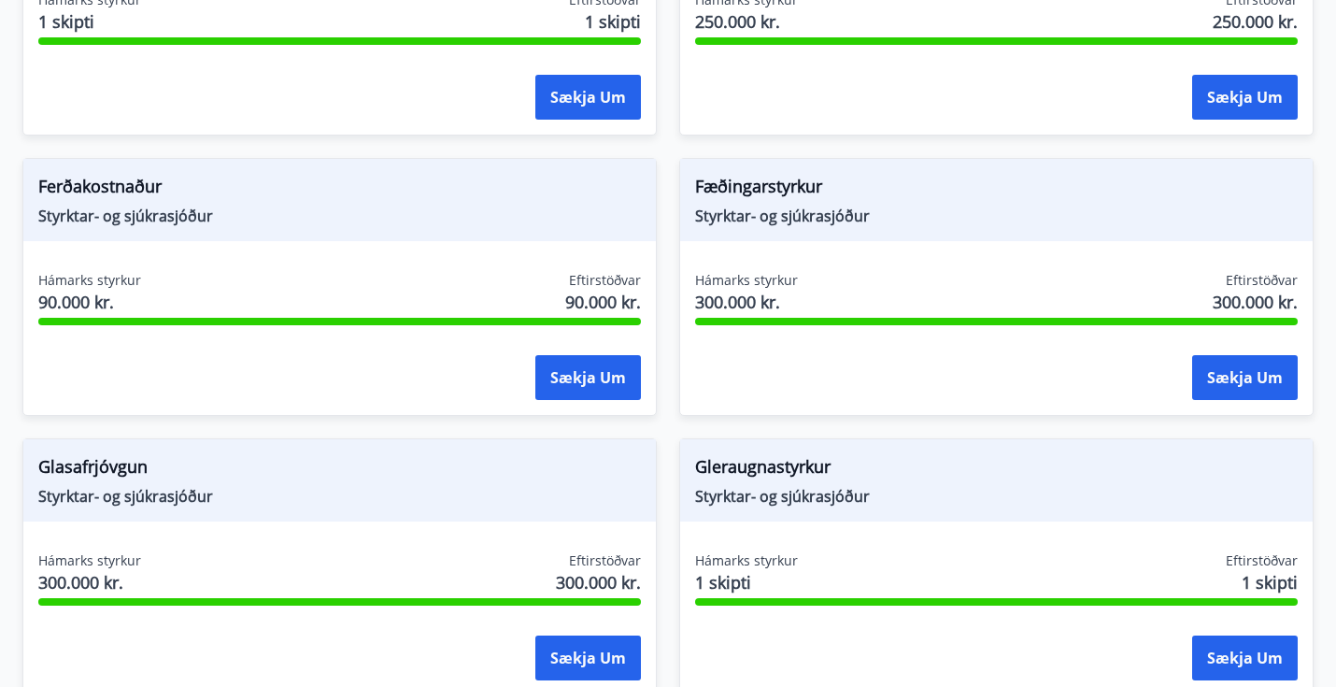
scroll to position [547, 0]
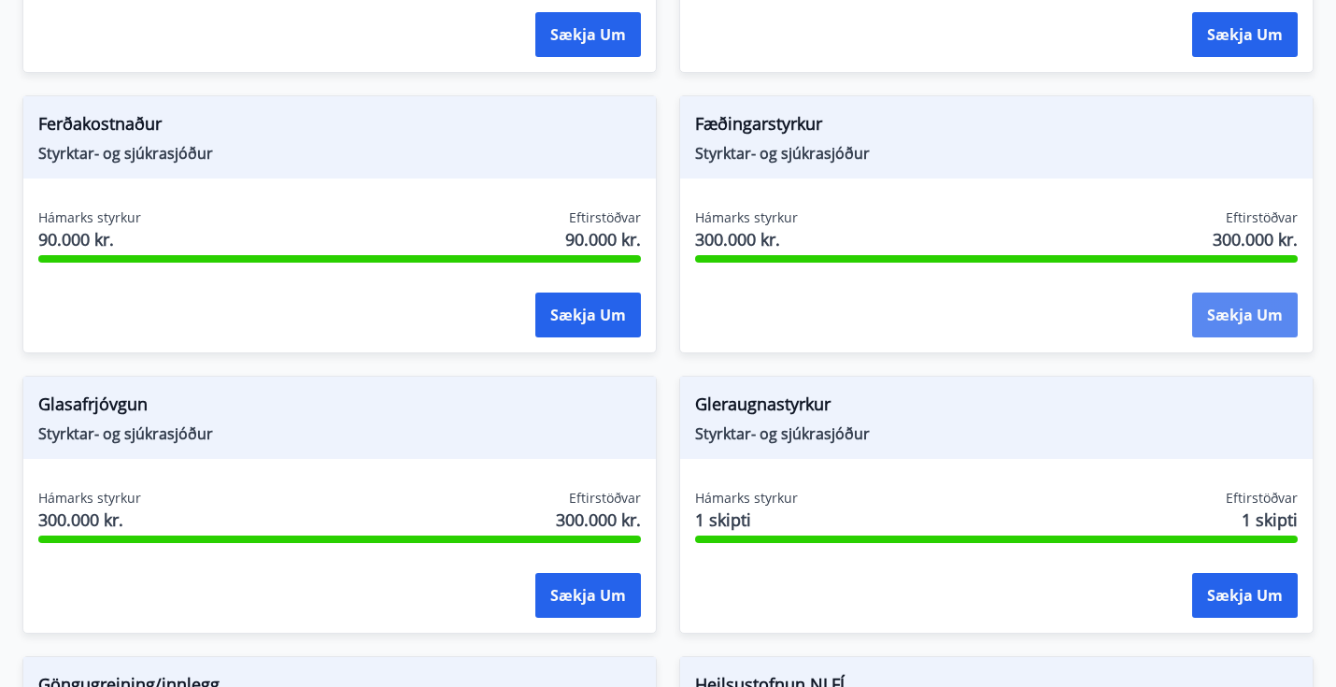
click at [1236, 327] on button "Sækja um" at bounding box center [1245, 314] width 106 height 45
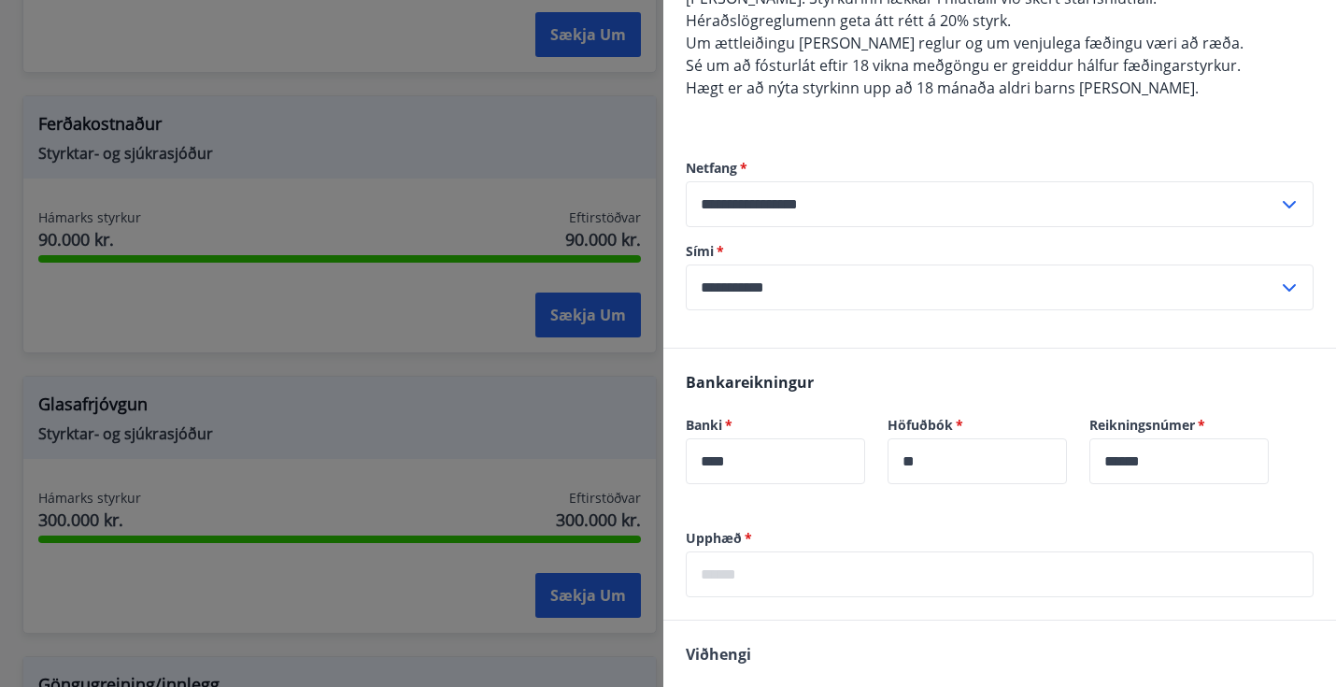
scroll to position [536, 0]
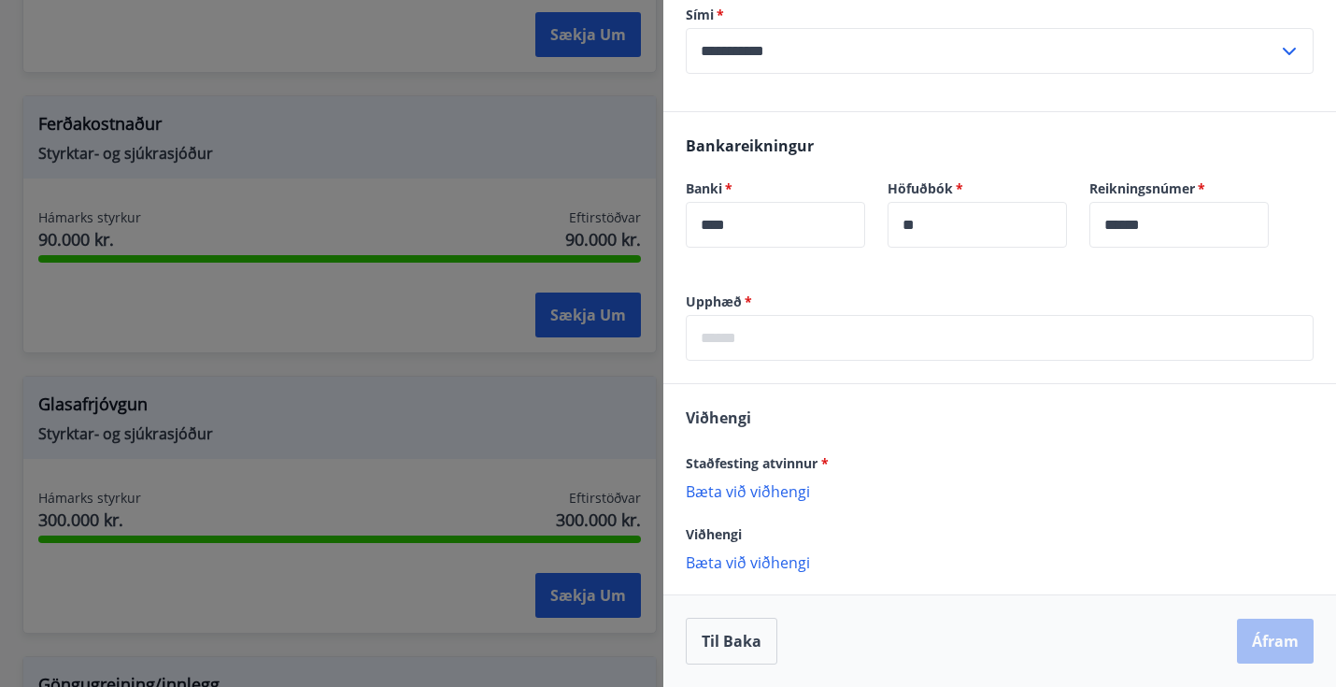
click at [560, 390] on div at bounding box center [668, 343] width 1336 height 687
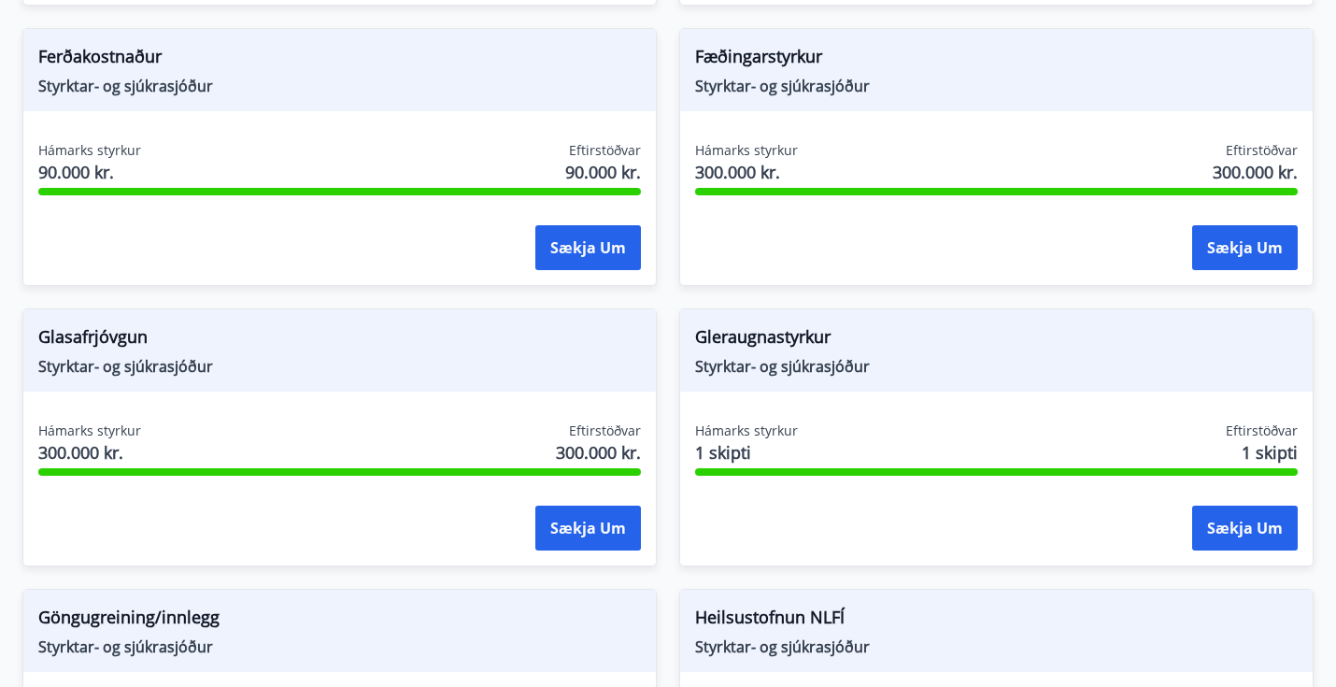
scroll to position [611, 0]
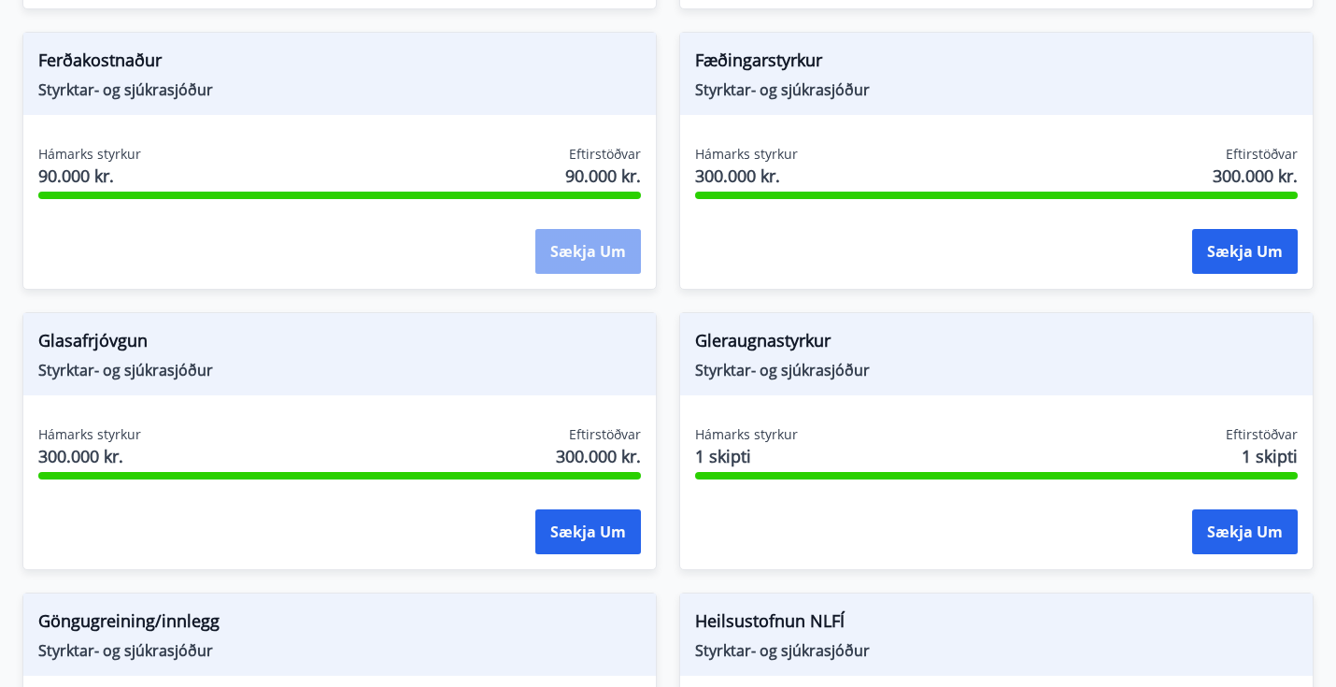
click at [561, 246] on button "Sækja um" at bounding box center [588, 251] width 106 height 45
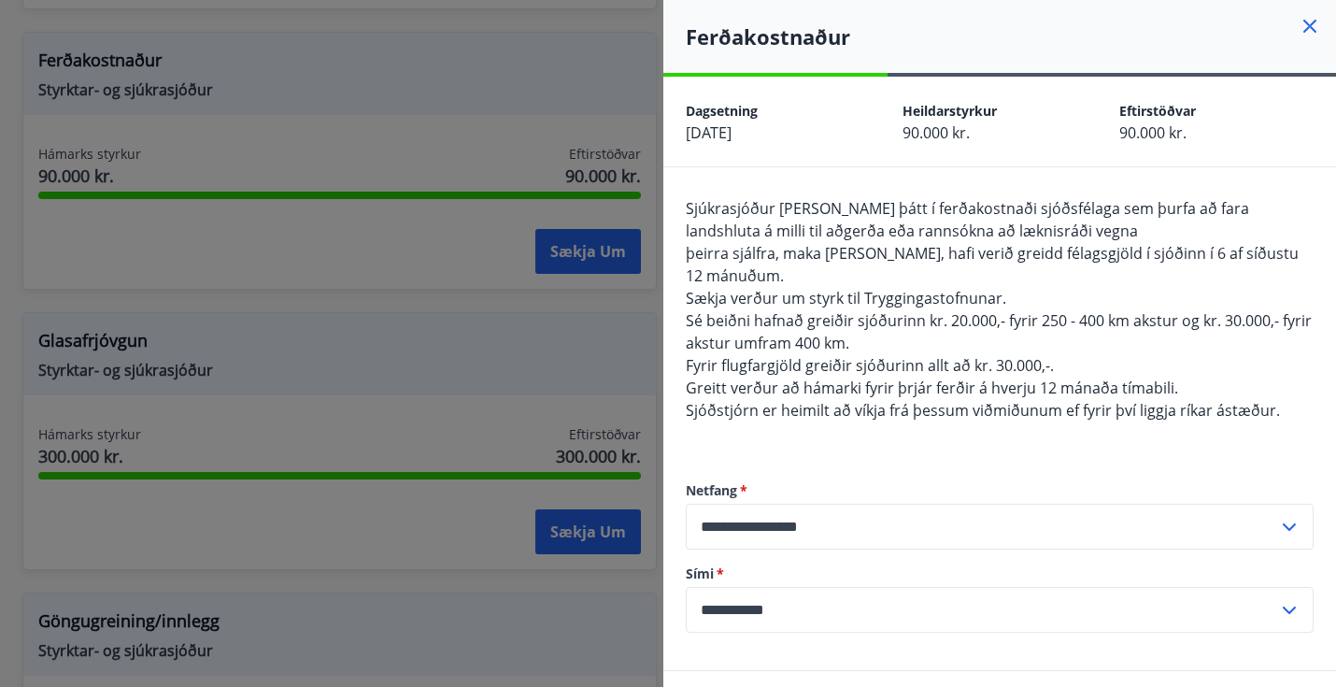
click at [531, 338] on div at bounding box center [668, 343] width 1336 height 687
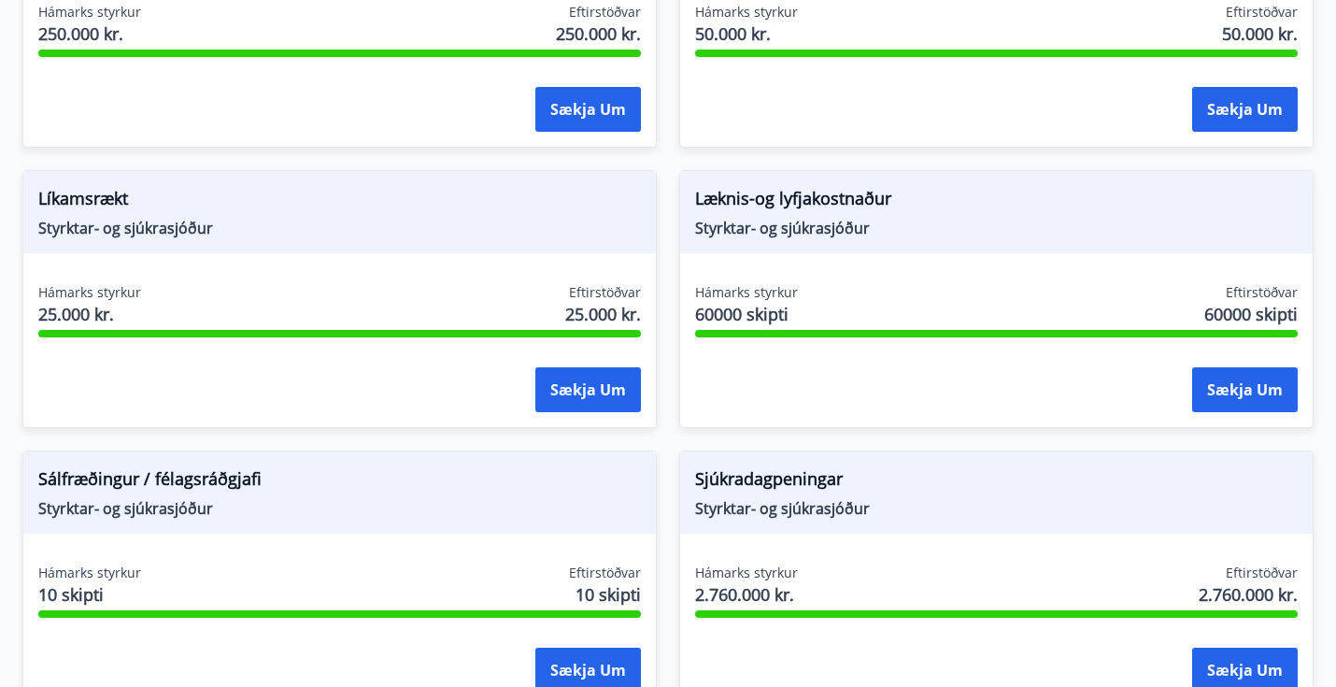
scroll to position [1594, 0]
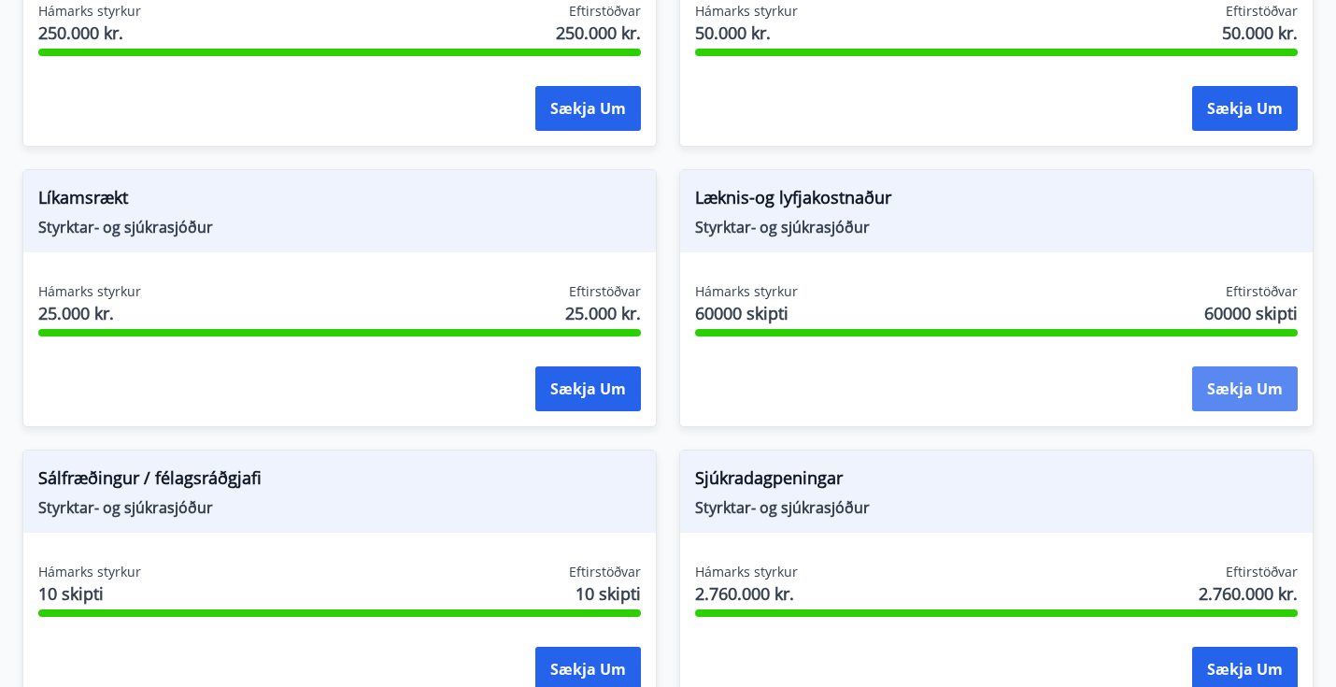
click at [1197, 385] on button "Sækja um" at bounding box center [1245, 388] width 106 height 45
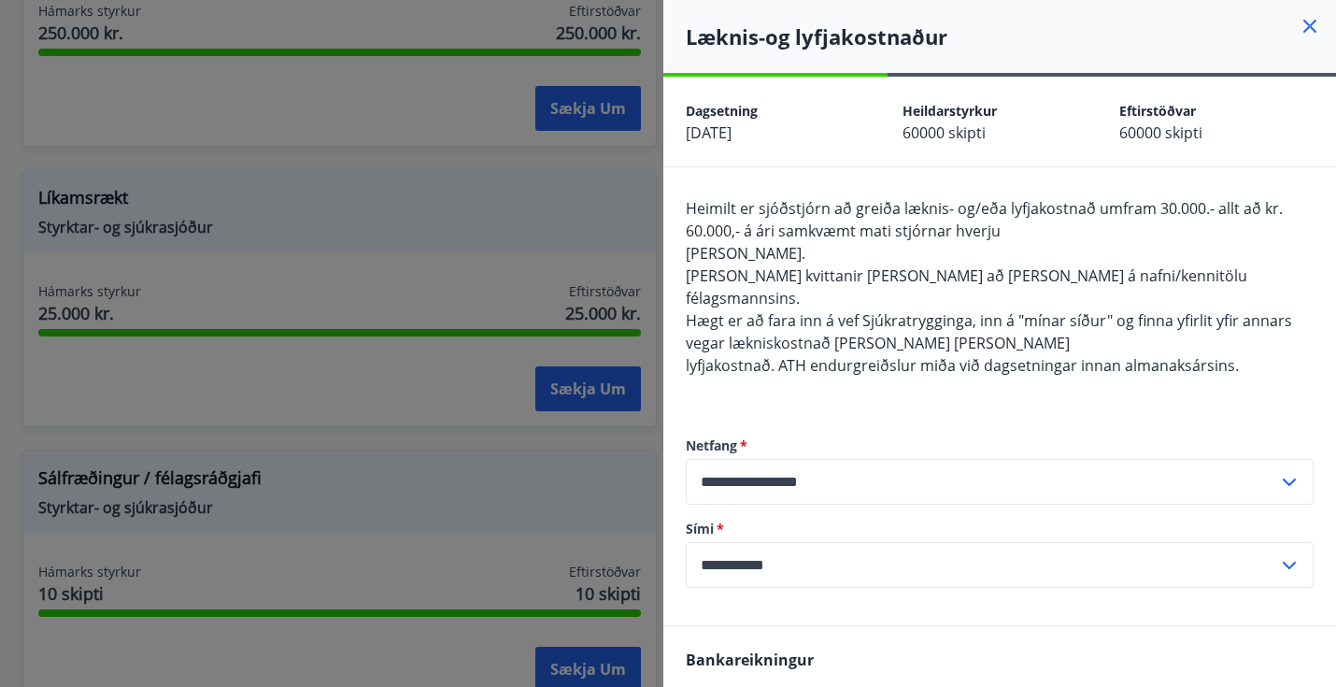
click at [579, 281] on div at bounding box center [668, 343] width 1336 height 687
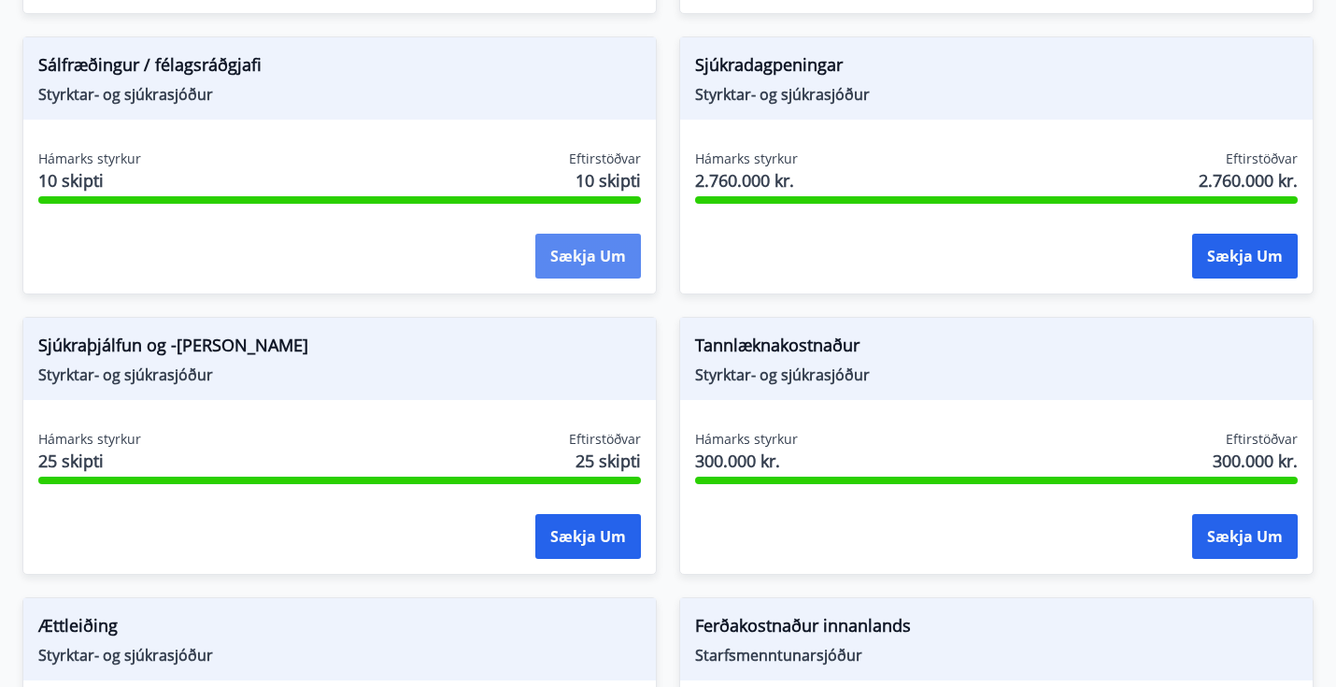
scroll to position [2009, 0]
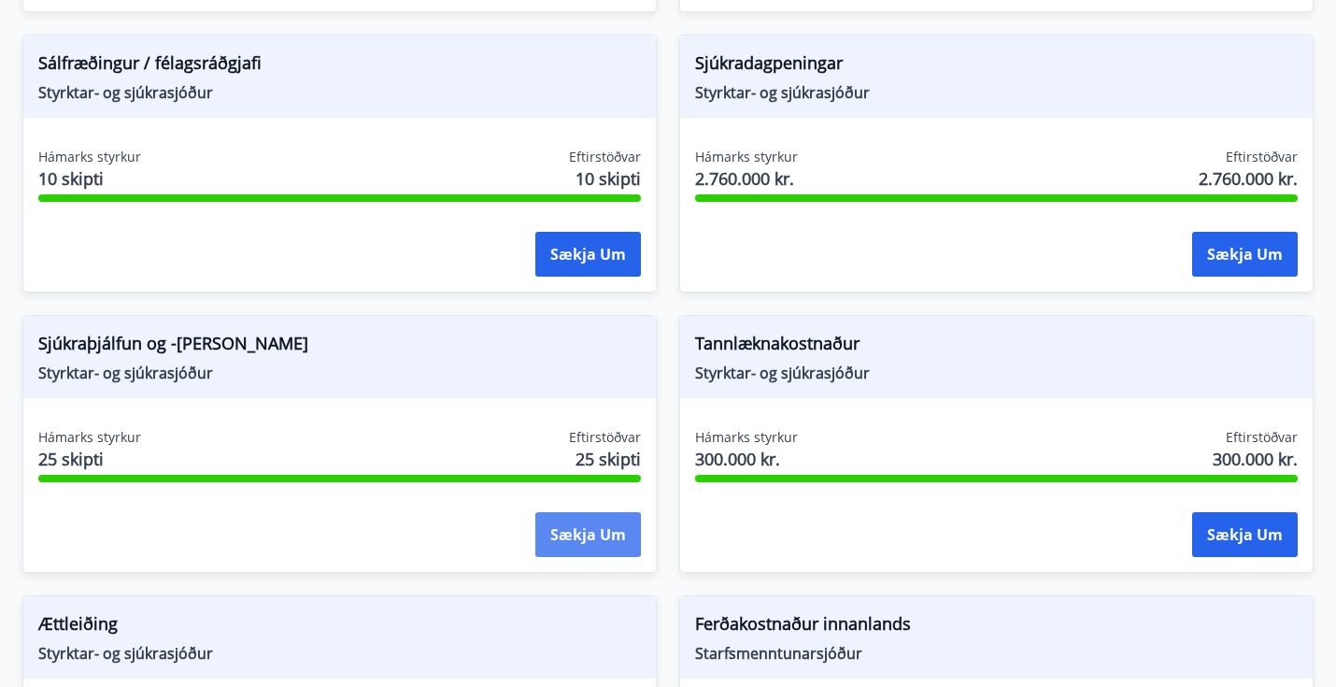
click at [594, 533] on button "Sækja um" at bounding box center [588, 534] width 106 height 45
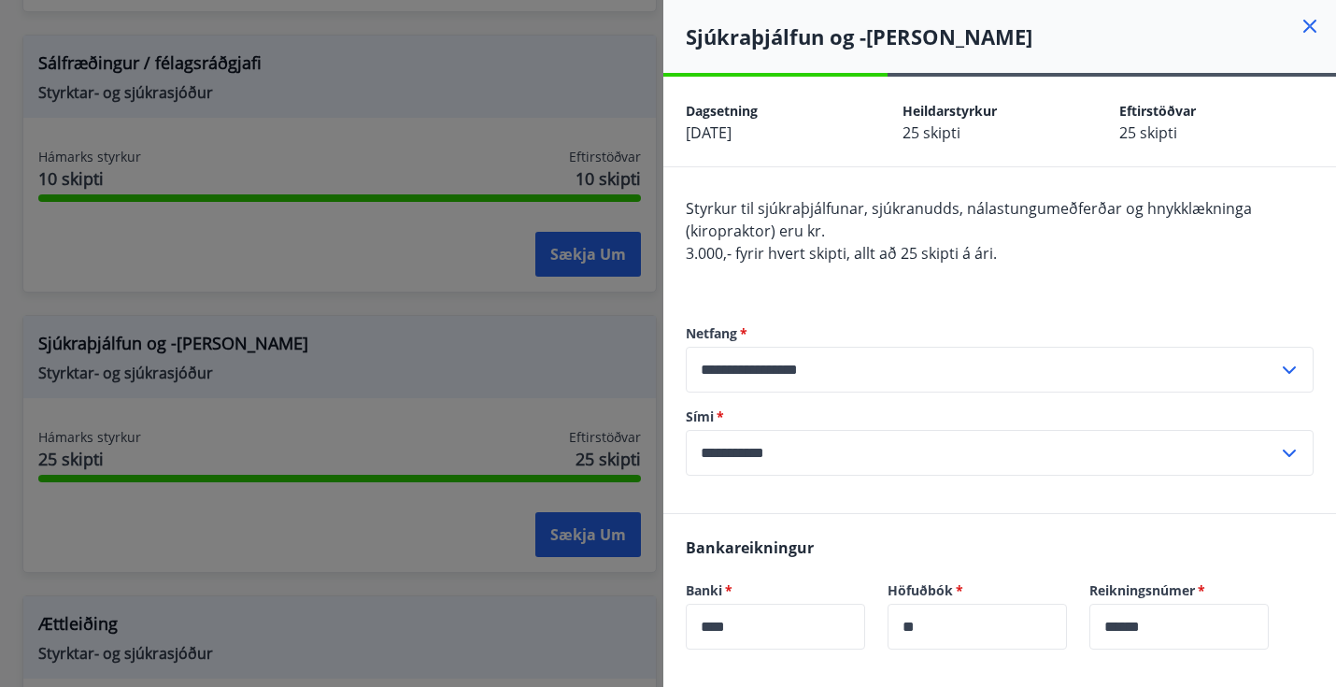
click at [588, 312] on div at bounding box center [668, 343] width 1336 height 687
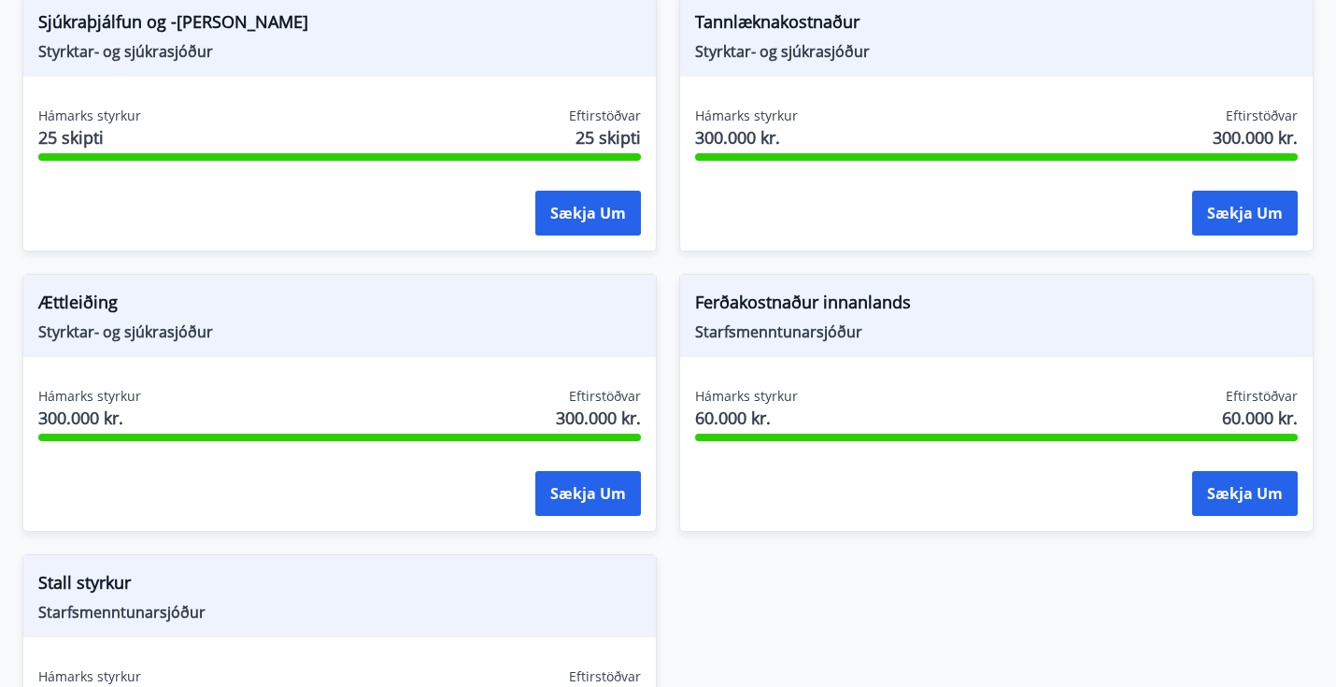
scroll to position [2331, 0]
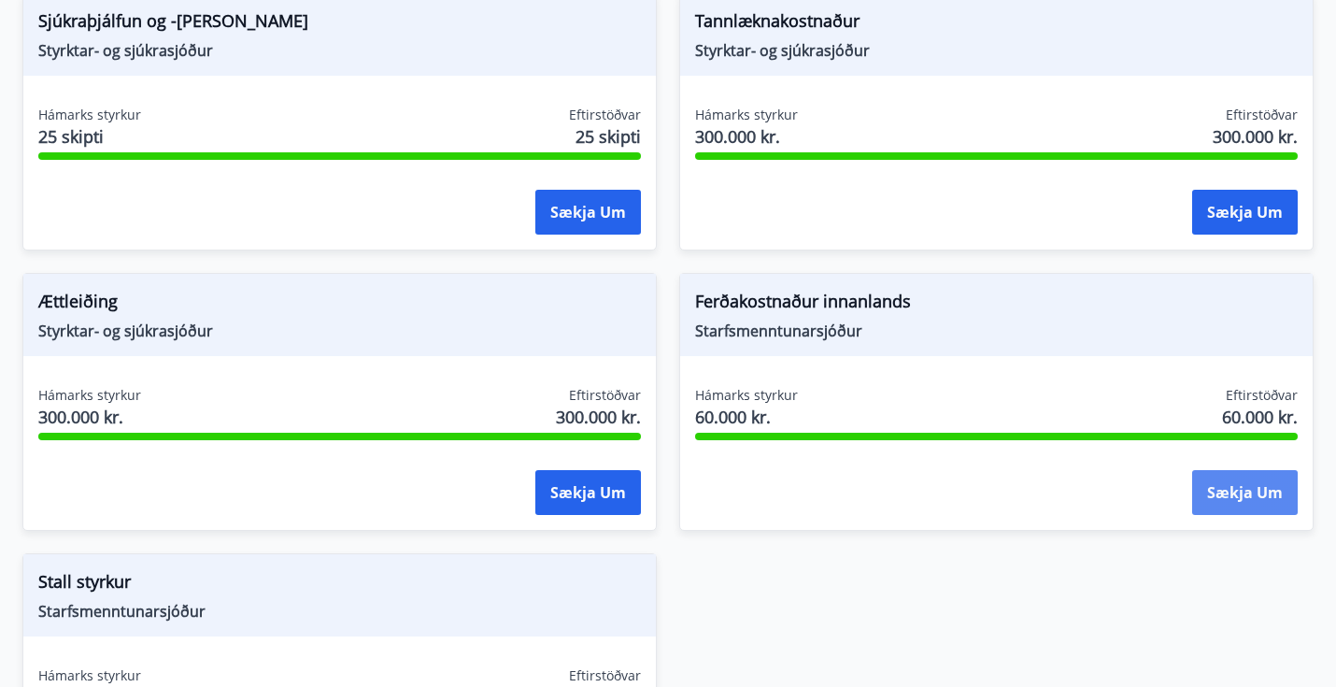
click at [1228, 486] on button "Sækja um" at bounding box center [1245, 492] width 106 height 45
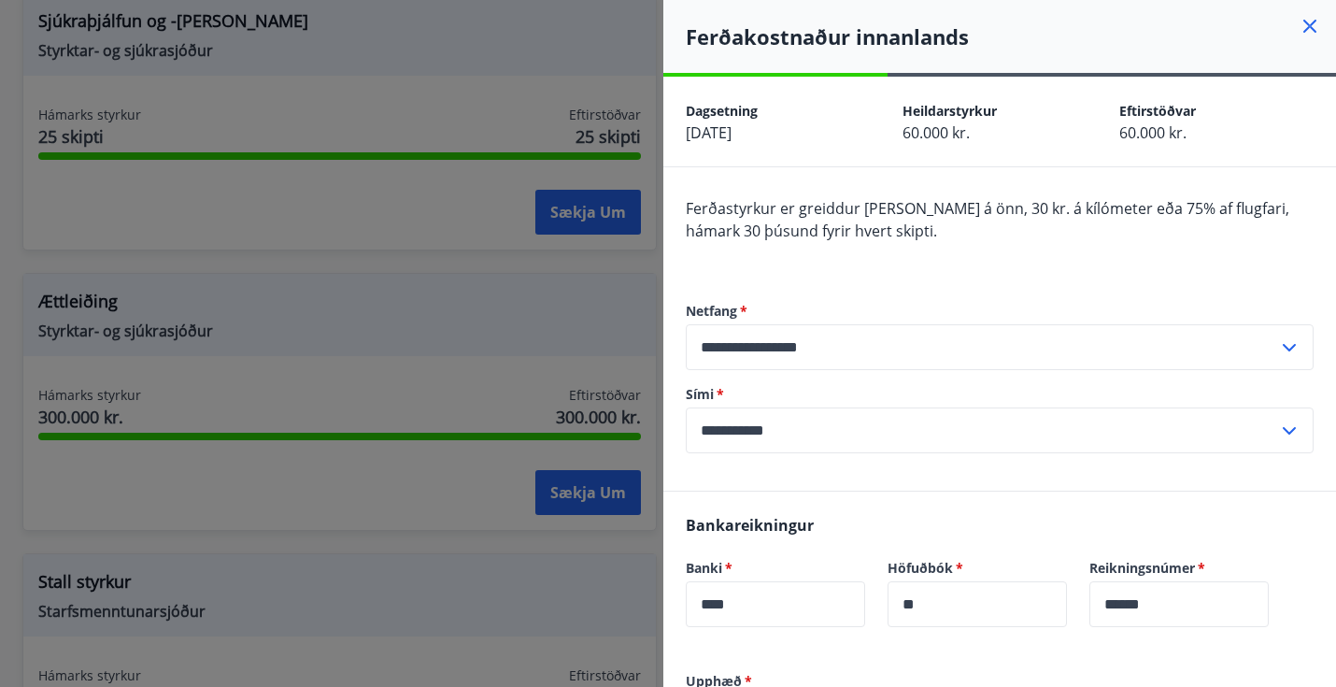
click at [603, 326] on div at bounding box center [668, 343] width 1336 height 687
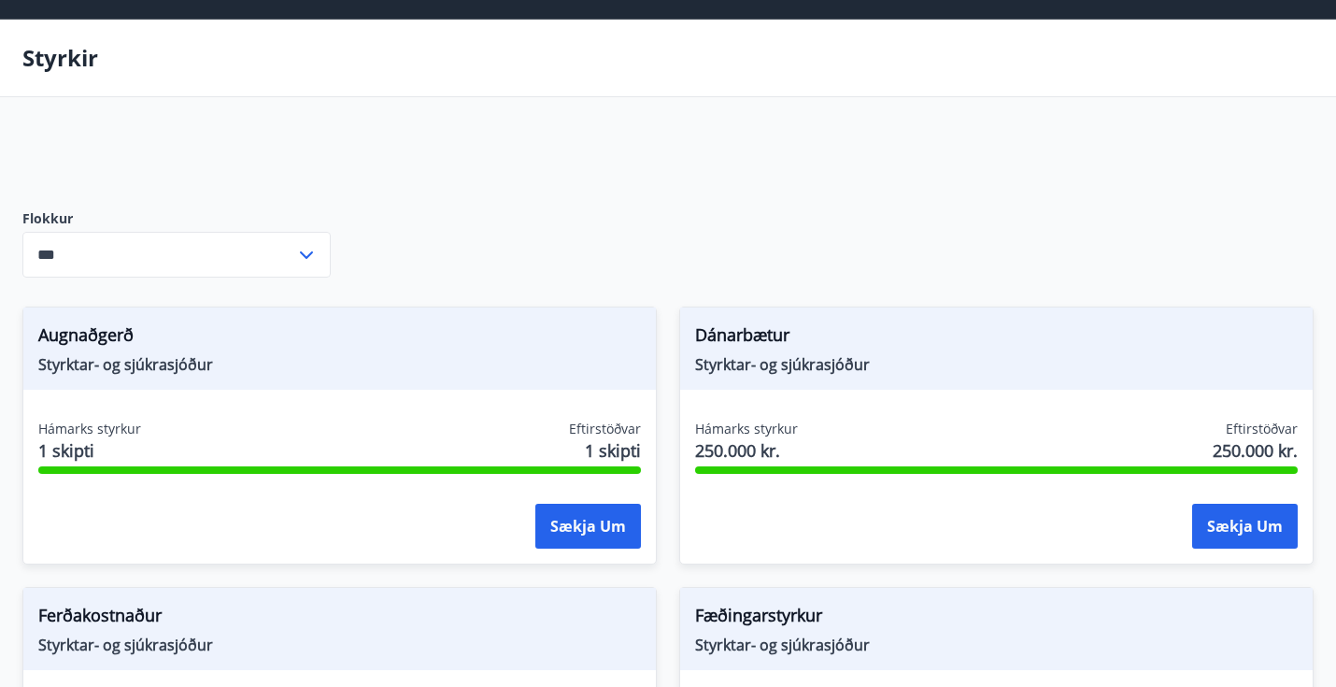
scroll to position [0, 0]
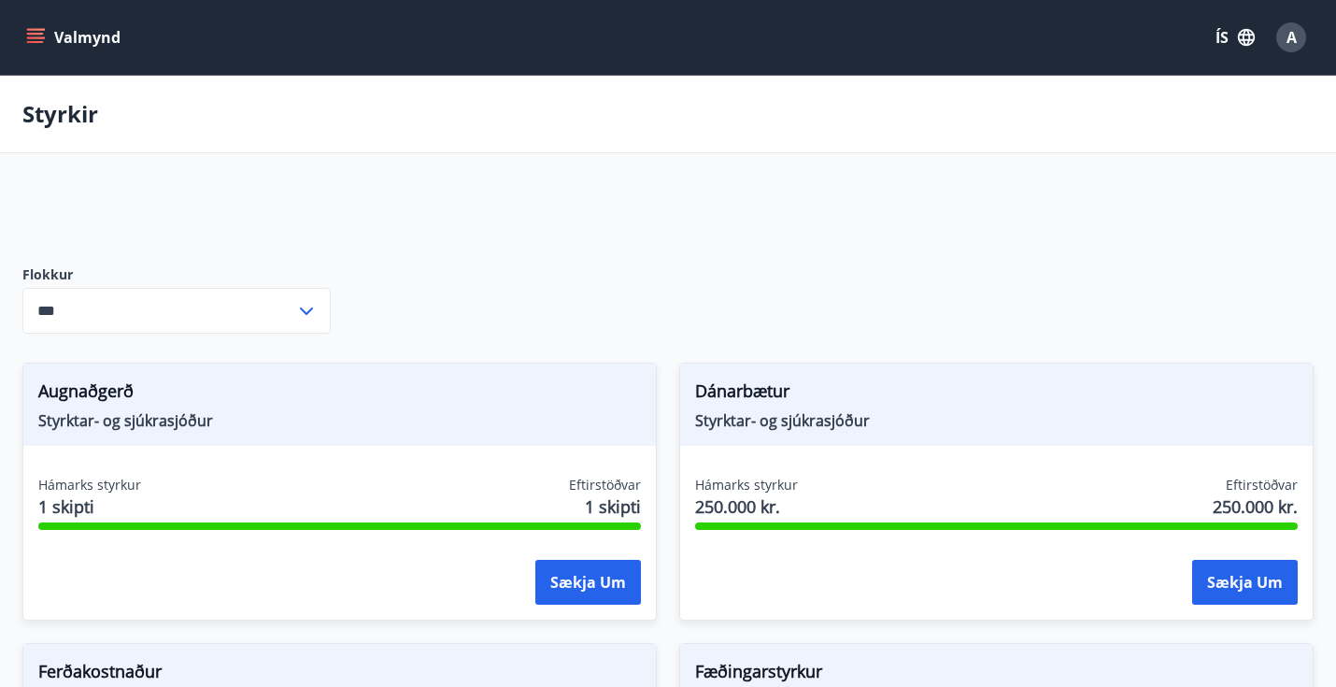
click at [35, 40] on icon "menu" at bounding box center [35, 37] width 19 height 19
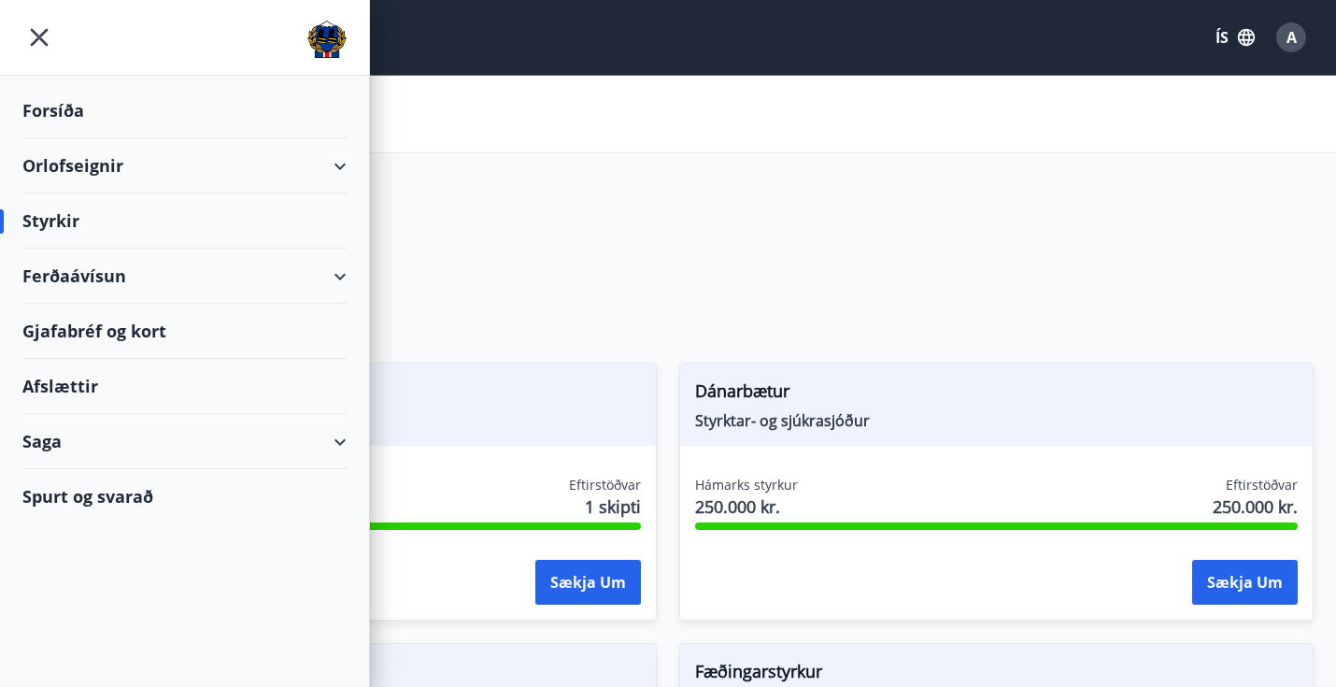
click at [135, 326] on div "Gjafabréf og kort" at bounding box center [184, 331] width 324 height 55
click at [332, 446] on div "Saga" at bounding box center [184, 441] width 324 height 55
click at [28, 35] on icon "menu" at bounding box center [39, 38] width 34 height 34
